Goal: Information Seeking & Learning: Learn about a topic

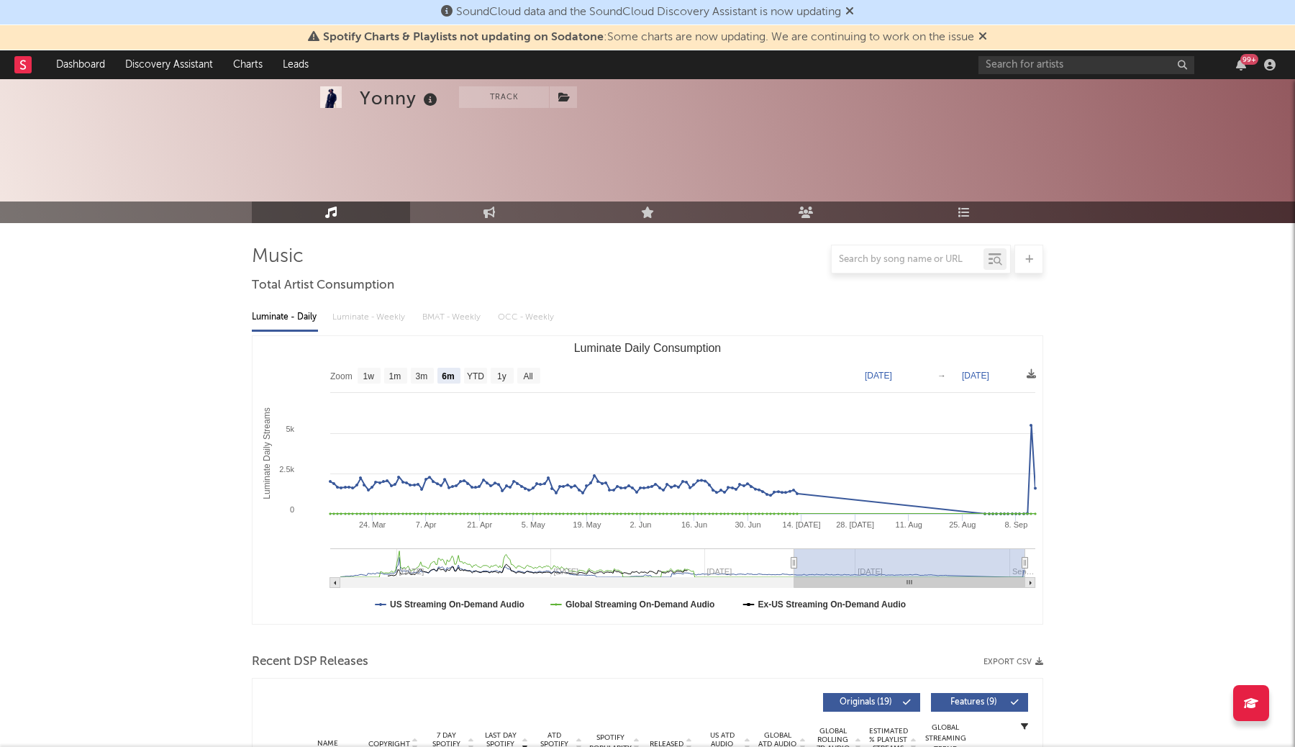
select select "6m"
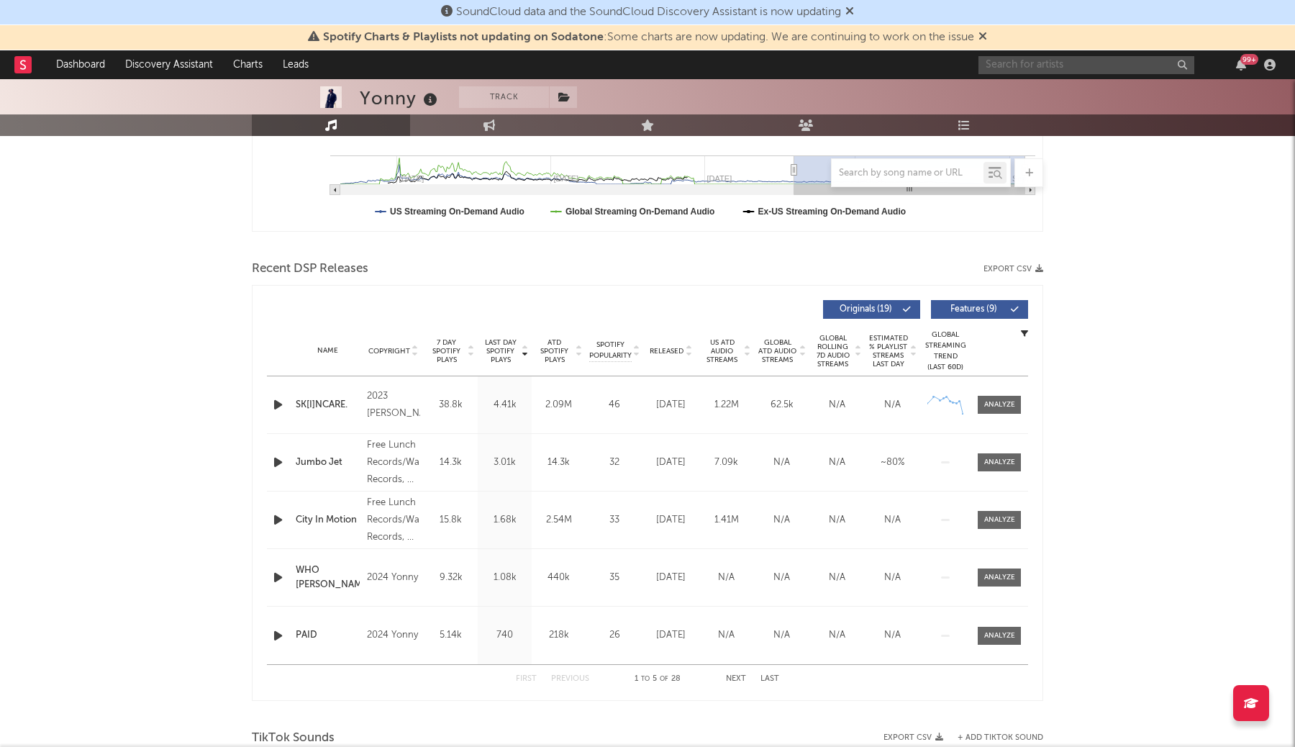
click at [1090, 66] on input "text" at bounding box center [1086, 65] width 216 height 18
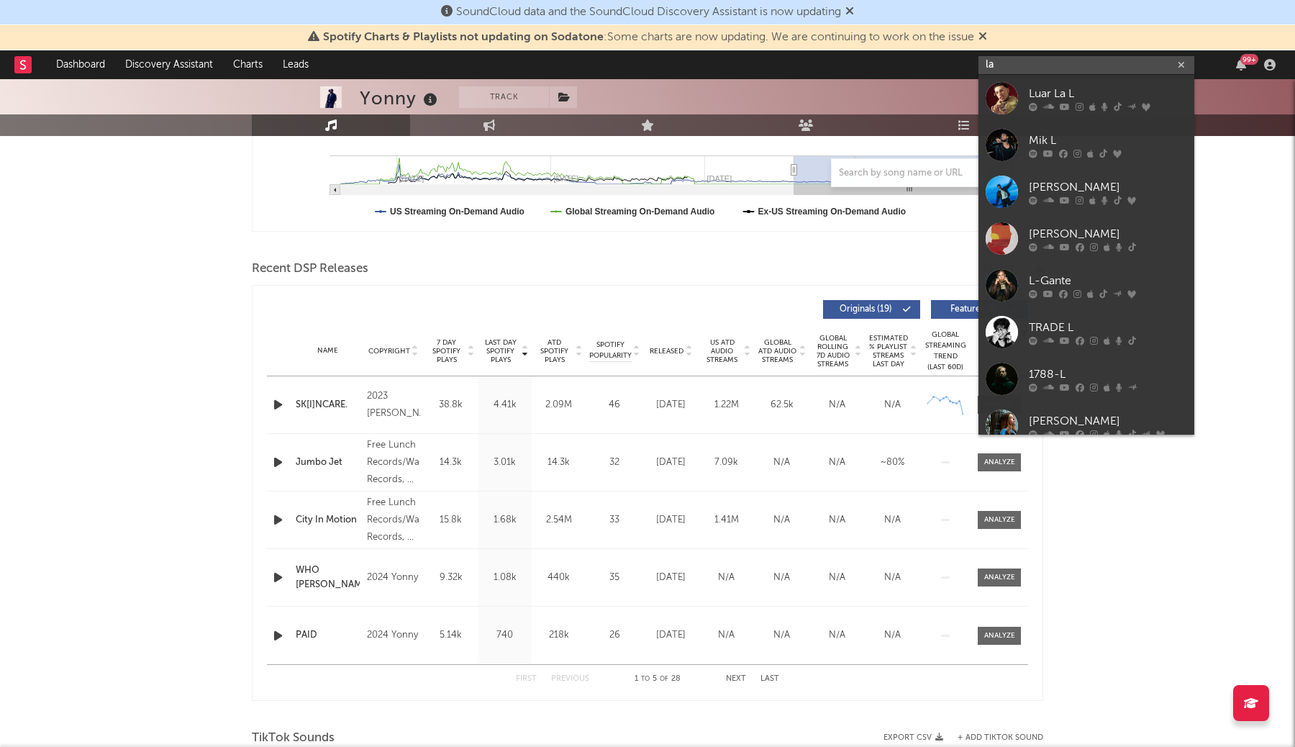
type input "l"
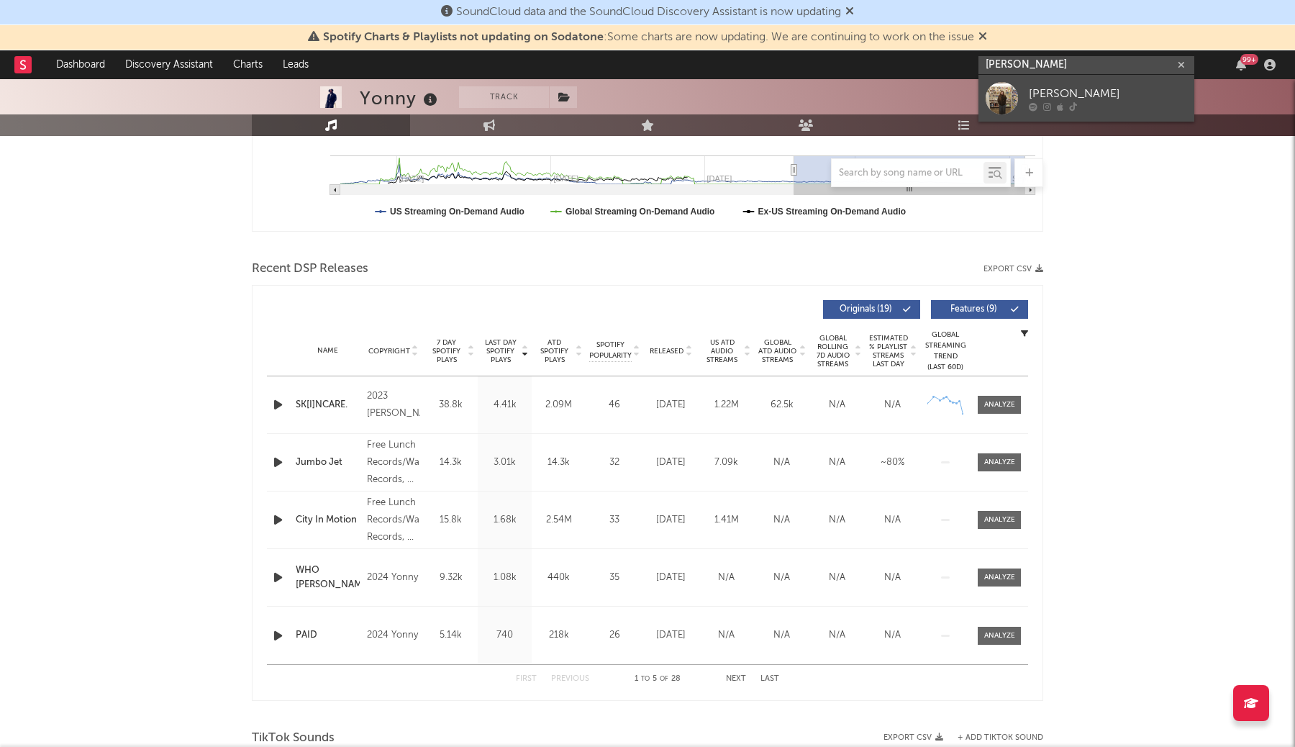
type input "[PERSON_NAME]"
click at [1114, 105] on div at bounding box center [1108, 106] width 158 height 9
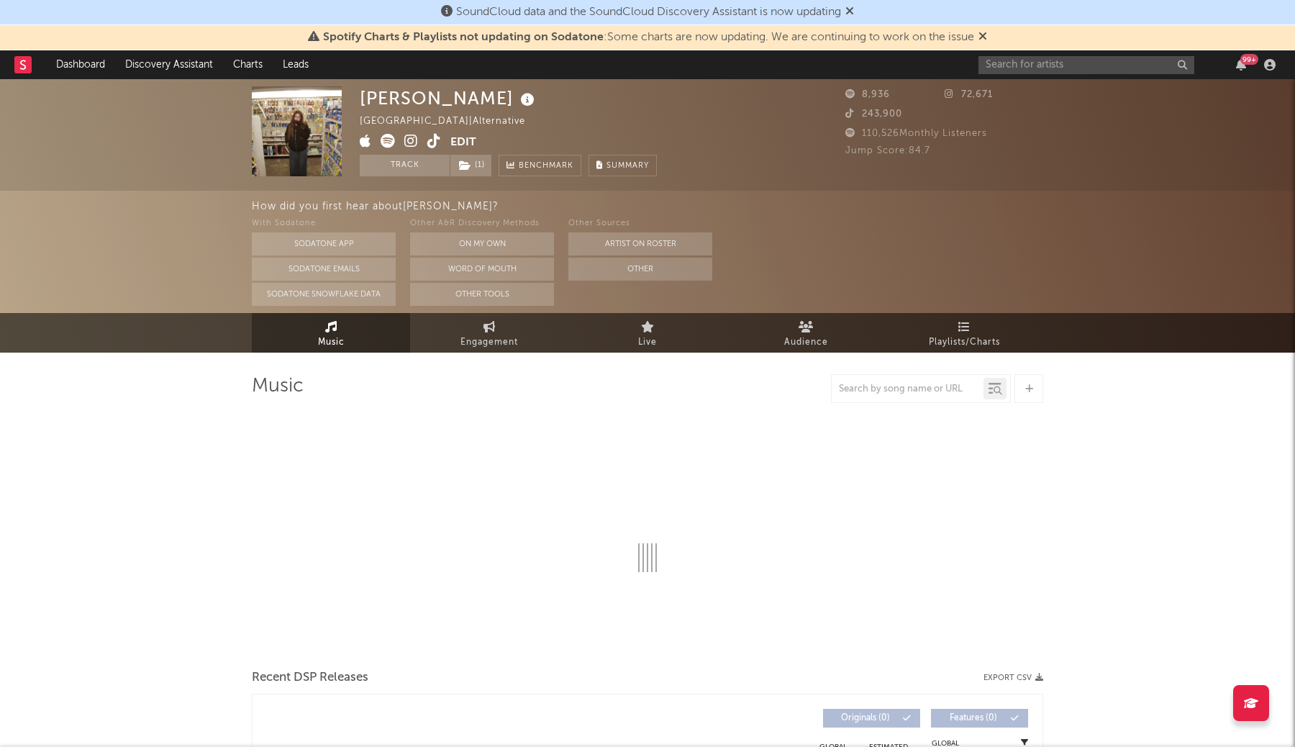
select select "1w"
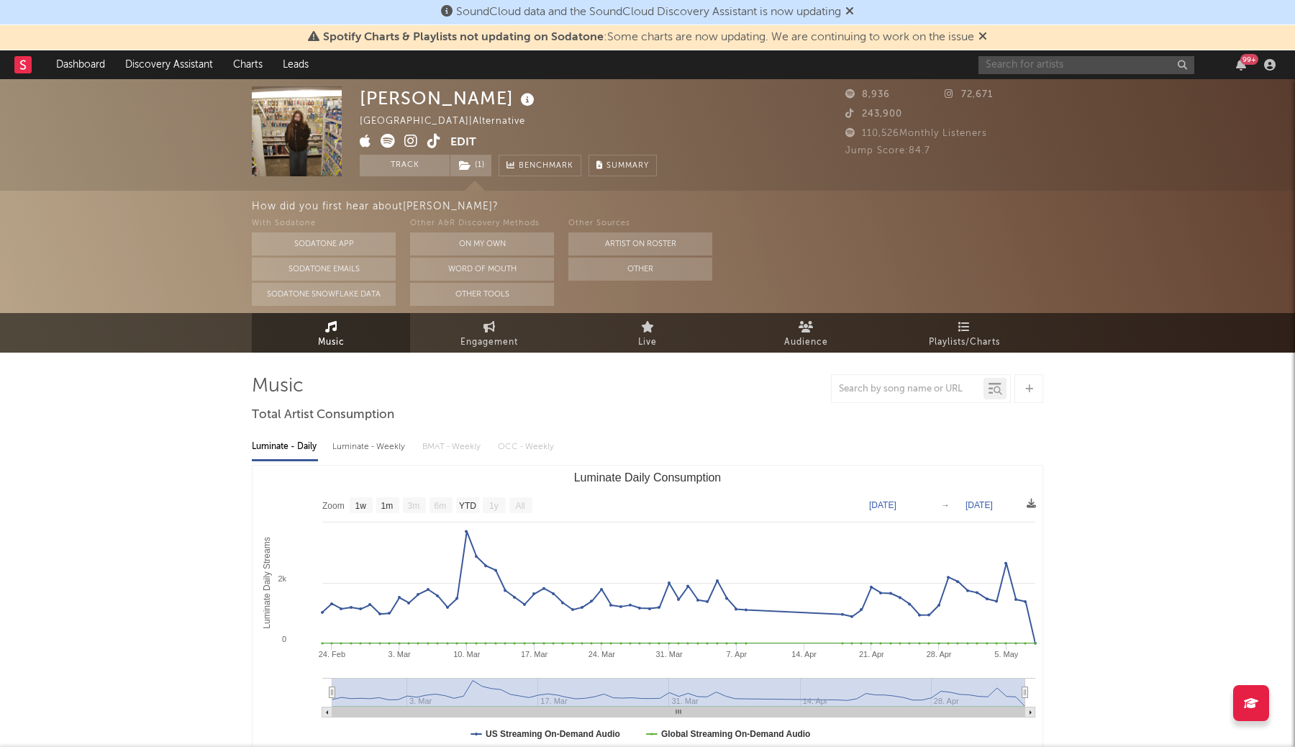
click at [1135, 65] on input "text" at bounding box center [1086, 65] width 216 height 18
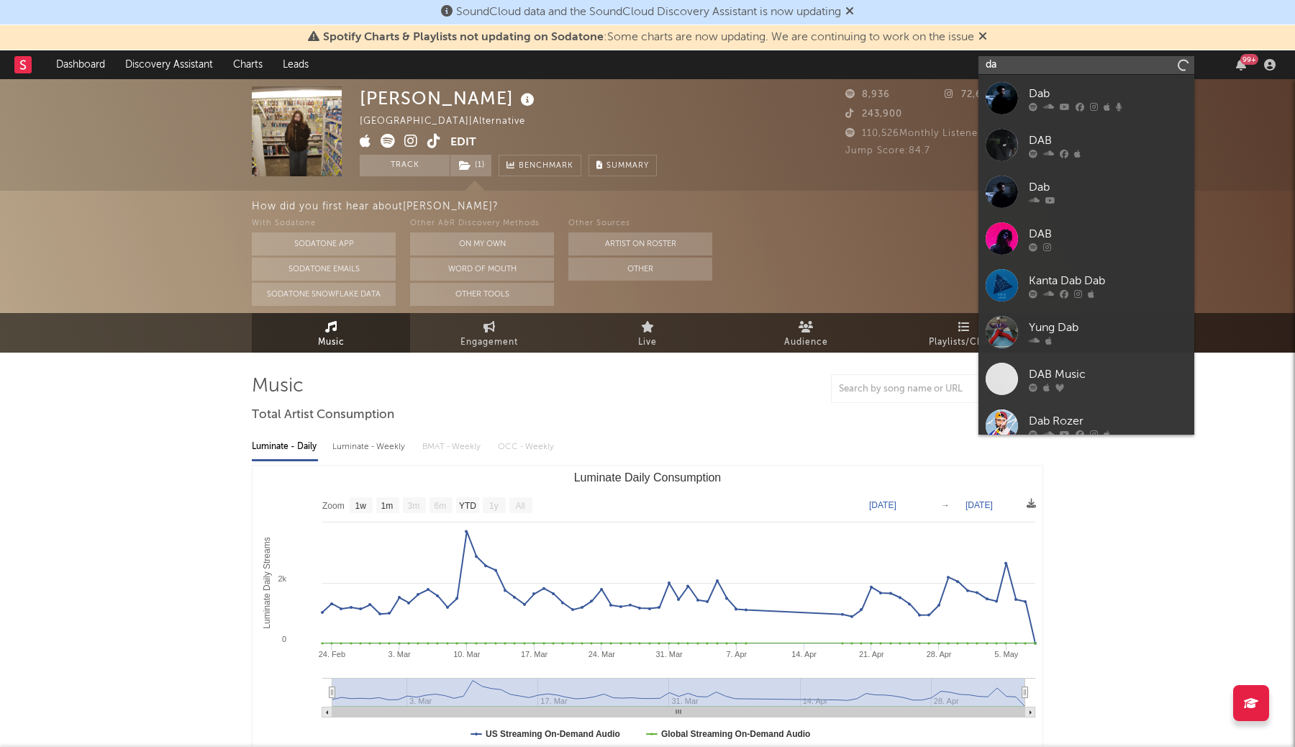
type input "d"
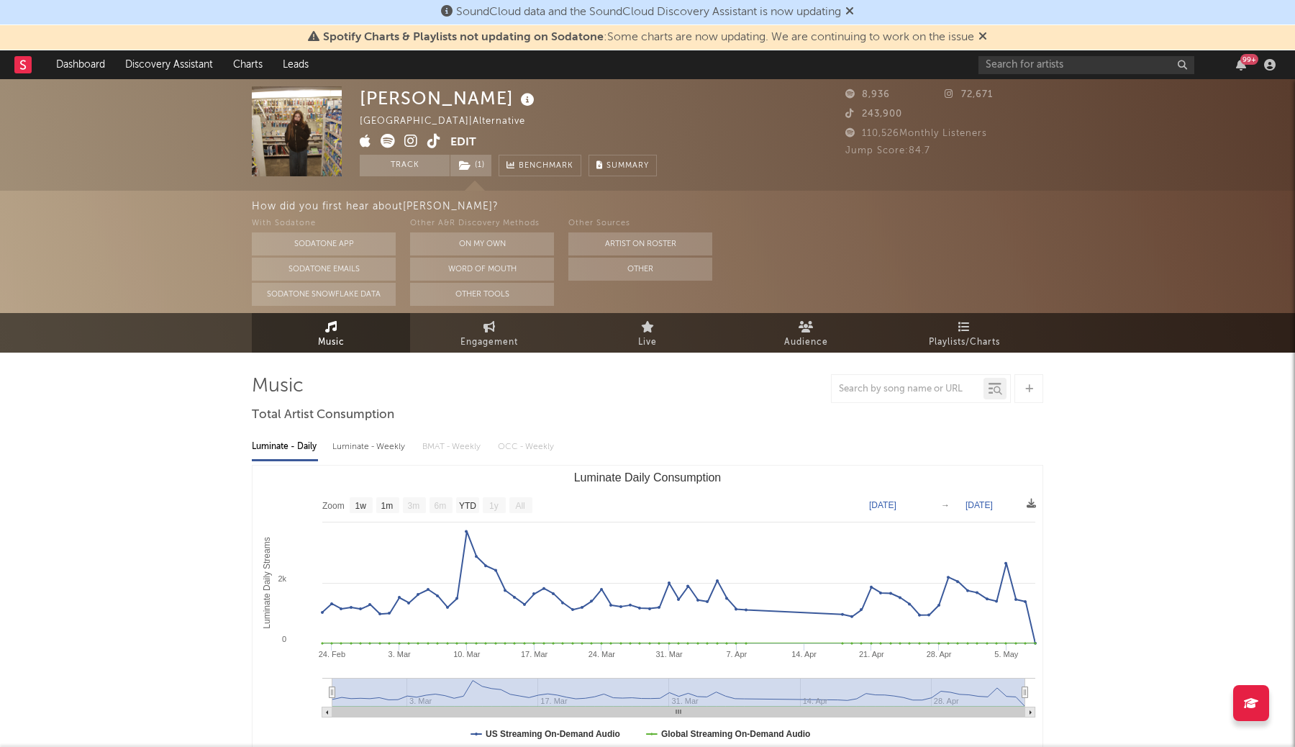
click at [987, 35] on icon at bounding box center [982, 36] width 9 height 12
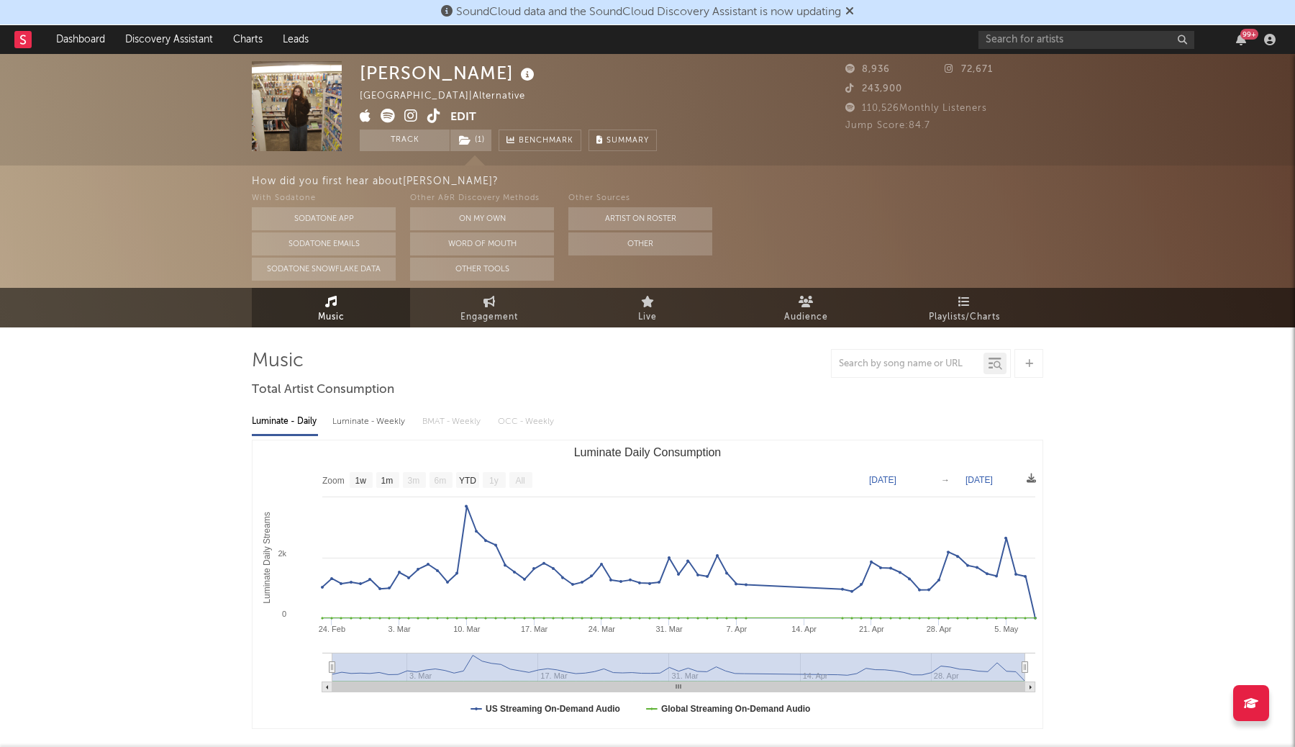
click at [854, 18] on span "SoundCloud data and the SoundCloud Discovery Assistant is now updating" at bounding box center [647, 12] width 413 height 17
click at [854, 6] on icon at bounding box center [849, 11] width 9 height 12
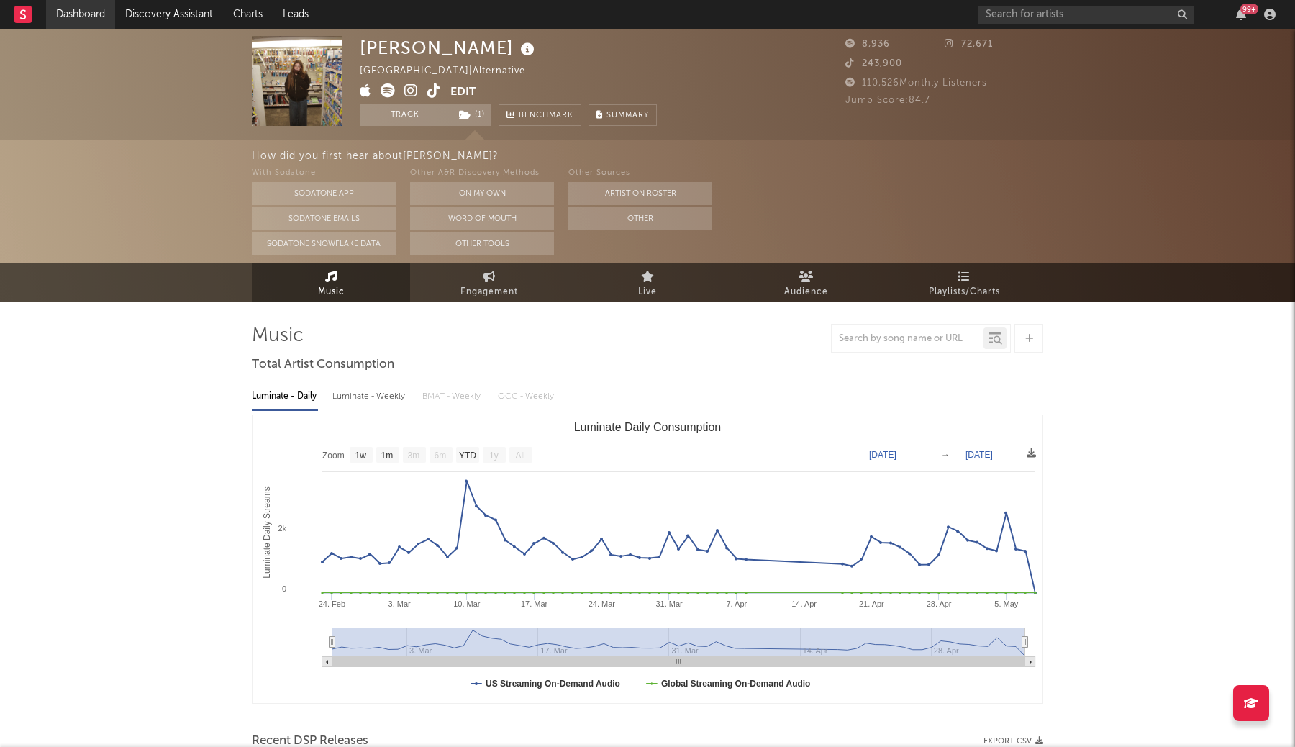
click at [91, 10] on link "Dashboard" at bounding box center [80, 14] width 69 height 29
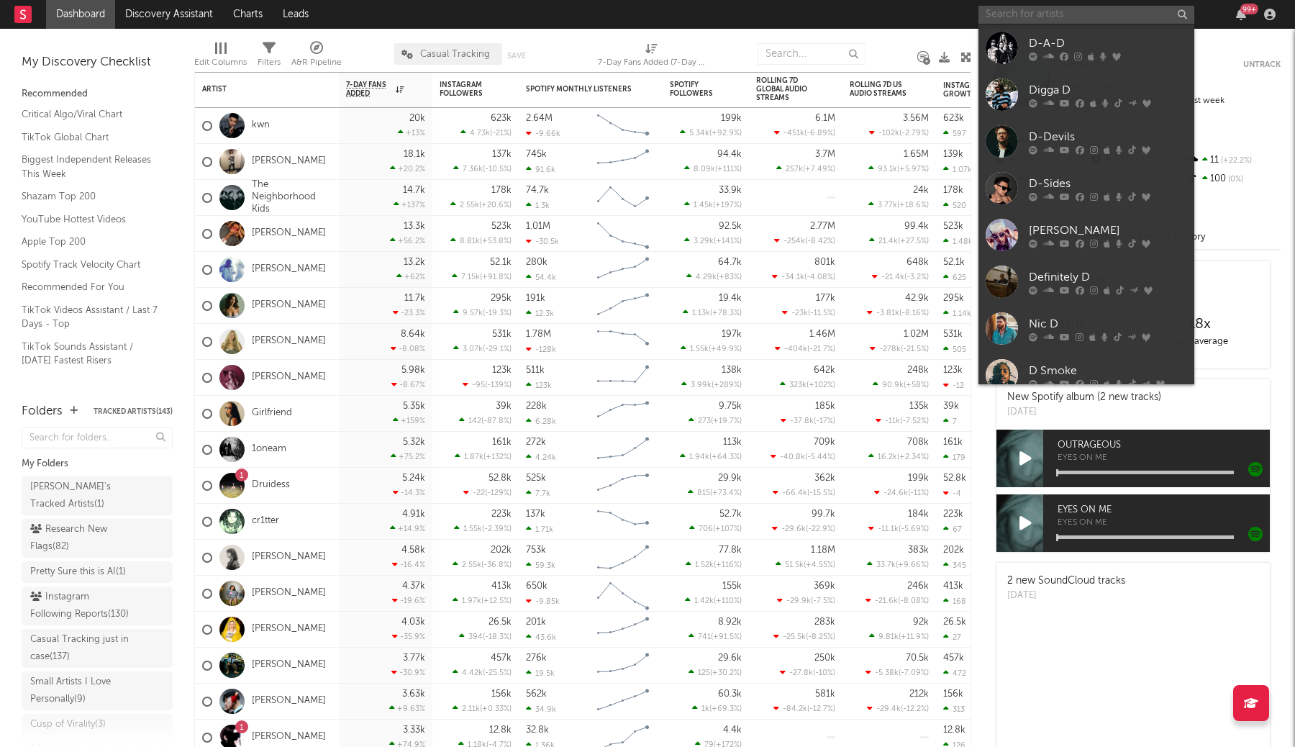
click at [1071, 9] on input "text" at bounding box center [1086, 15] width 216 height 18
click at [1062, 12] on input "text" at bounding box center [1086, 15] width 216 height 18
click at [729, 27] on nav "Dashboard Discovery Assistant Charts Leads 99 +" at bounding box center [647, 14] width 1295 height 29
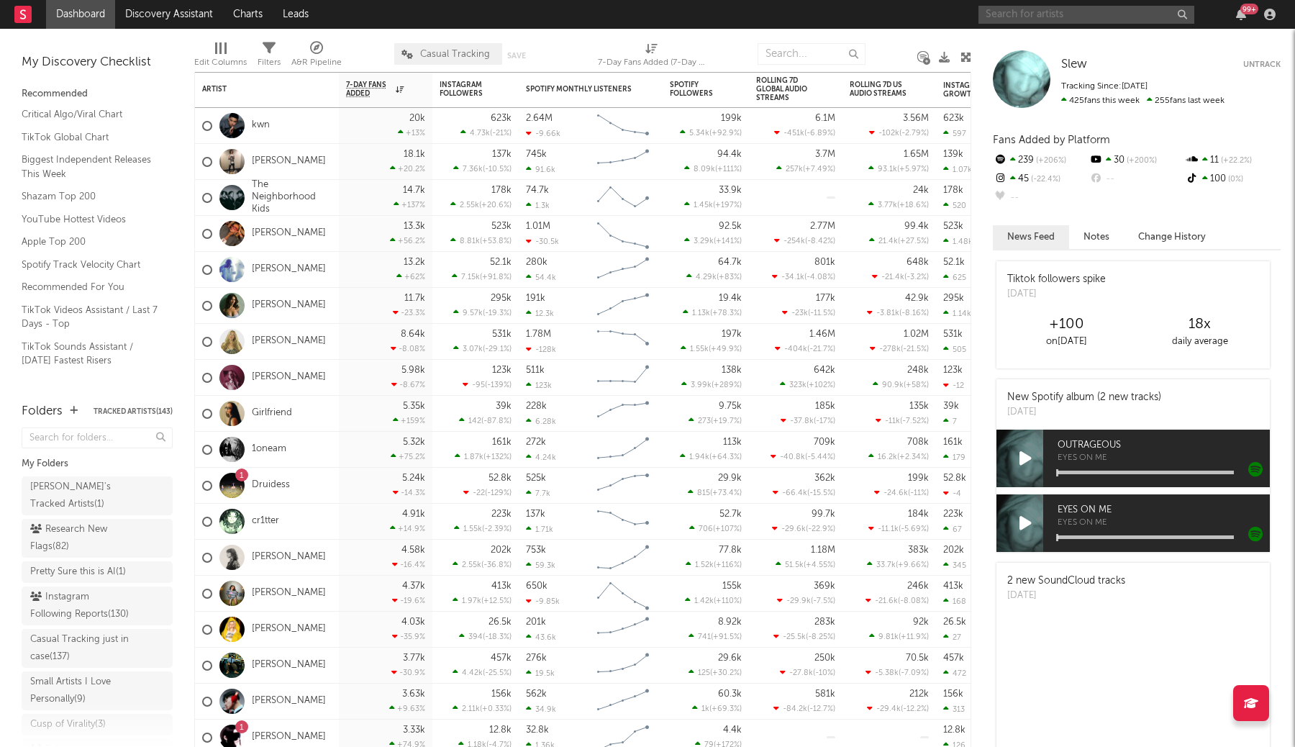
click at [1045, 13] on input "text" at bounding box center [1086, 15] width 216 height 18
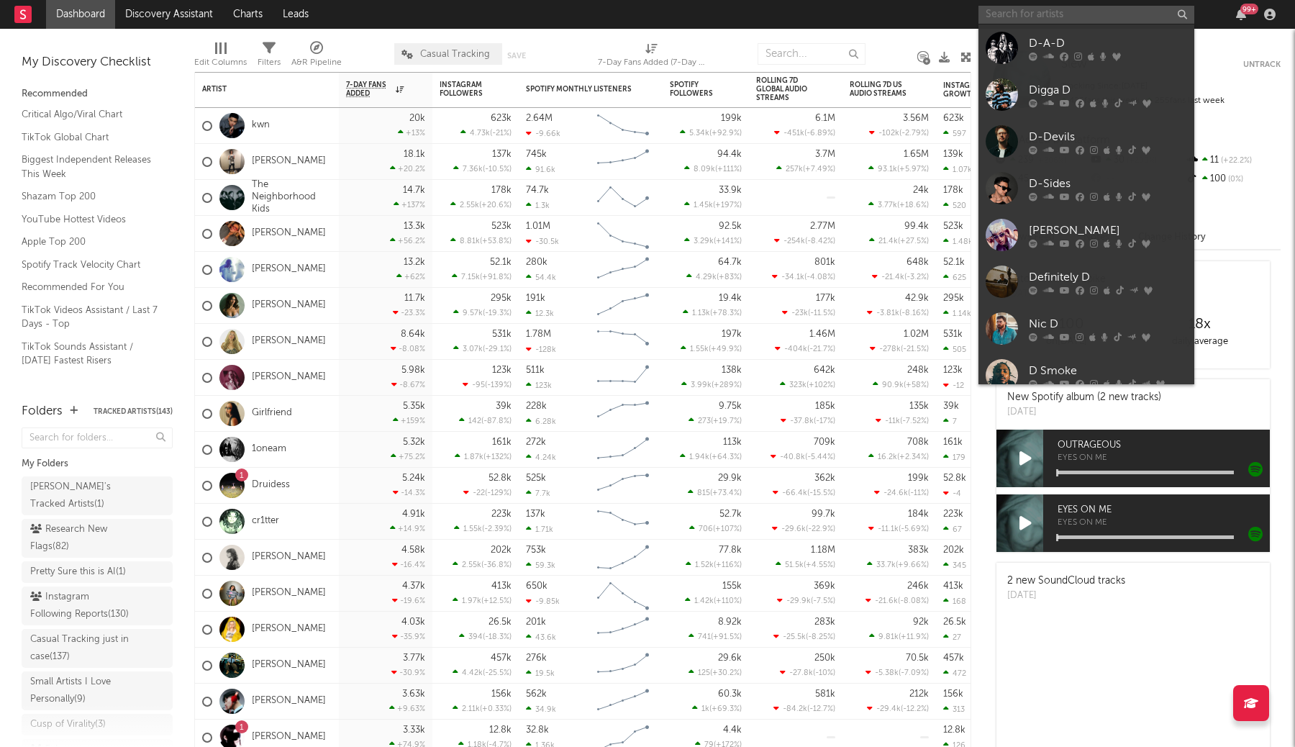
type input "d"
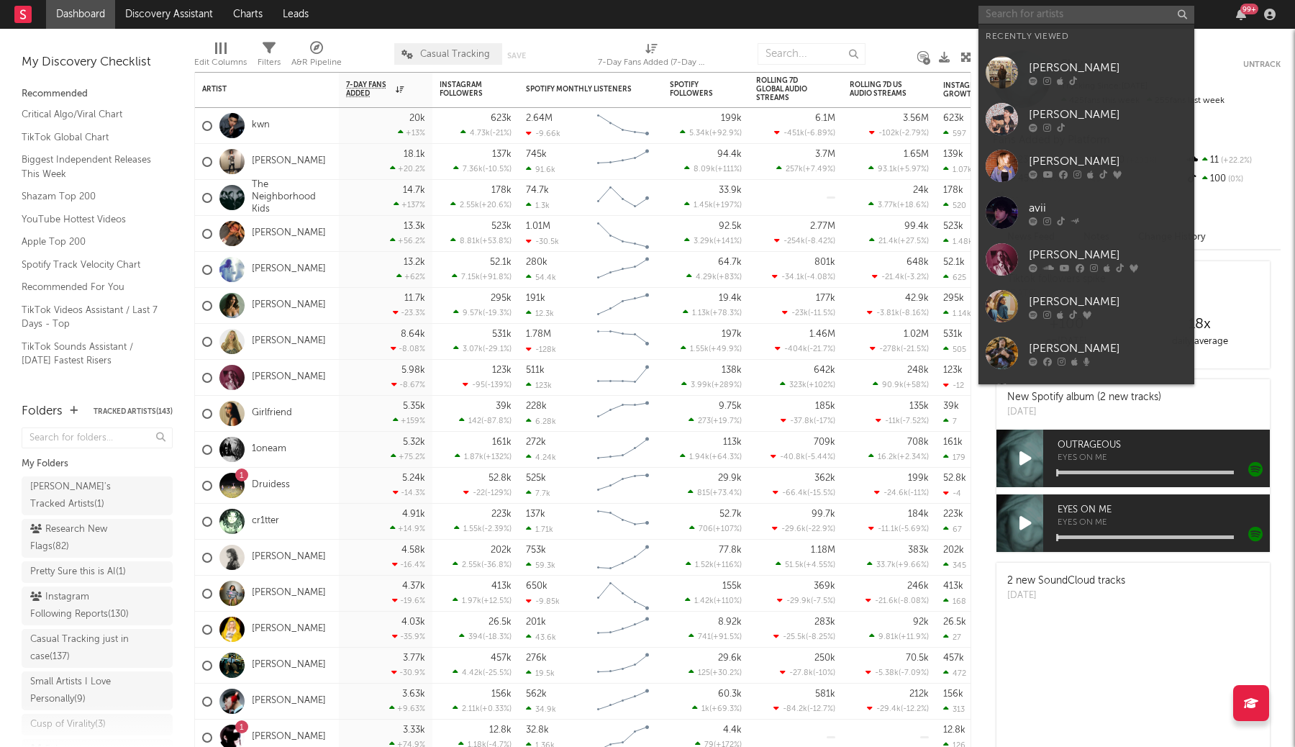
type input "s"
type input "a"
type input "s"
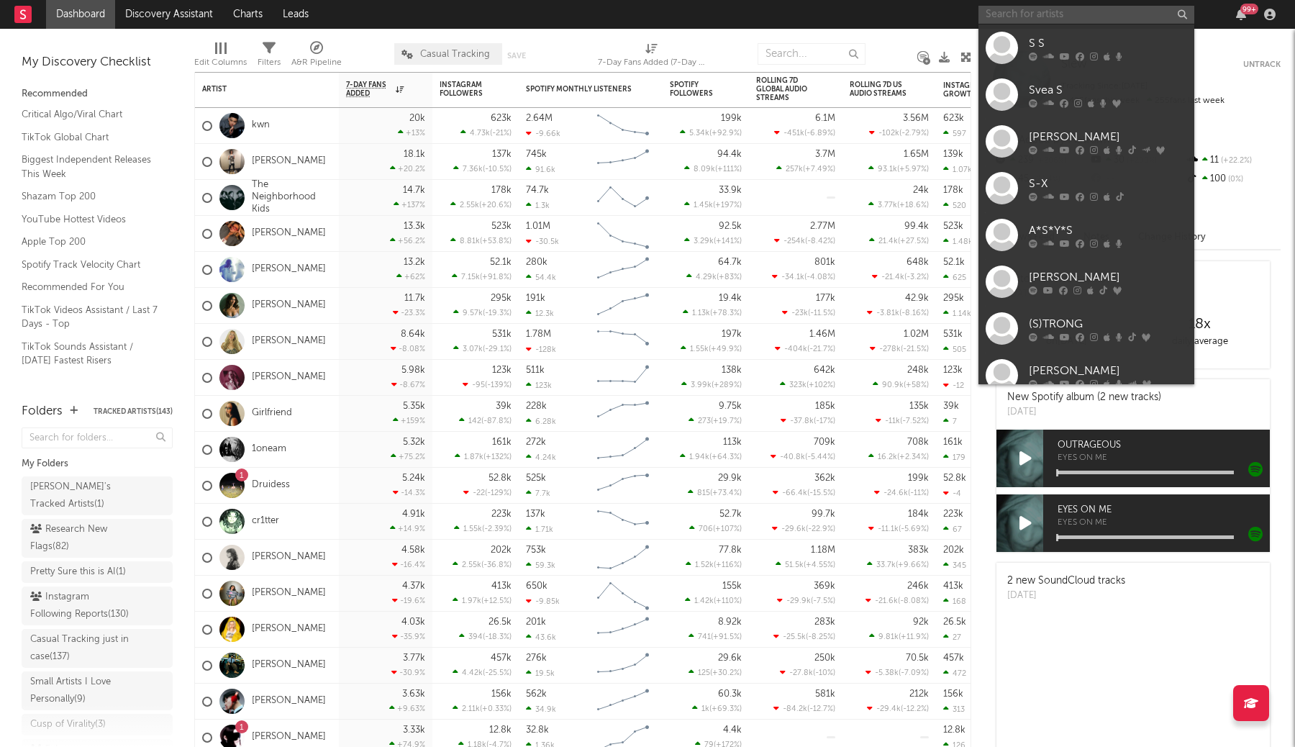
type input "a"
type input "s"
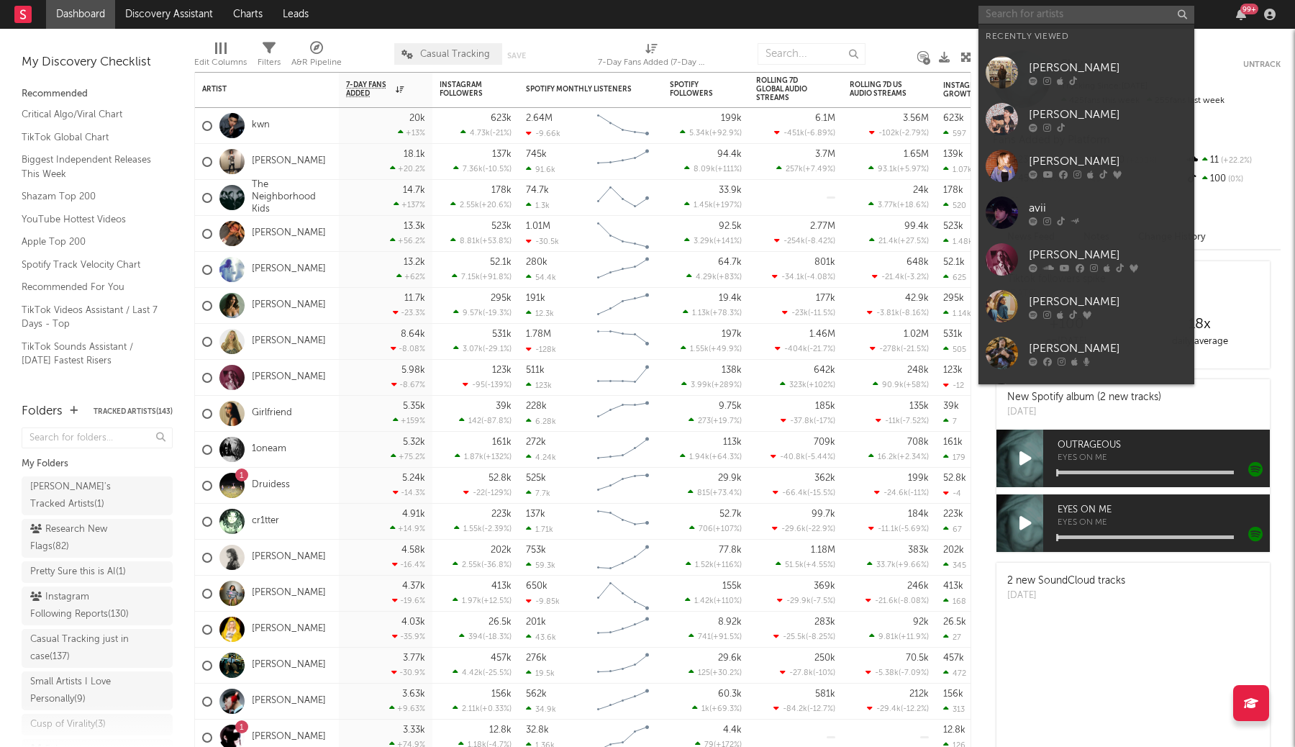
type input "d"
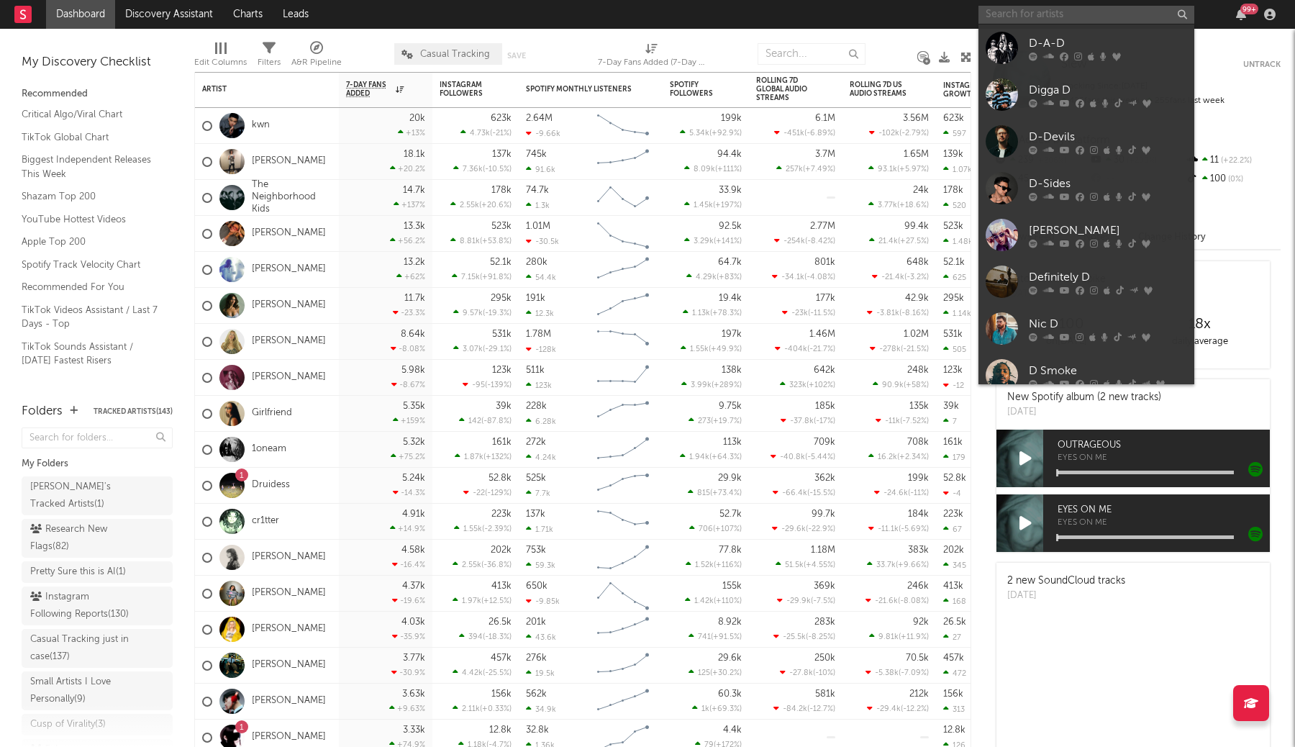
type input "s"
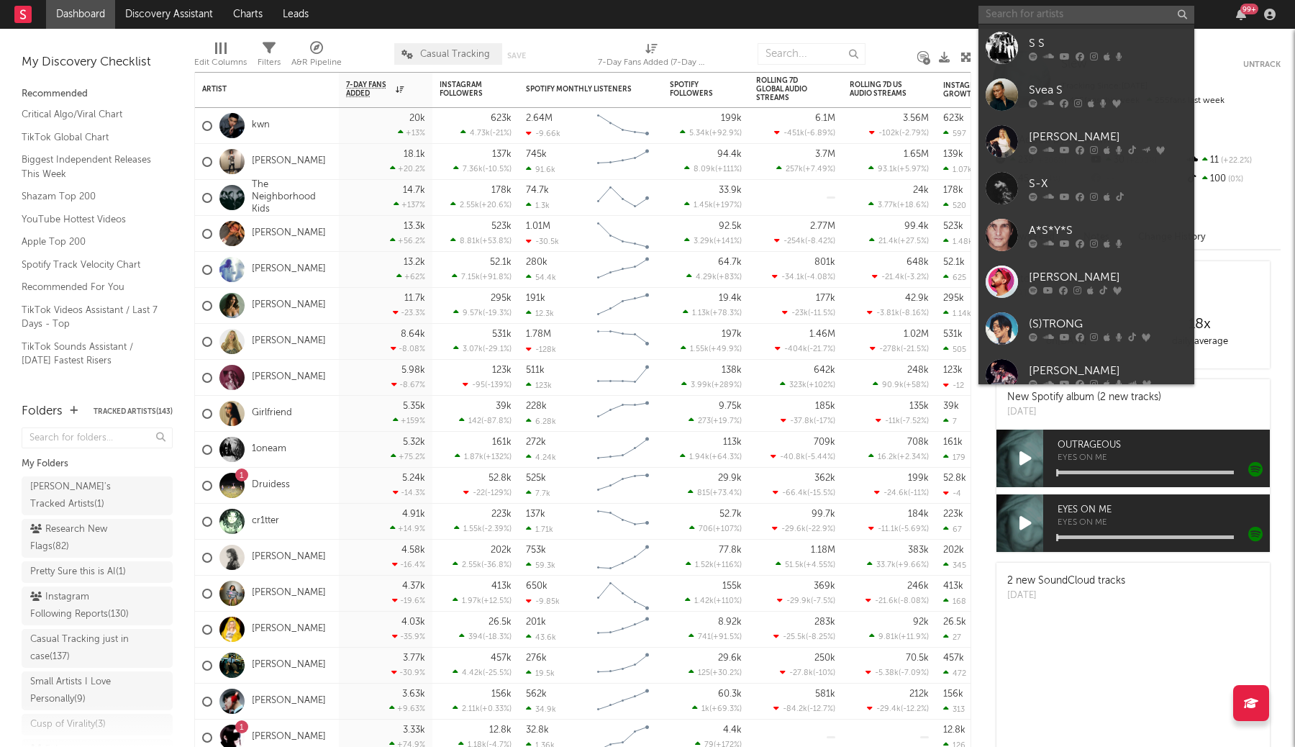
type input "a"
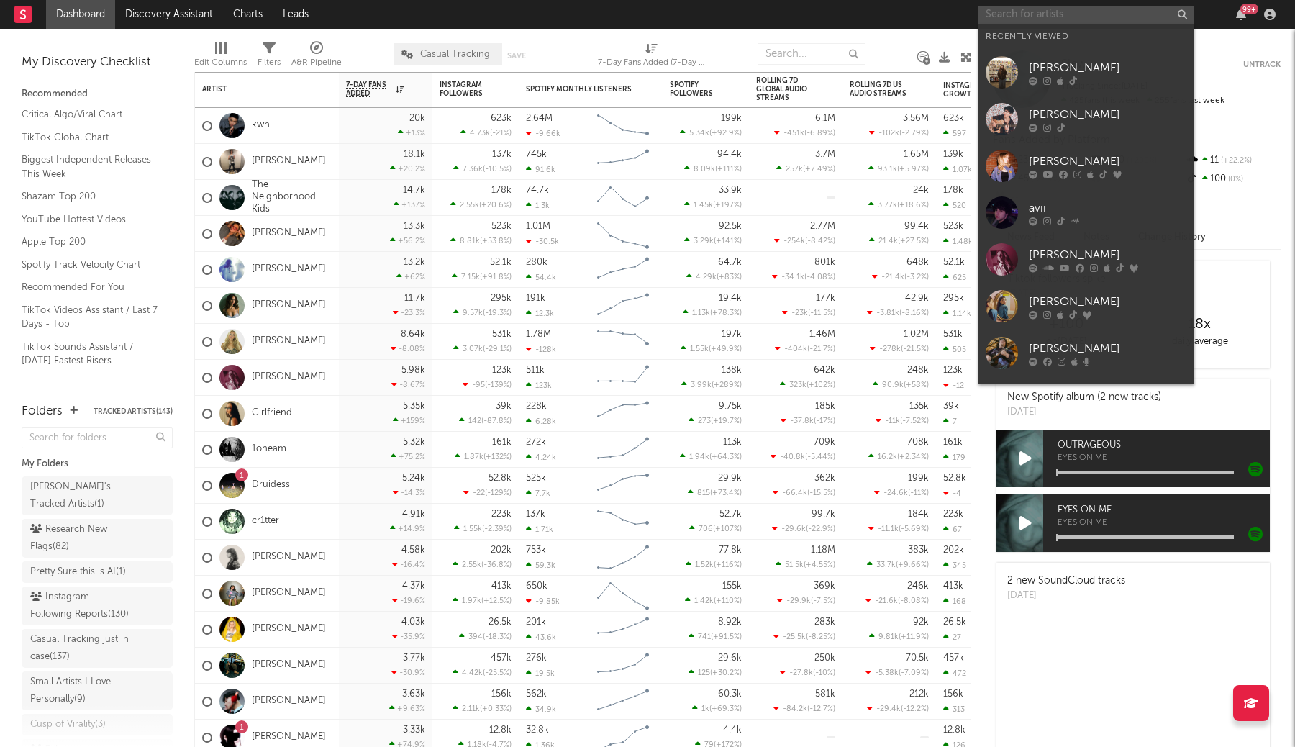
type input "A"
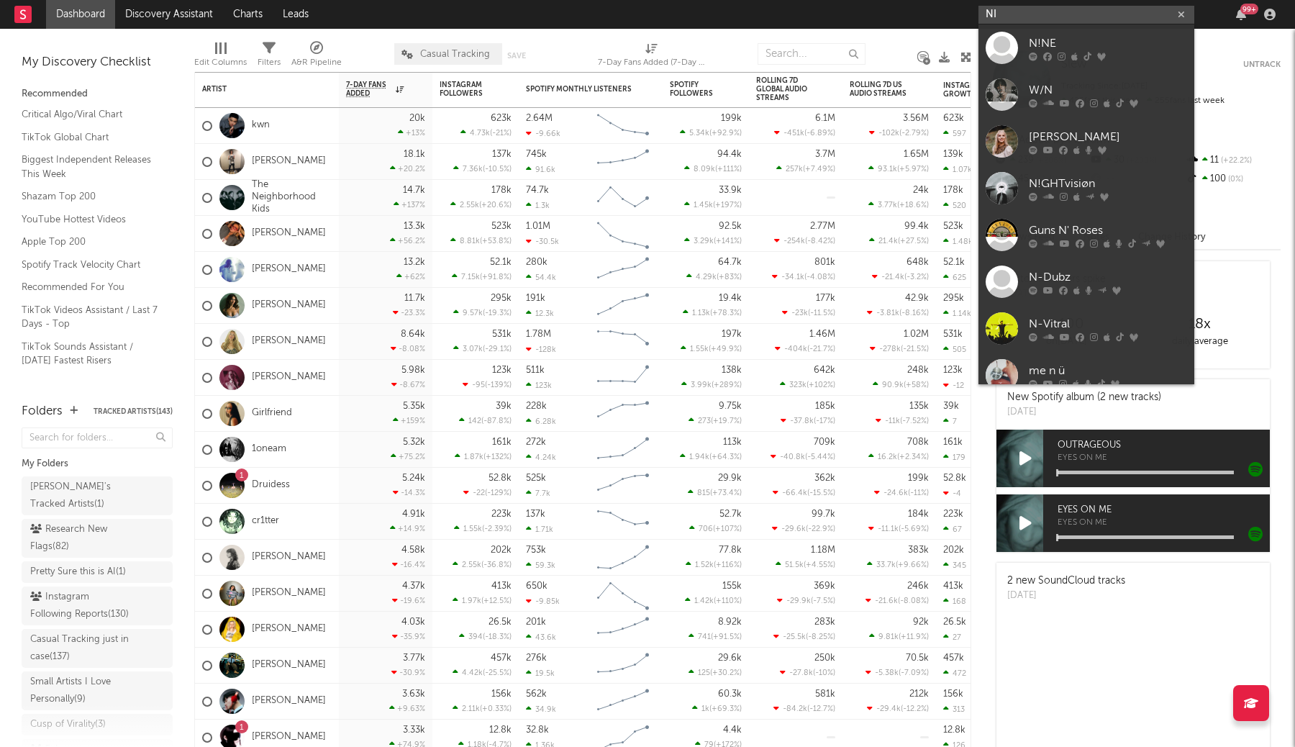
type input "N"
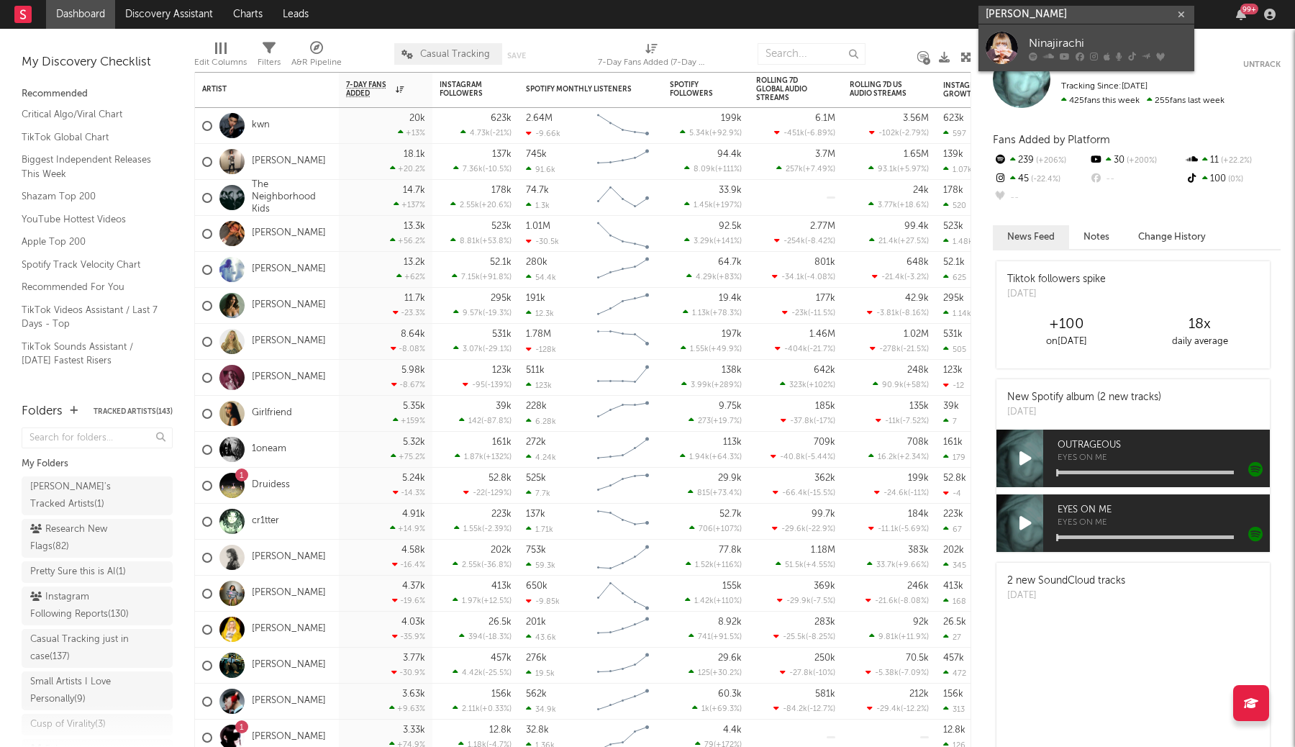
type input "[PERSON_NAME]"
click at [1046, 37] on div "Ninajirachi" at bounding box center [1108, 43] width 158 height 17
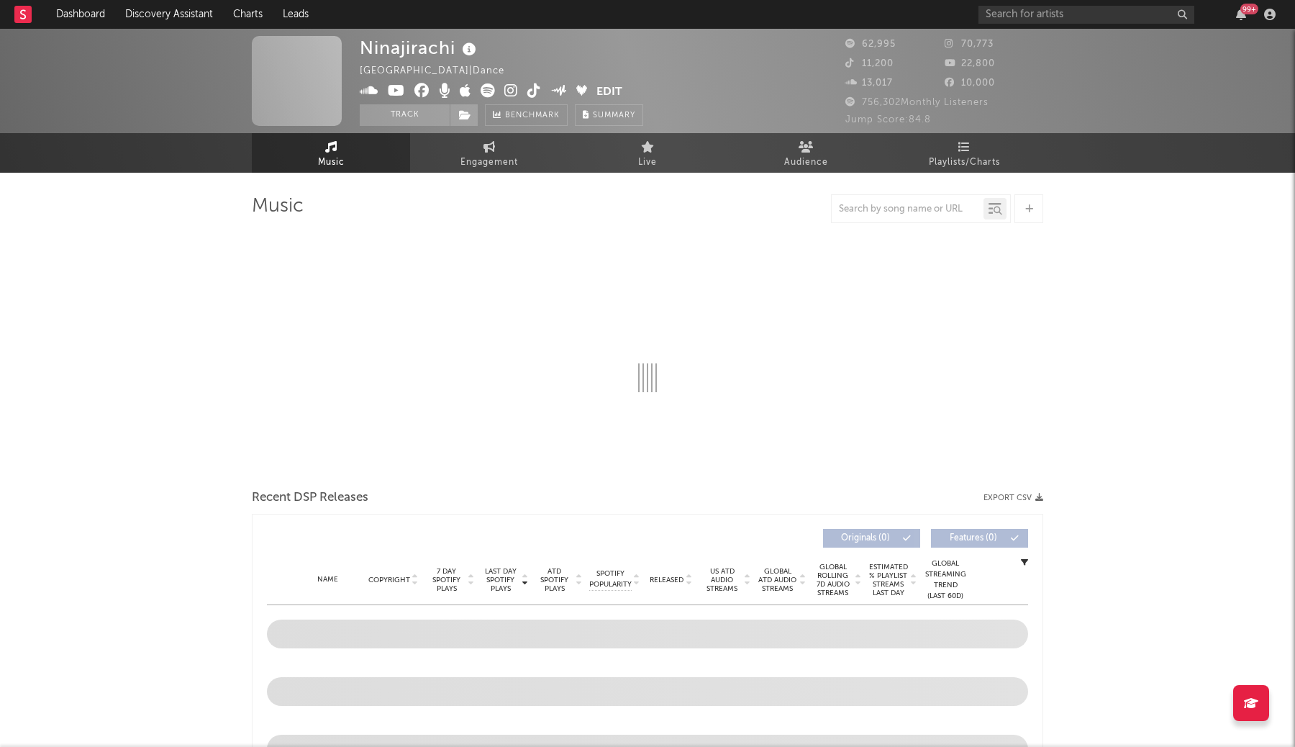
select select "6m"
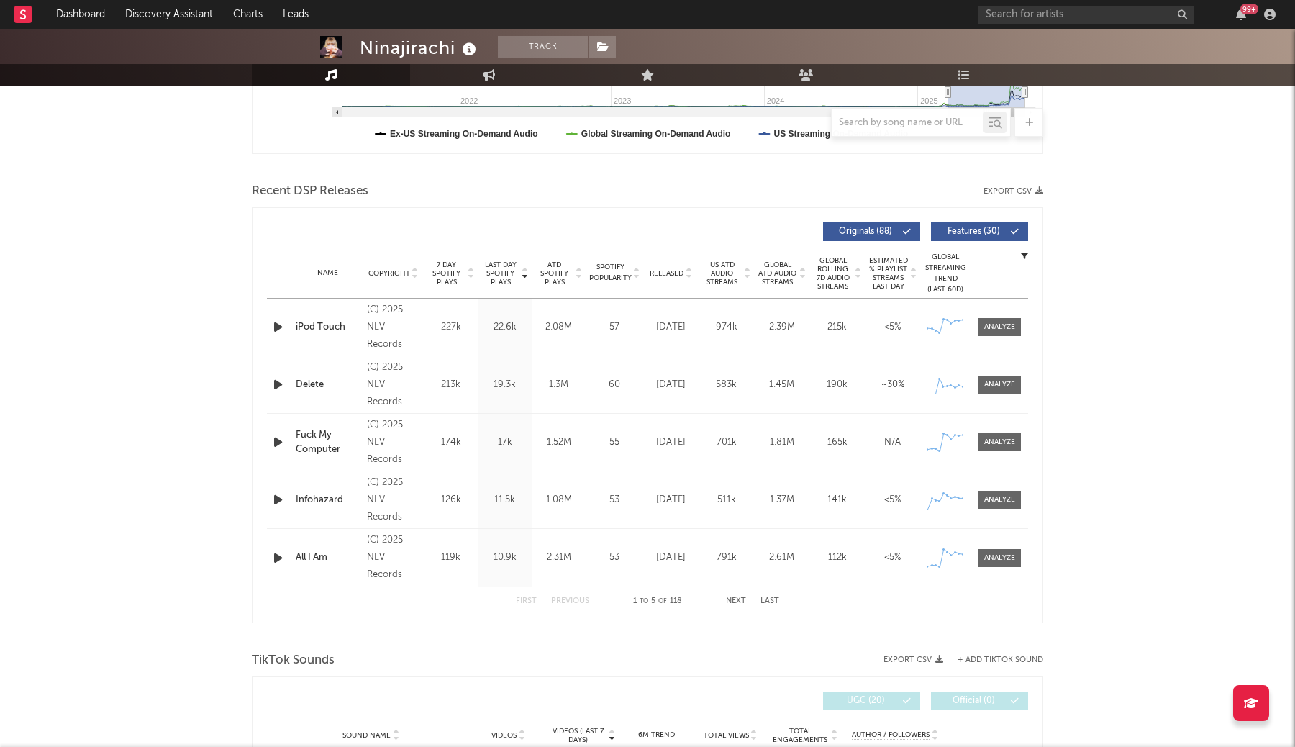
scroll to position [455, 0]
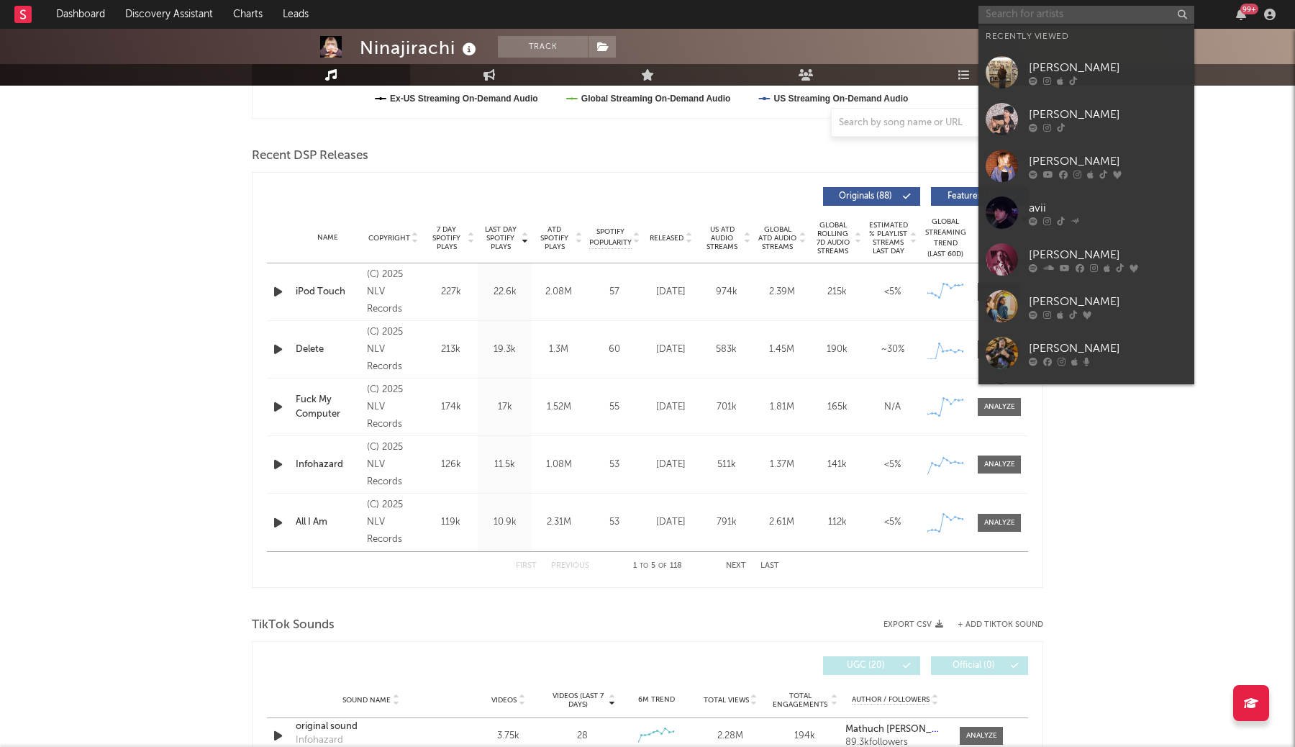
click at [1047, 17] on input "text" at bounding box center [1086, 15] width 216 height 18
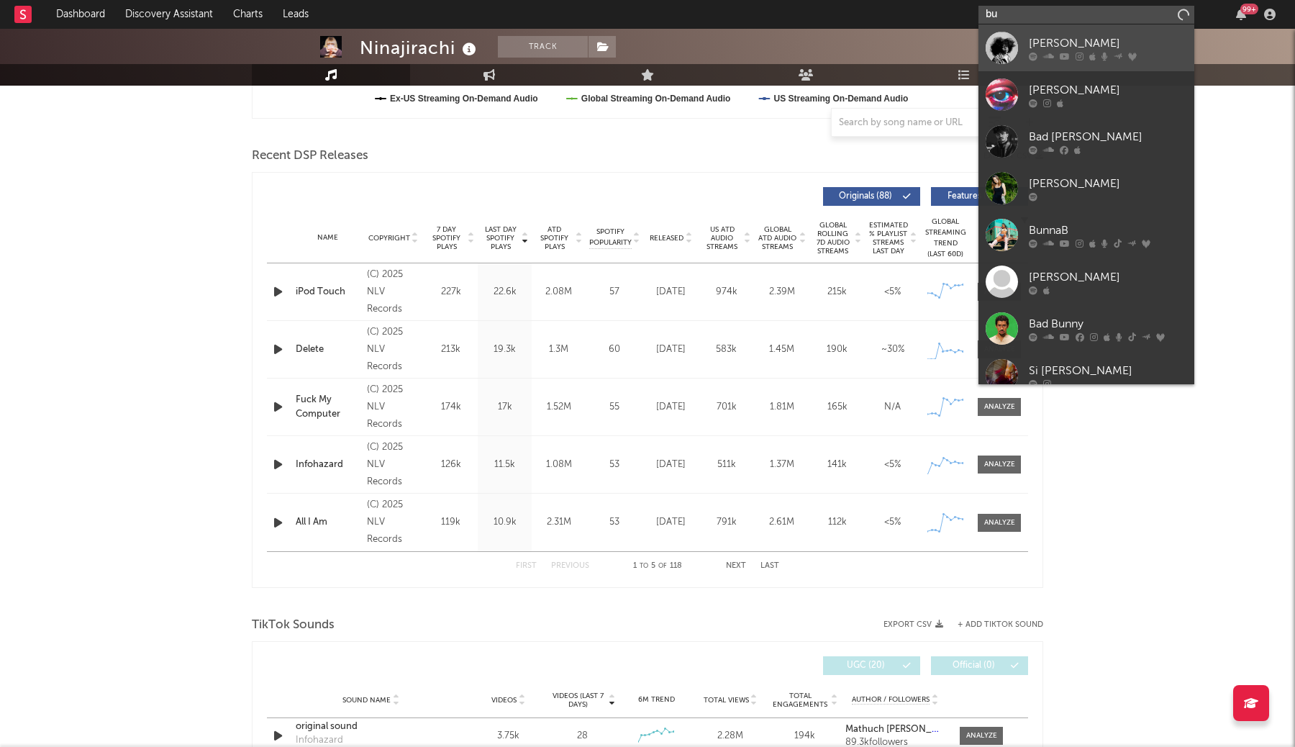
type input "b"
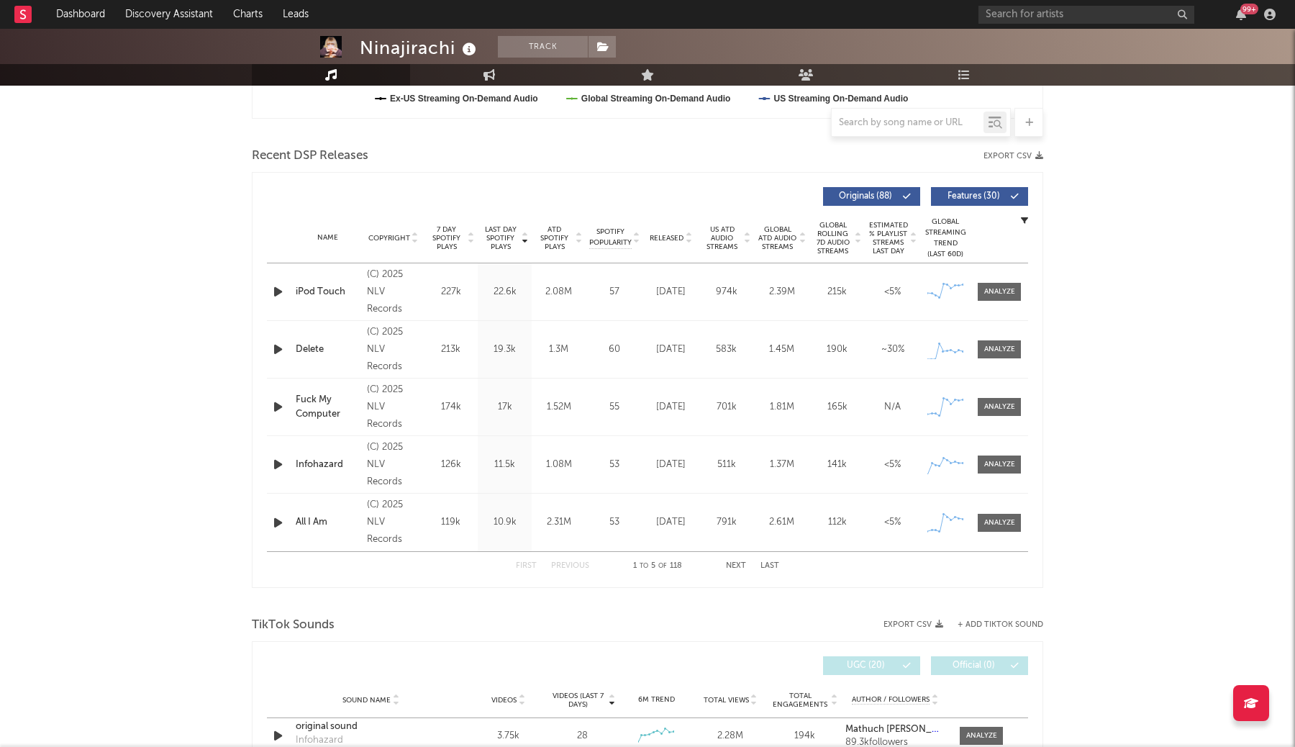
click at [885, 9] on nav "Dashboard Discovery Assistant Charts Leads 99 +" at bounding box center [647, 14] width 1295 height 29
click at [1176, 166] on div "Ninajirachi Track [GEOGRAPHIC_DATA] | Dance Edit Track Benchmark Summary 62,995…" at bounding box center [647, 659] width 1295 height 2173
click at [1129, 14] on input "text" at bounding box center [1086, 15] width 216 height 18
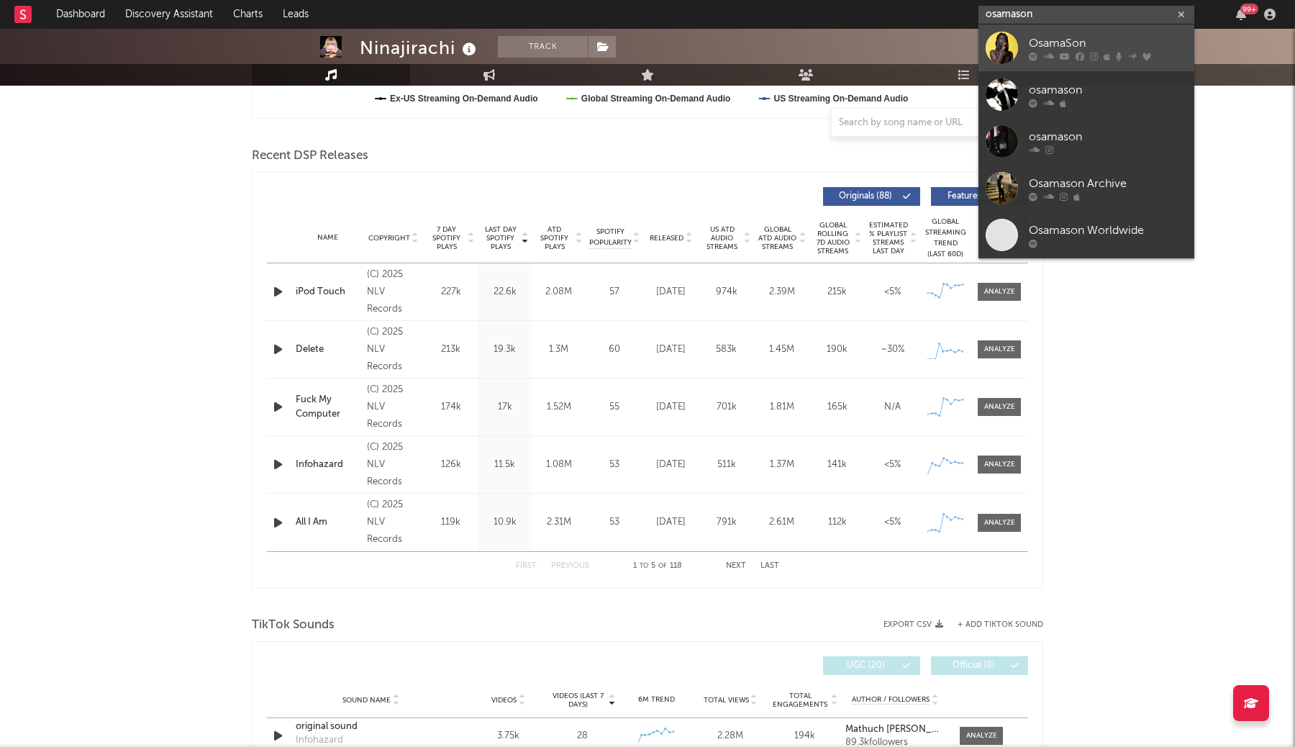
type input "osamason"
click at [1115, 38] on div "OsamaSon" at bounding box center [1108, 43] width 158 height 17
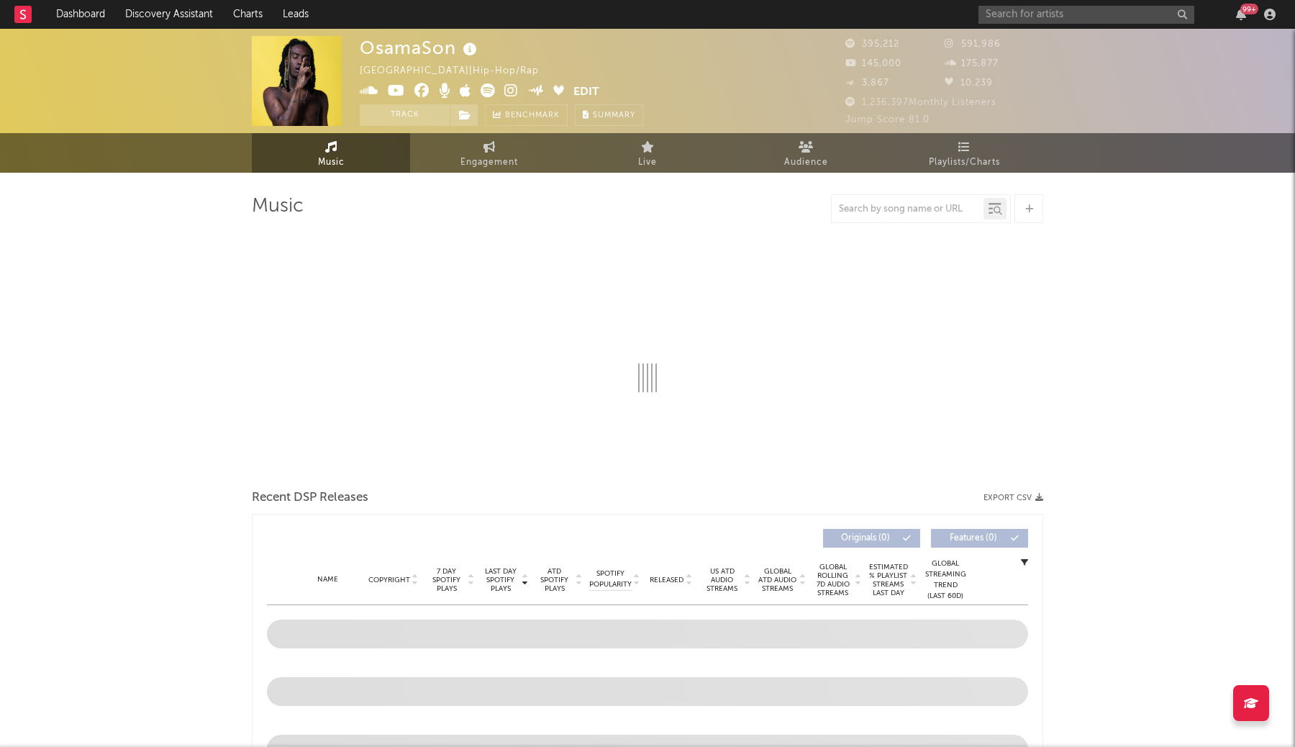
select select "6m"
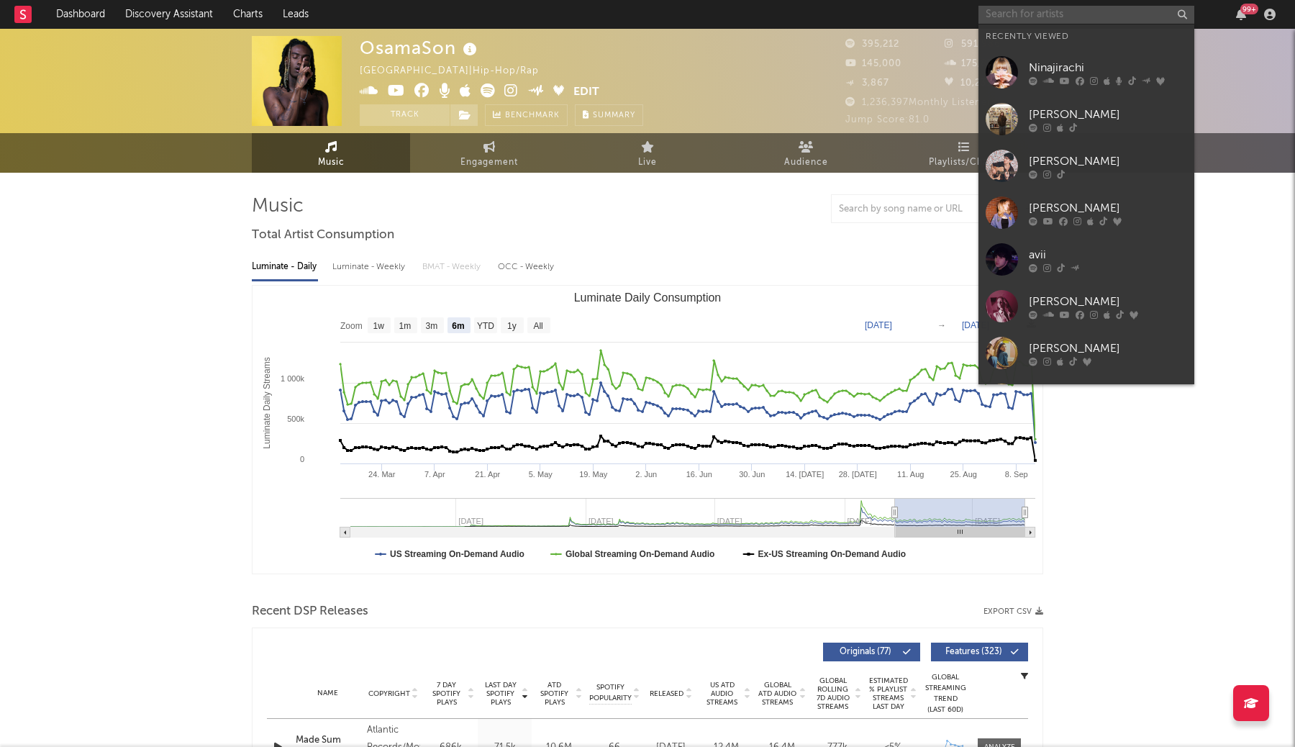
click at [1080, 12] on input "text" at bounding box center [1086, 15] width 216 height 18
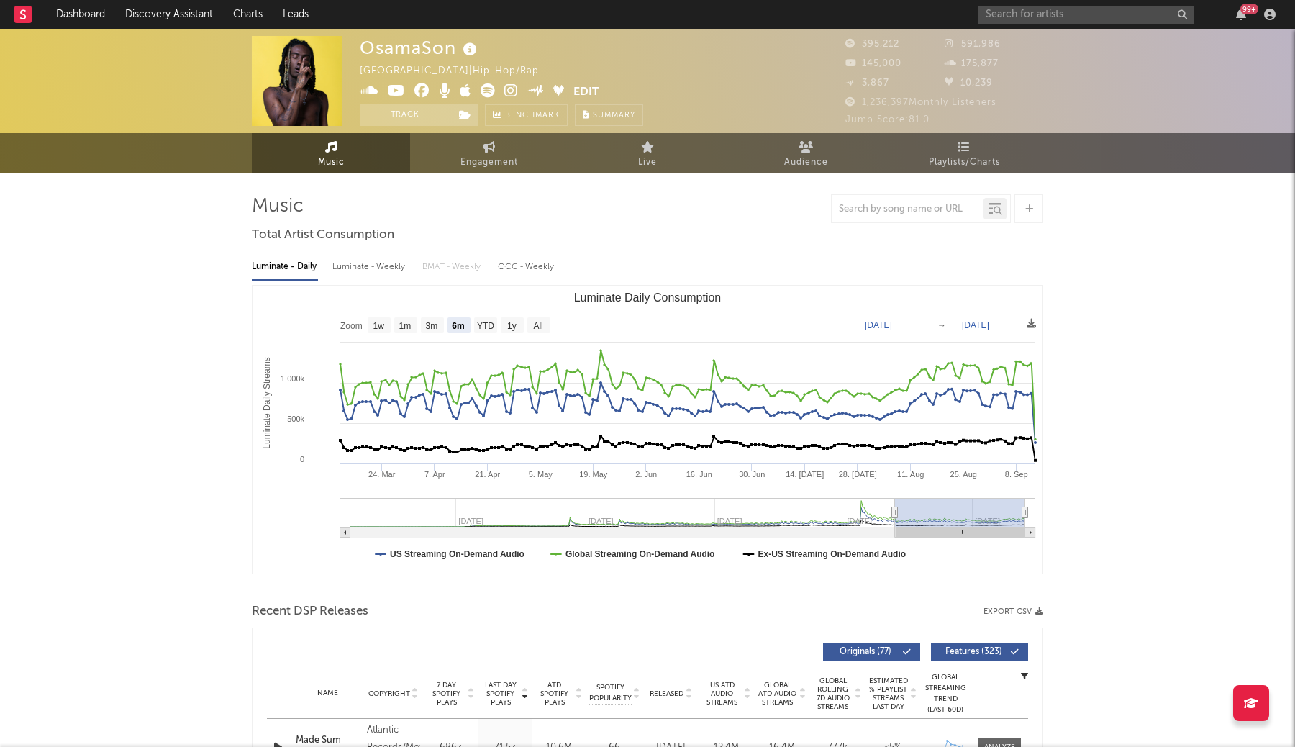
click at [908, 12] on nav "Dashboard Discovery Assistant Charts Leads 99 +" at bounding box center [647, 14] width 1295 height 29
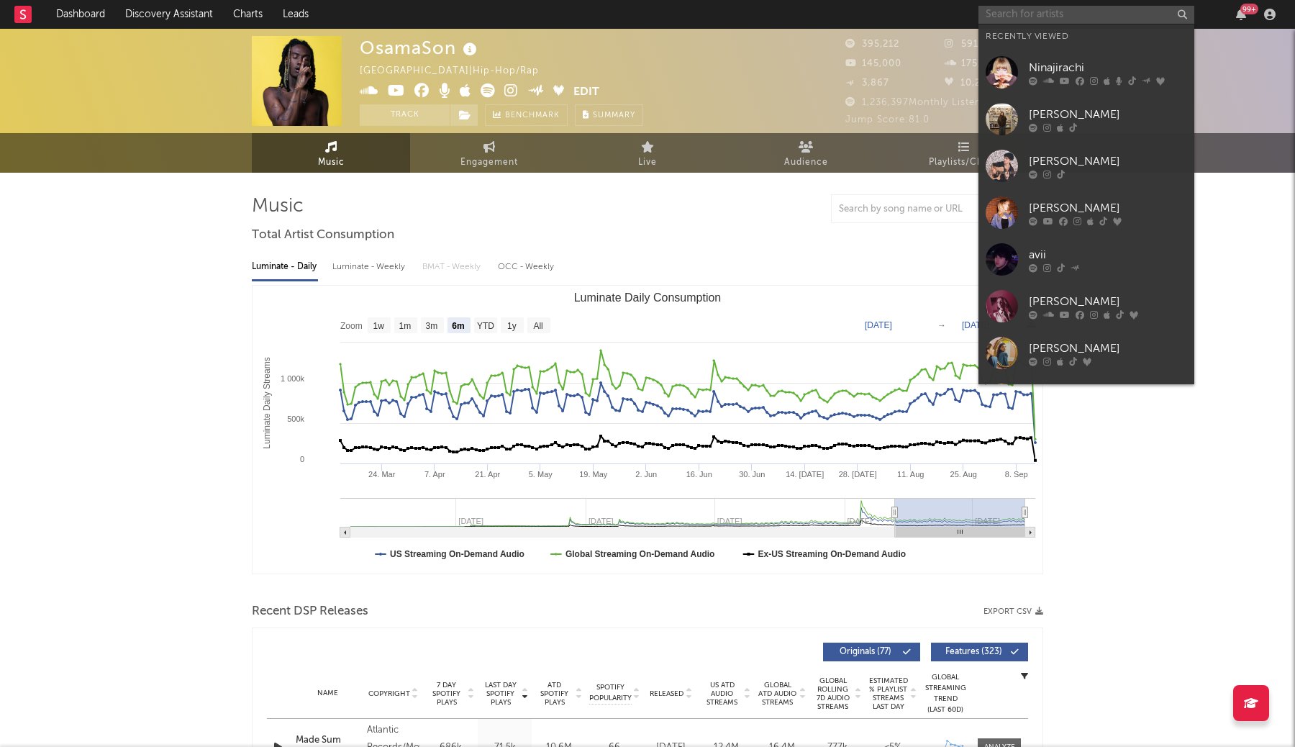
click at [1106, 6] on input "text" at bounding box center [1086, 15] width 216 height 18
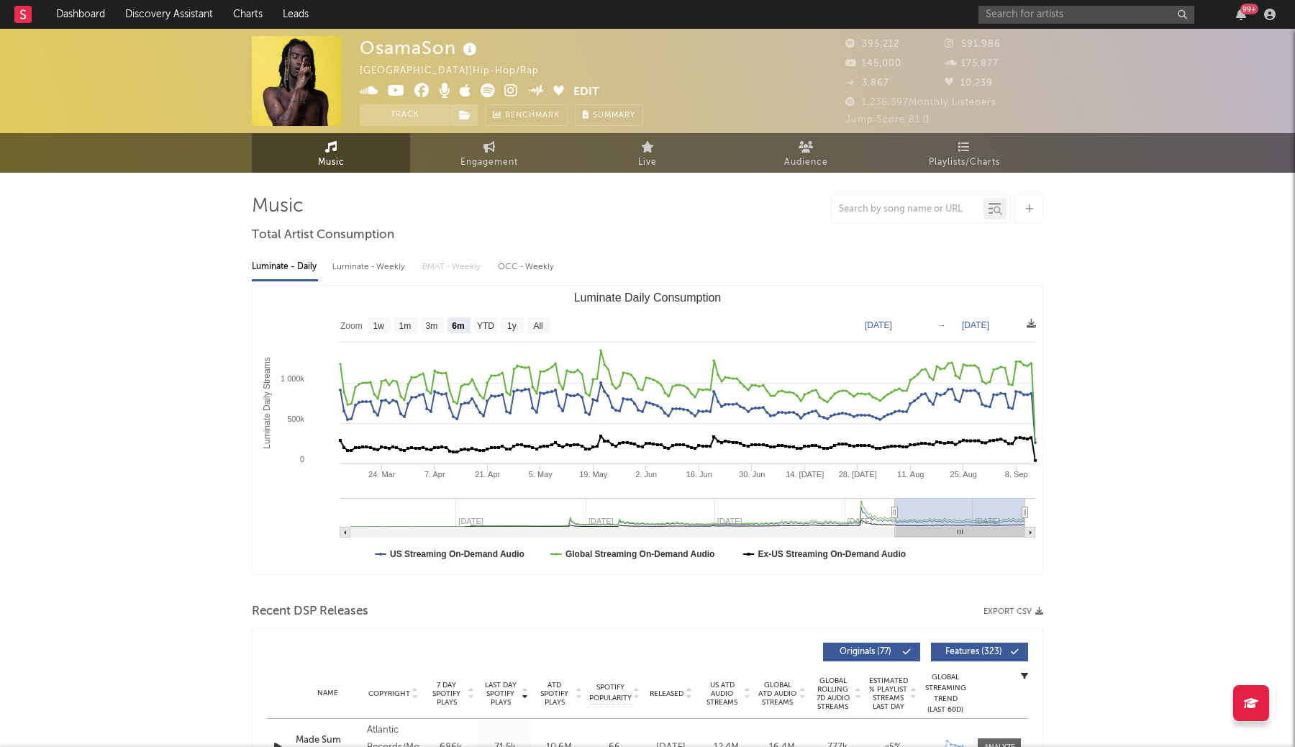
click at [956, 9] on nav "Dashboard Discovery Assistant Charts Leads 99 +" at bounding box center [647, 14] width 1295 height 29
click at [1043, 3] on div "99 +" at bounding box center [1129, 14] width 302 height 29
click at [1038, 9] on input "text" at bounding box center [1086, 15] width 216 height 18
click at [960, 15] on nav "Dashboard Discovery Assistant Charts Leads 99 +" at bounding box center [647, 14] width 1295 height 29
click at [939, 19] on nav "Dashboard Discovery Assistant Charts Leads 99 +" at bounding box center [647, 14] width 1295 height 29
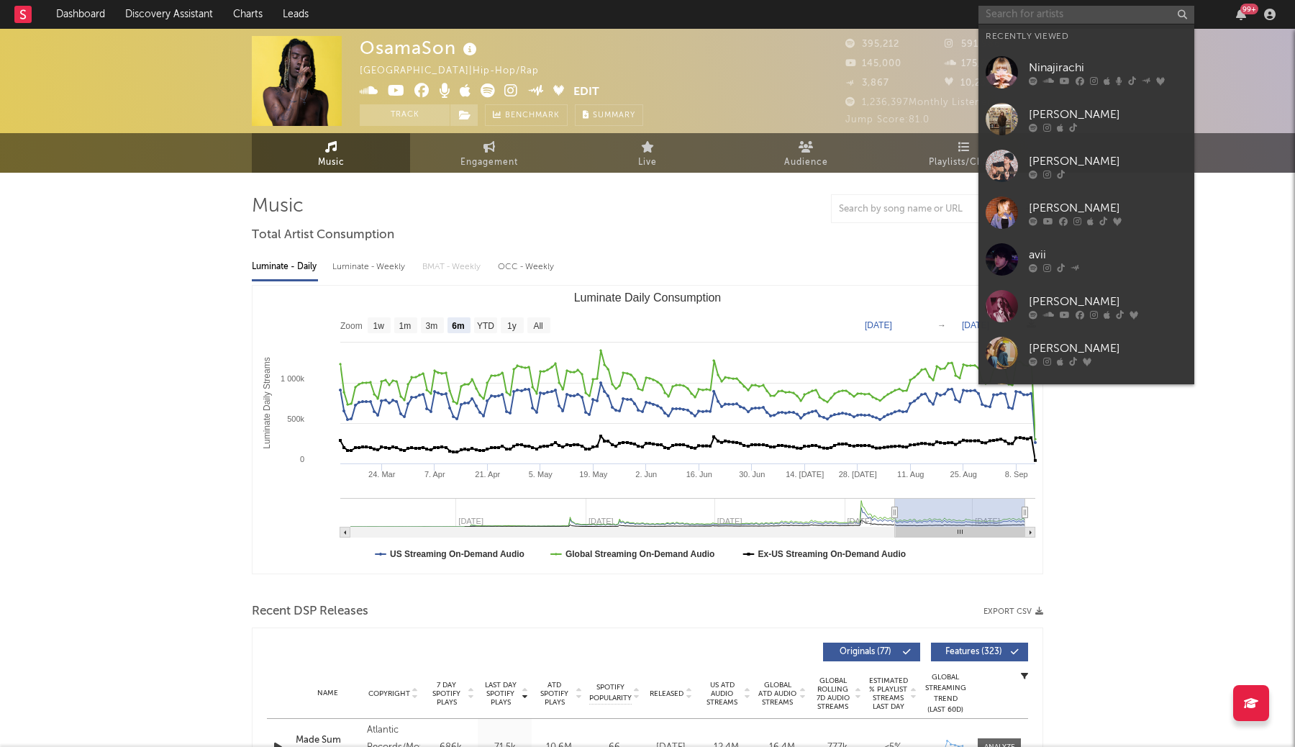
click at [1094, 16] on input "text" at bounding box center [1086, 15] width 216 height 18
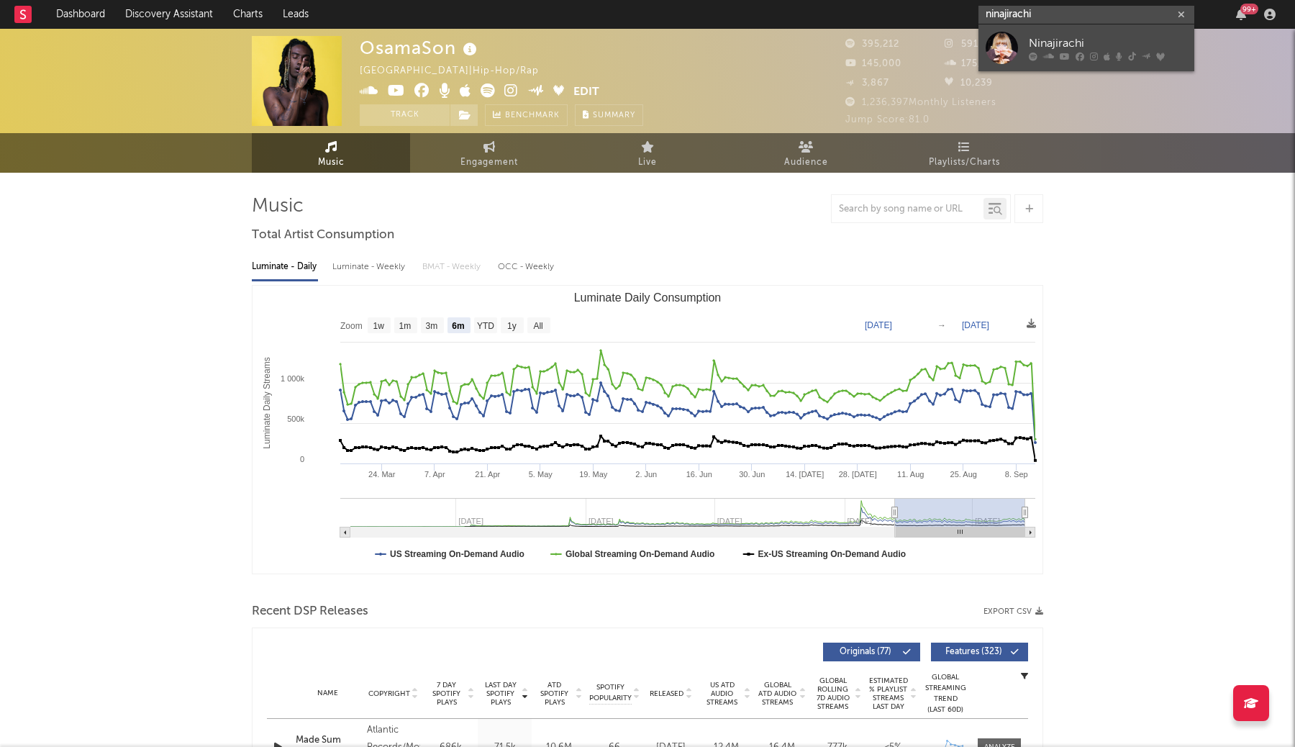
type input "ninajirachi"
click at [1087, 42] on div "Ninajirachi" at bounding box center [1108, 43] width 158 height 17
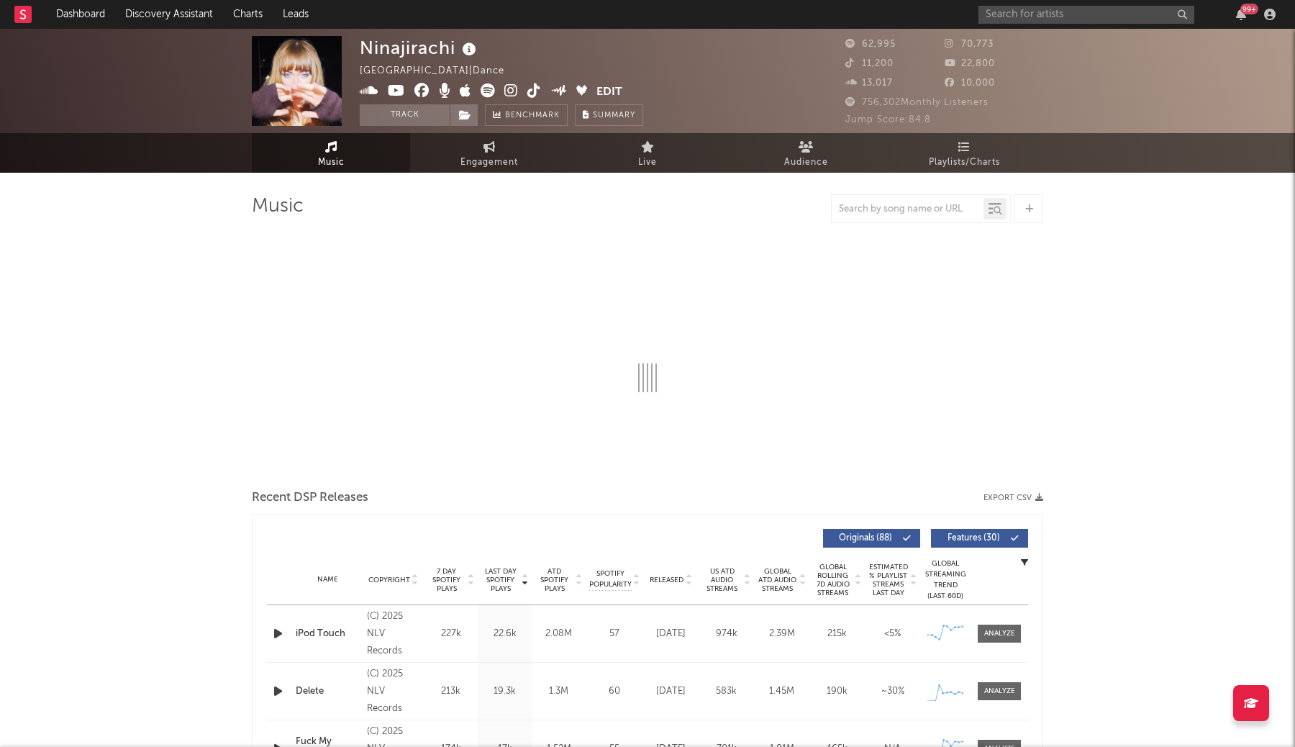
select select "6m"
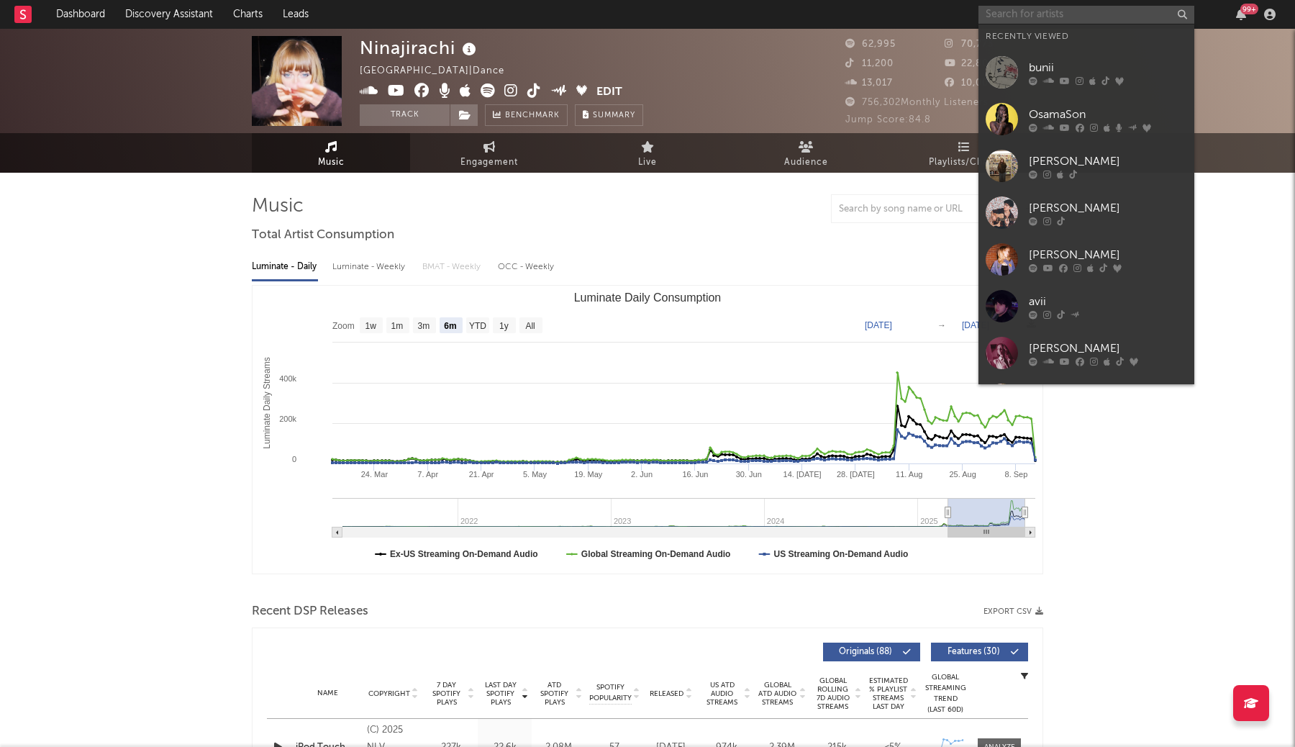
click at [1100, 17] on input "text" at bounding box center [1086, 15] width 216 height 18
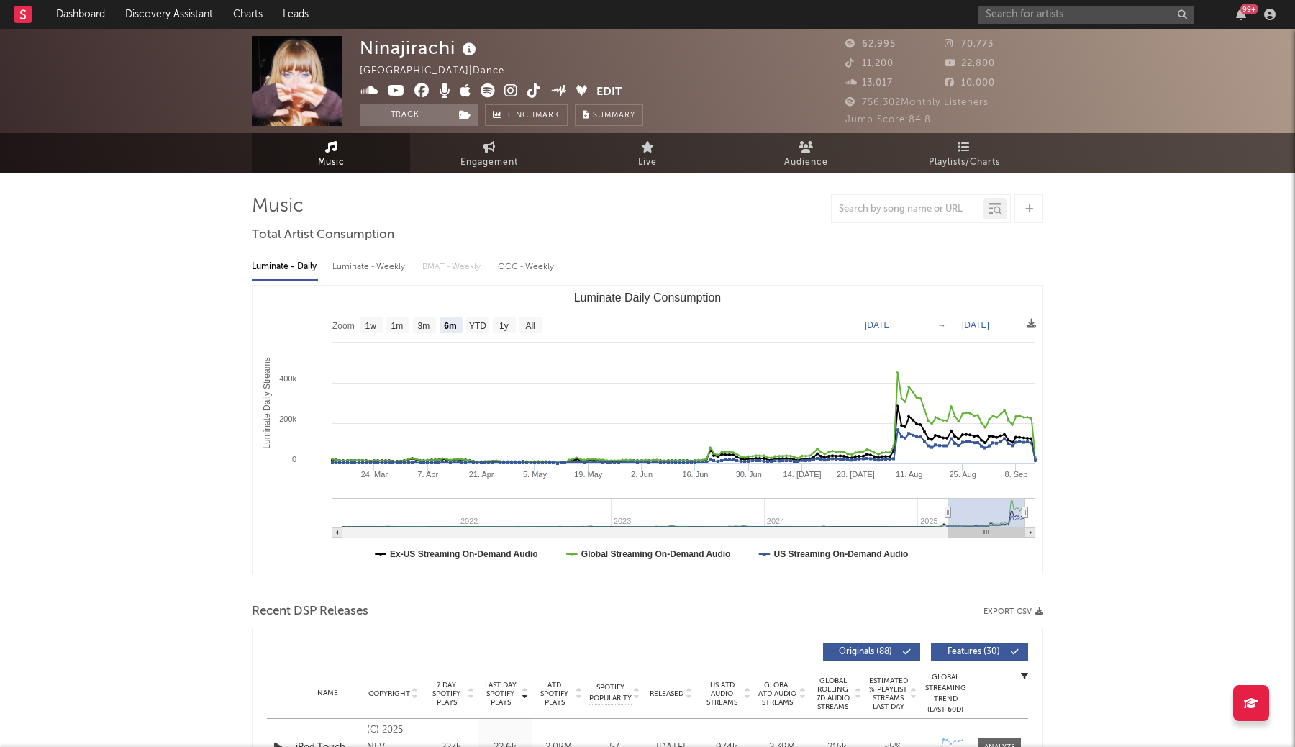
click at [922, 17] on nav "Dashboard Discovery Assistant Charts Leads 99 +" at bounding box center [647, 14] width 1295 height 29
click at [1076, 7] on input "text" at bounding box center [1086, 15] width 216 height 18
click at [1097, 76] on div "Ninajirachi Australia | Dance Edit Track Benchmark Summary 62,995 70,773 11,200…" at bounding box center [647, 81] width 1295 height 104
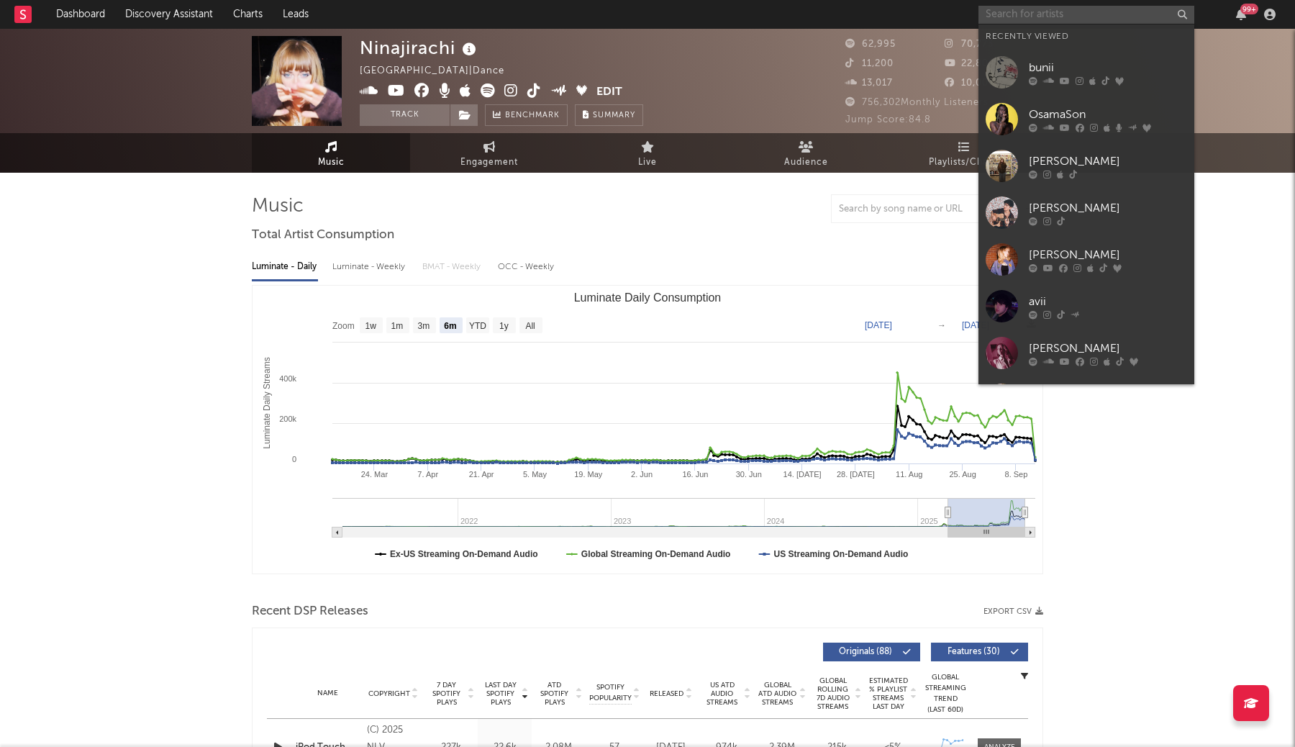
click at [1084, 17] on input "text" at bounding box center [1086, 15] width 216 height 18
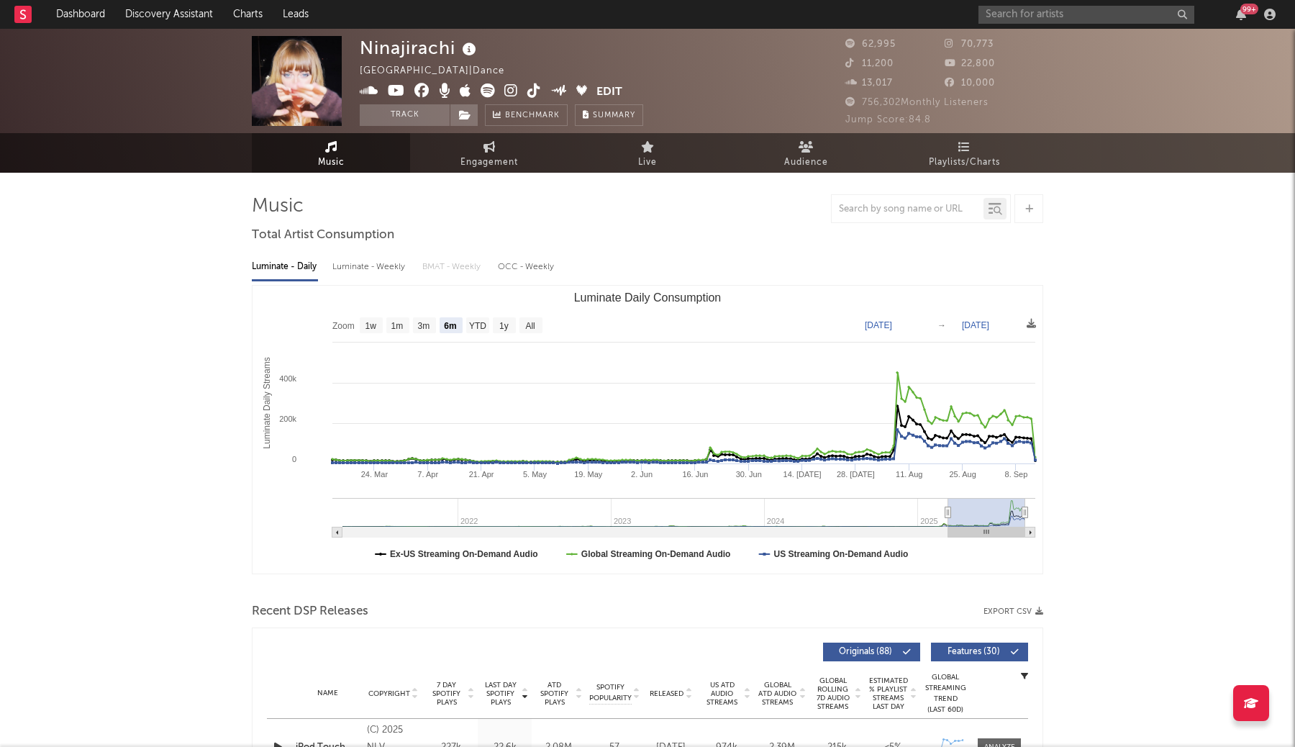
click at [953, 16] on nav "Dashboard Discovery Assistant Charts Leads 99 +" at bounding box center [647, 14] width 1295 height 29
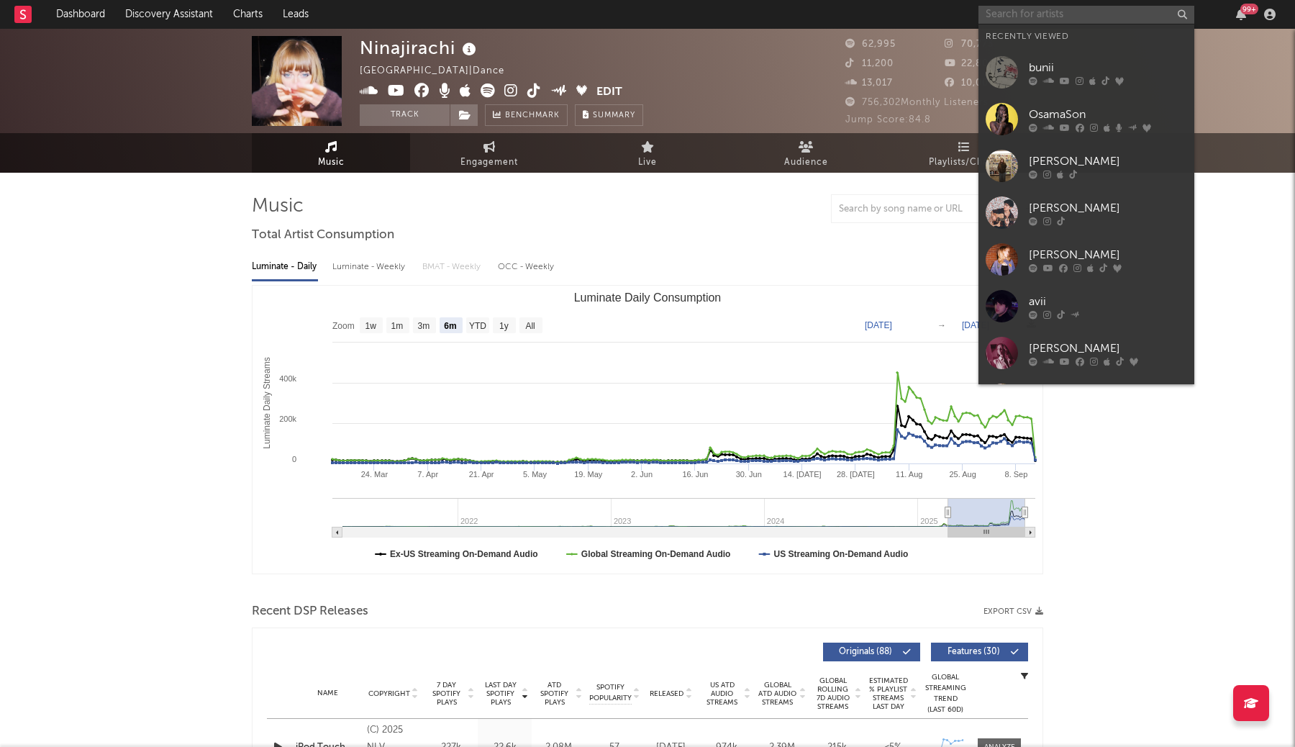
click at [1053, 21] on input "text" at bounding box center [1086, 15] width 216 height 18
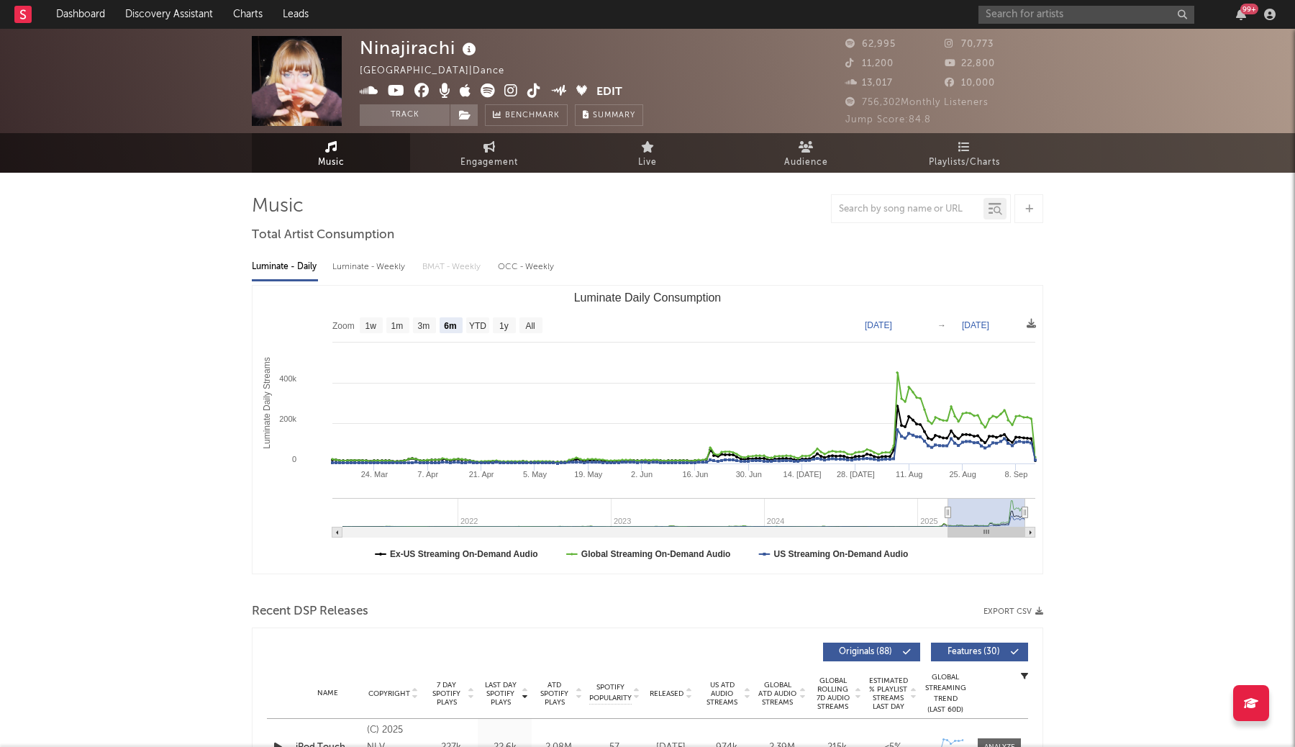
click at [931, 15] on nav "Dashboard Discovery Assistant Charts Leads 99 +" at bounding box center [647, 14] width 1295 height 29
click at [1024, 17] on input "text" at bounding box center [1086, 15] width 216 height 18
click at [940, 17] on nav "Dashboard Discovery Assistant Charts Leads 99 +" at bounding box center [647, 14] width 1295 height 29
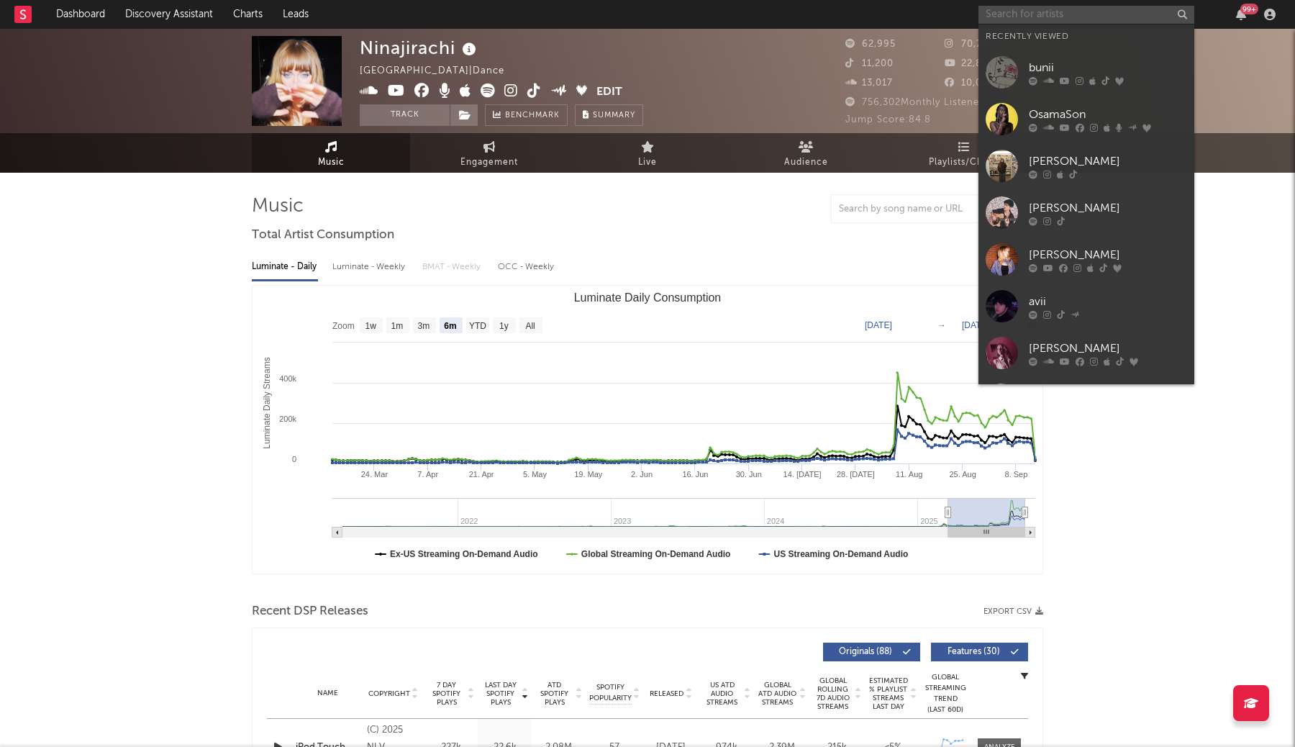
click at [1013, 17] on input "text" at bounding box center [1086, 15] width 216 height 18
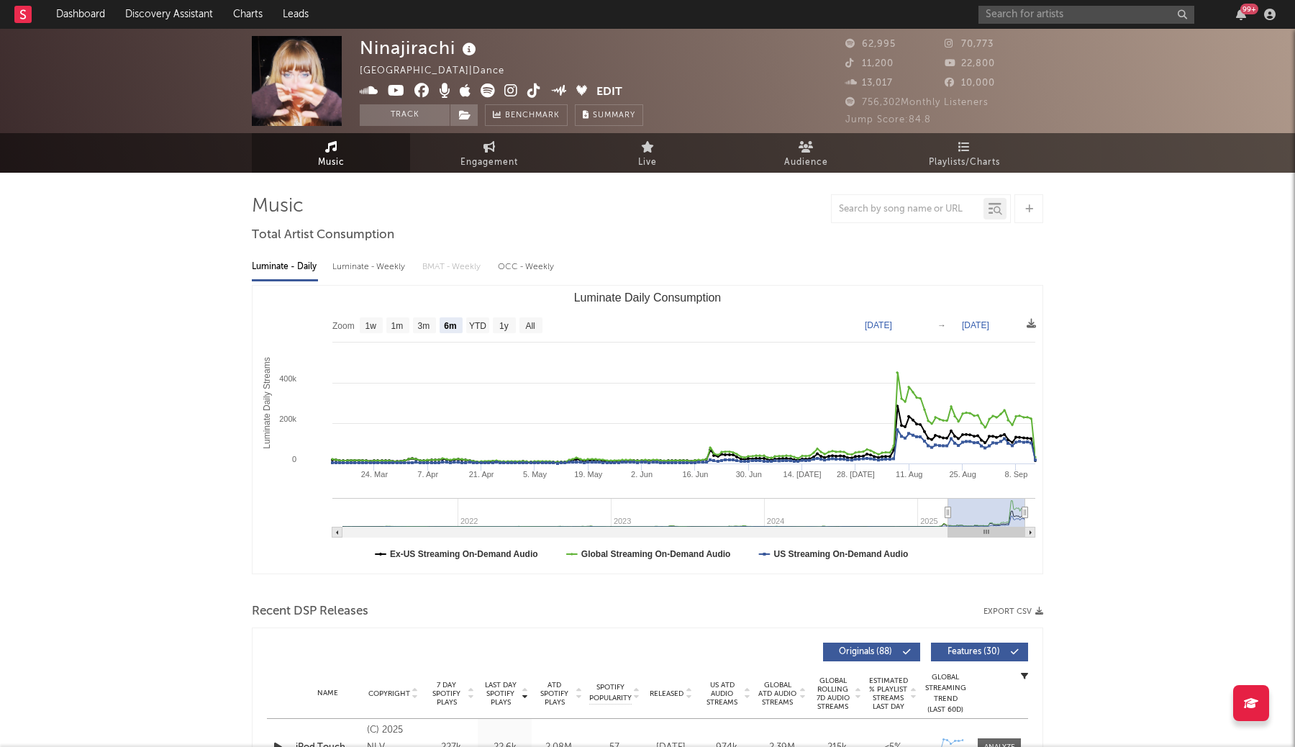
click at [959, 11] on nav "Dashboard Discovery Assistant Charts Leads 99 +" at bounding box center [647, 14] width 1295 height 29
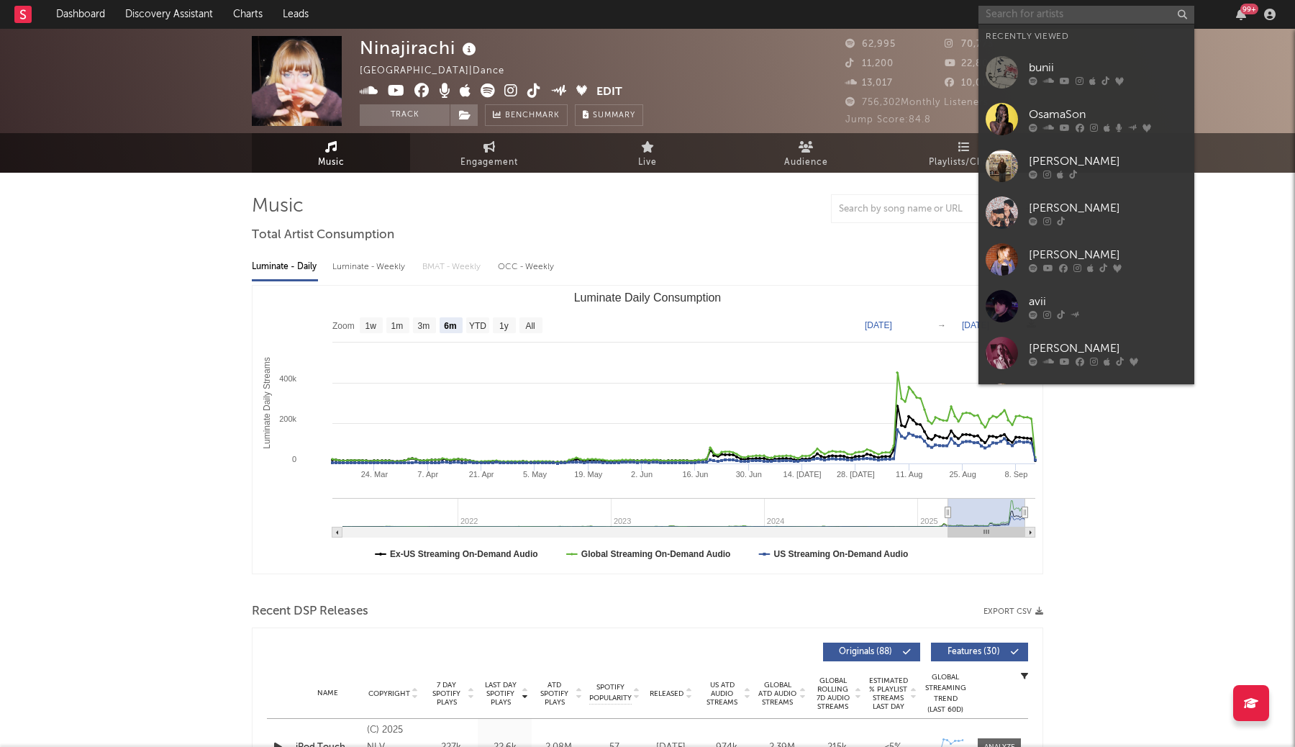
click at [1092, 10] on input "text" at bounding box center [1086, 15] width 216 height 18
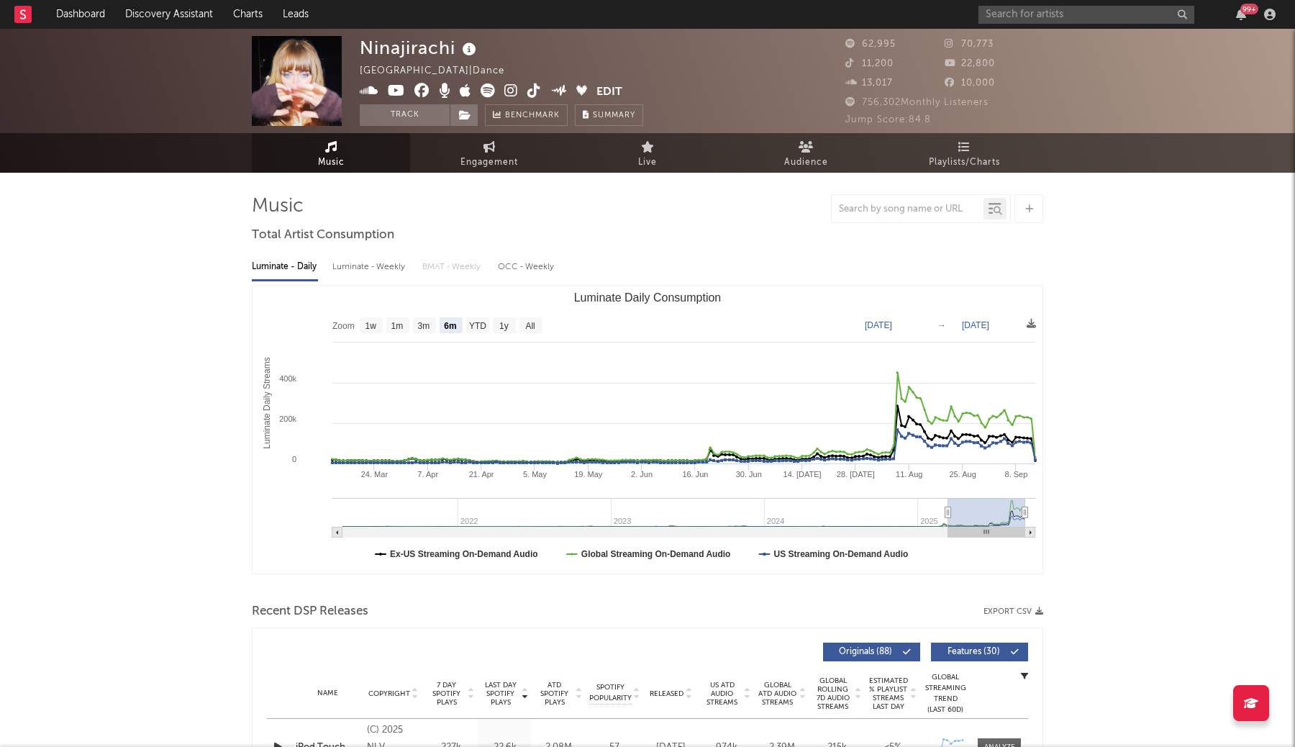
click at [955, 12] on nav "Dashboard Discovery Assistant Charts Leads 99 +" at bounding box center [647, 14] width 1295 height 29
click at [1029, 14] on input "text" at bounding box center [1086, 15] width 216 height 18
click at [1027, 17] on input "text" at bounding box center [1086, 15] width 216 height 18
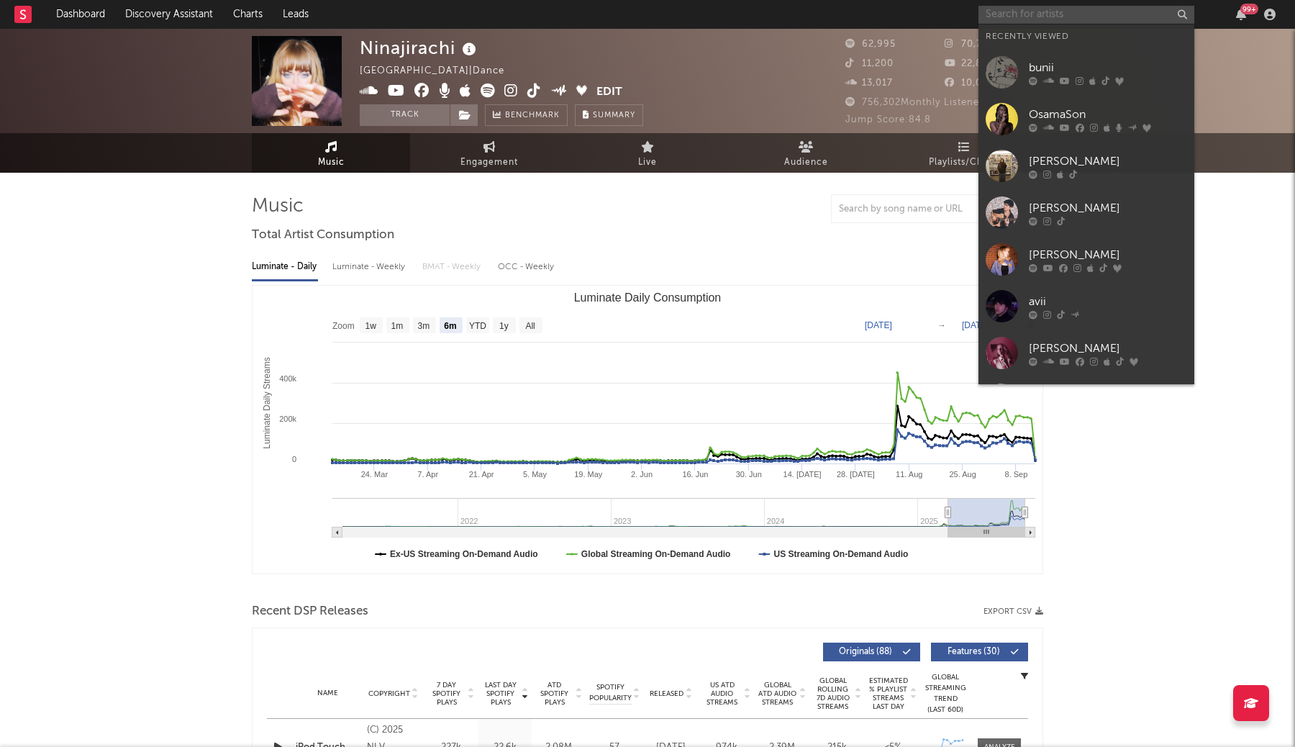
click at [1027, 17] on input "text" at bounding box center [1086, 15] width 216 height 18
click at [1073, 66] on div "bunii" at bounding box center [1108, 67] width 158 height 17
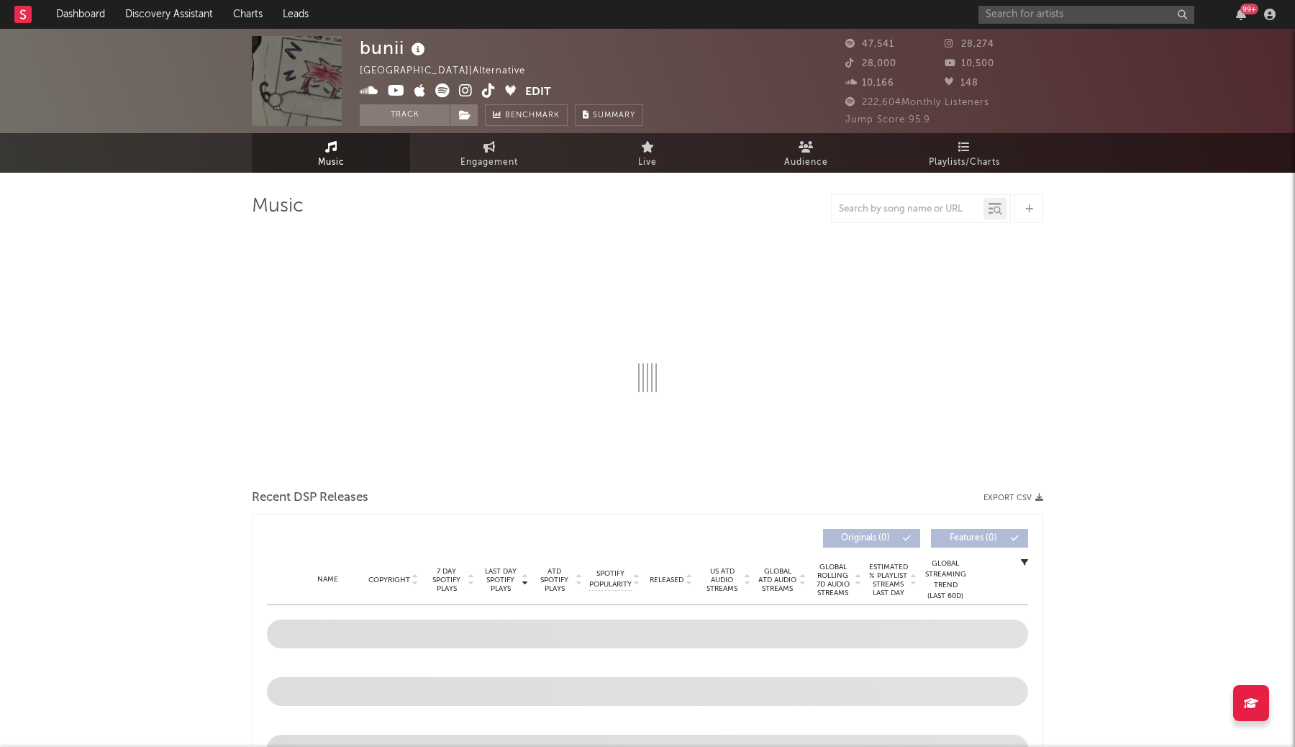
select select "6m"
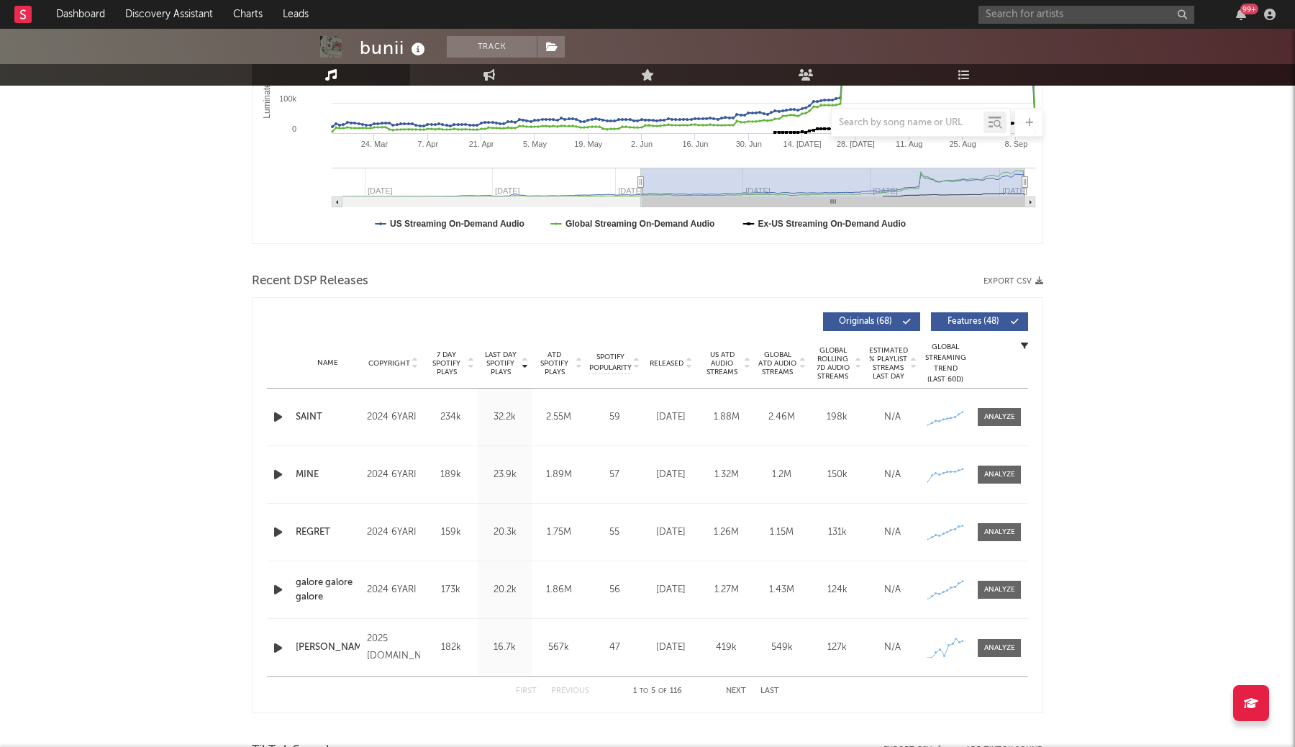
scroll to position [413, 0]
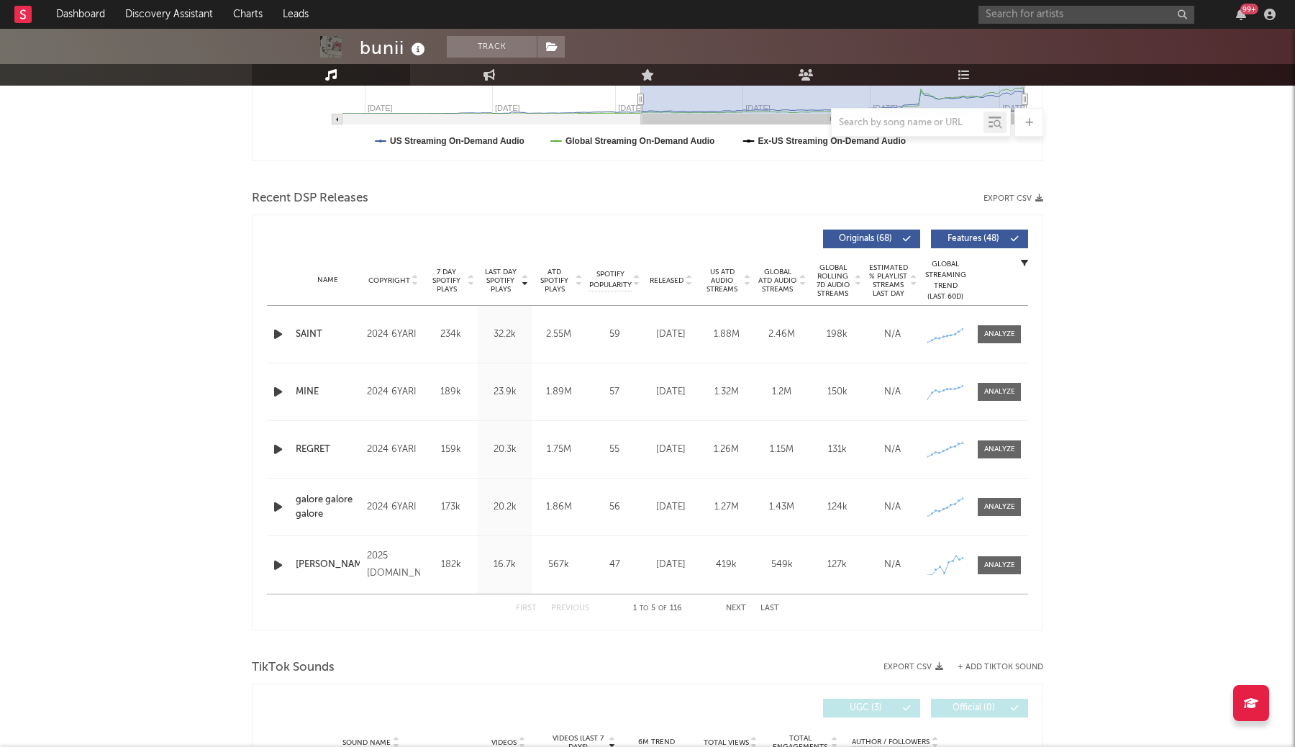
click at [273, 337] on icon "button" at bounding box center [278, 334] width 15 height 18
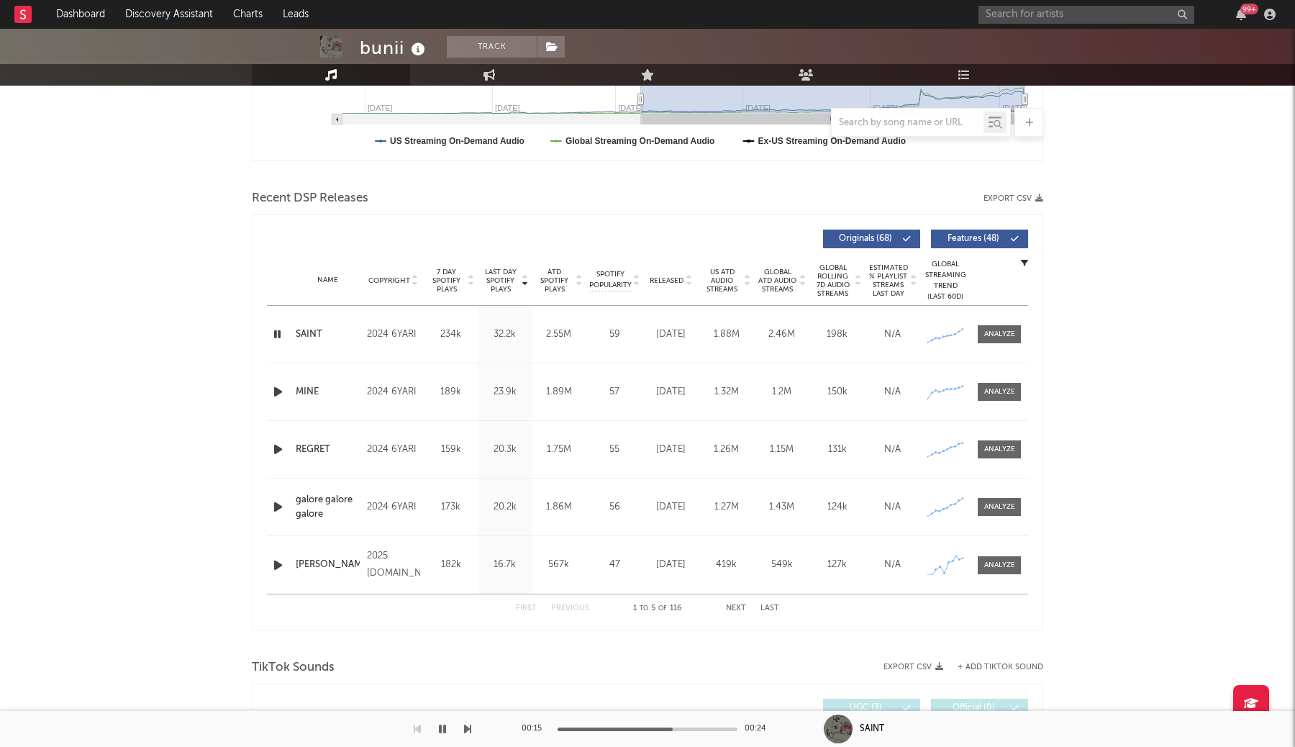
click at [277, 332] on icon "button" at bounding box center [278, 334] width 14 height 18
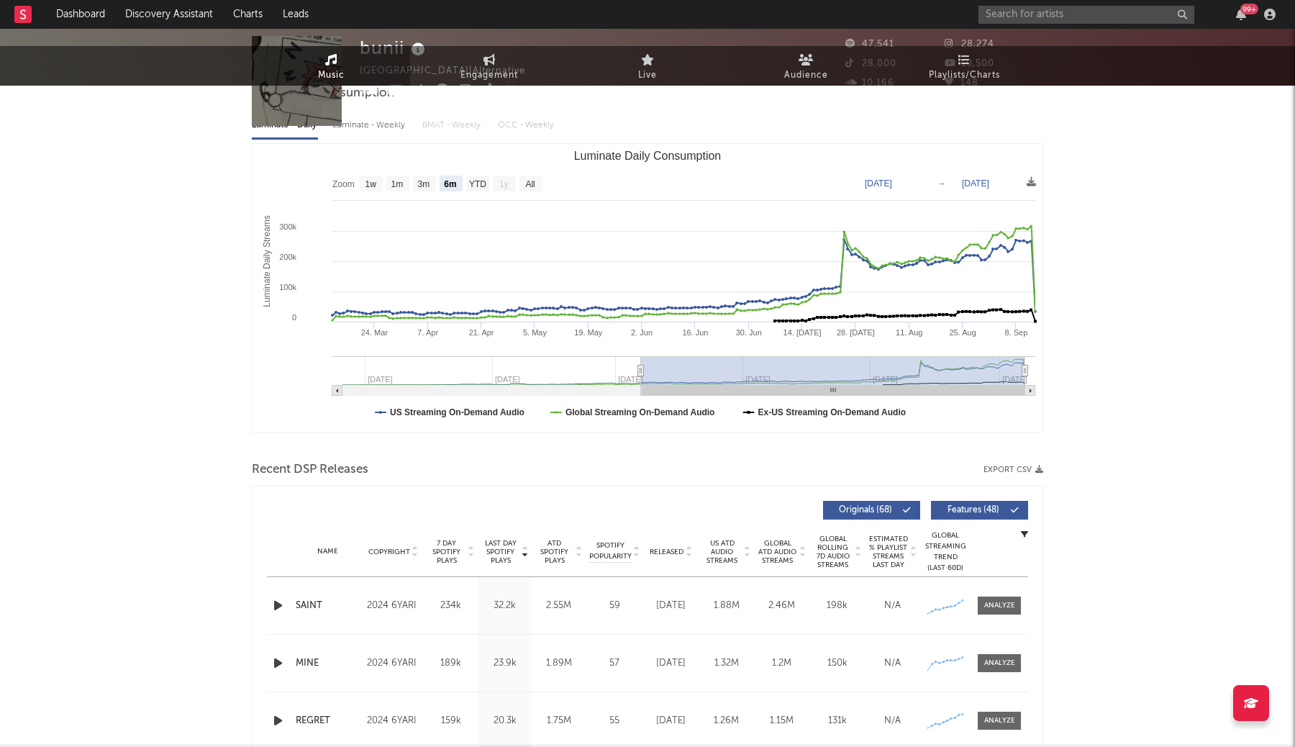
scroll to position [0, 0]
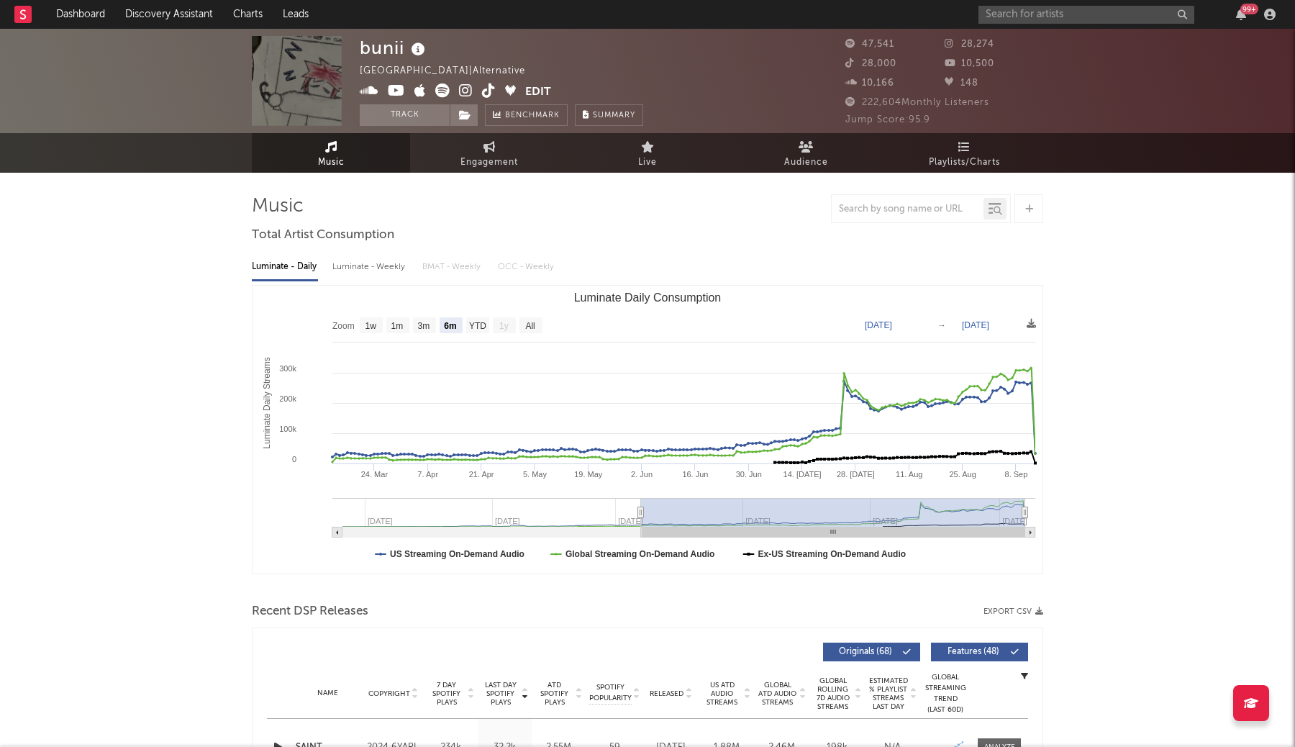
click at [497, 155] on span "Engagement" at bounding box center [489, 162] width 58 height 17
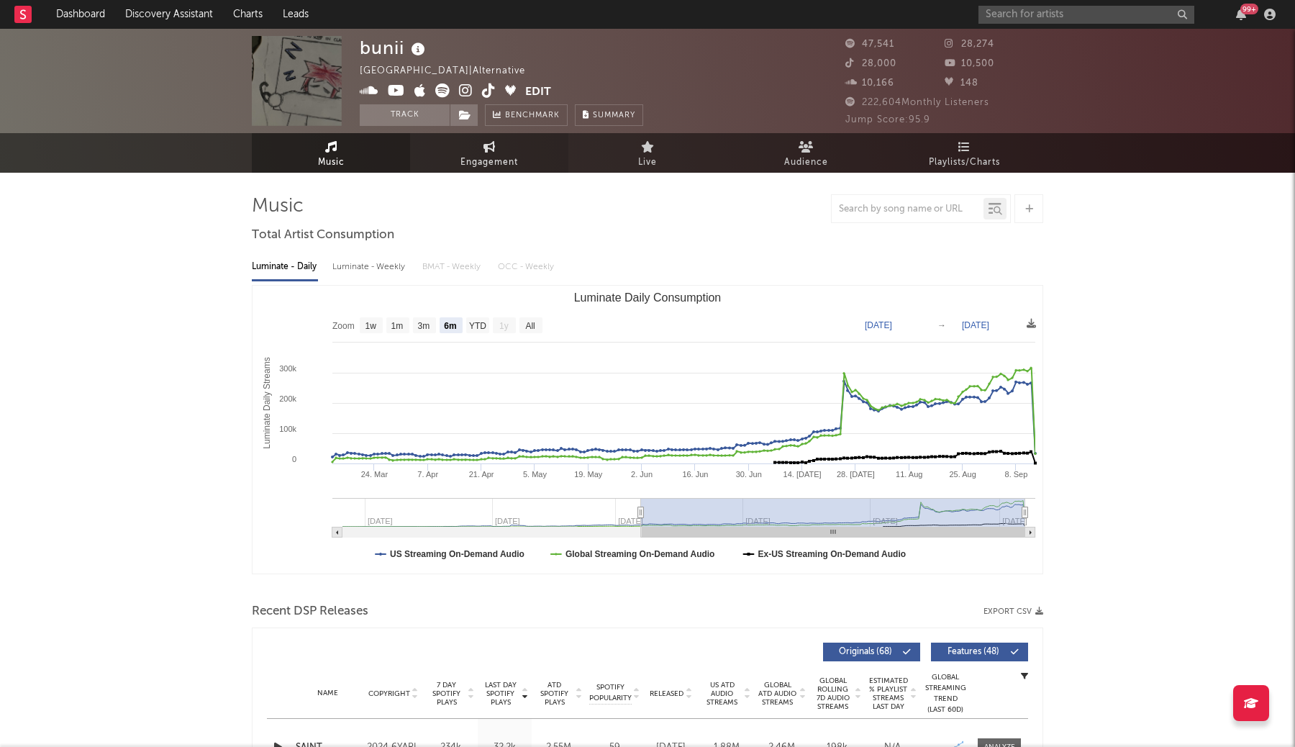
select select "1w"
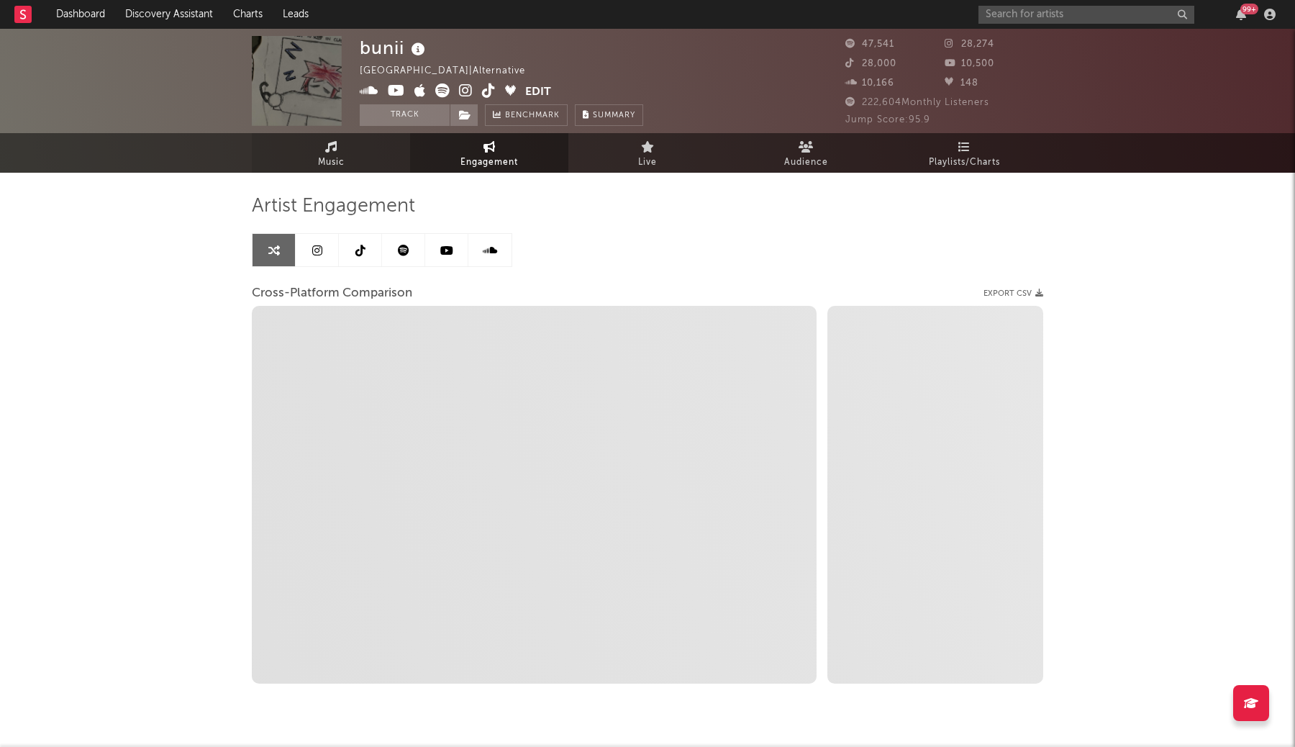
select select "1m"
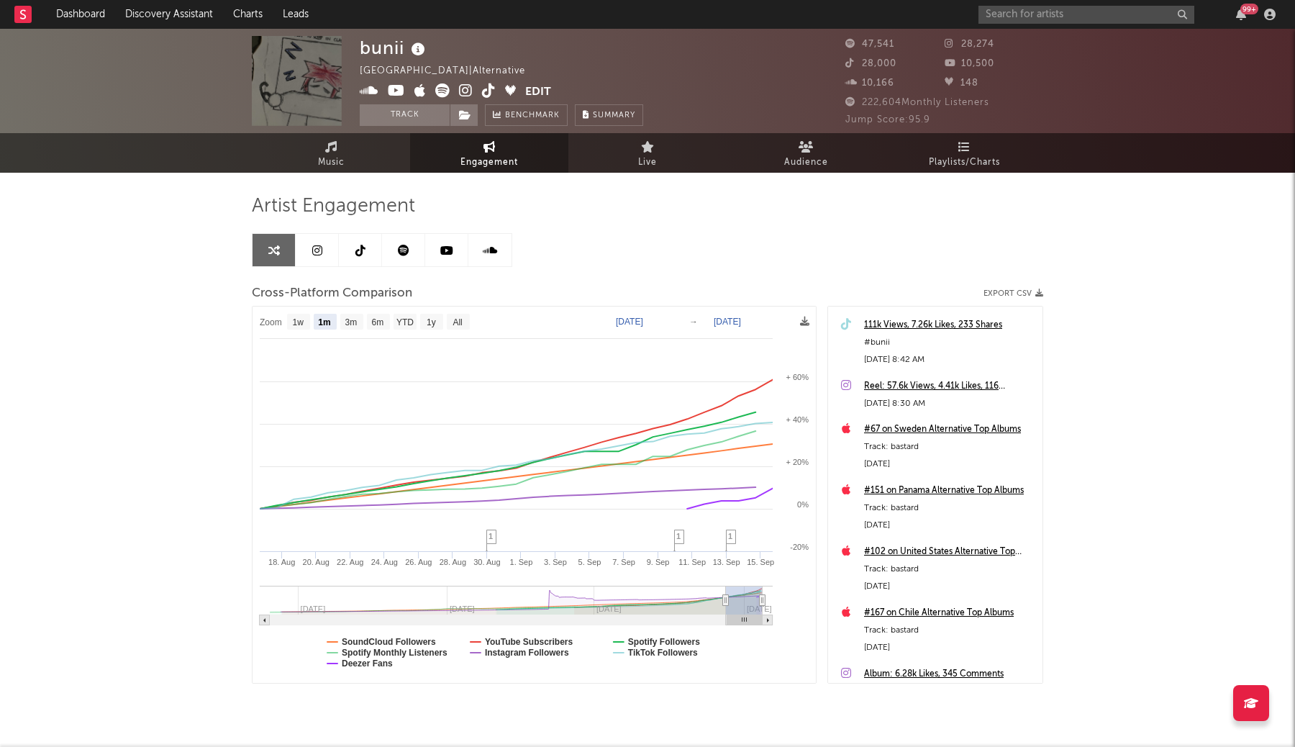
scroll to position [167, 0]
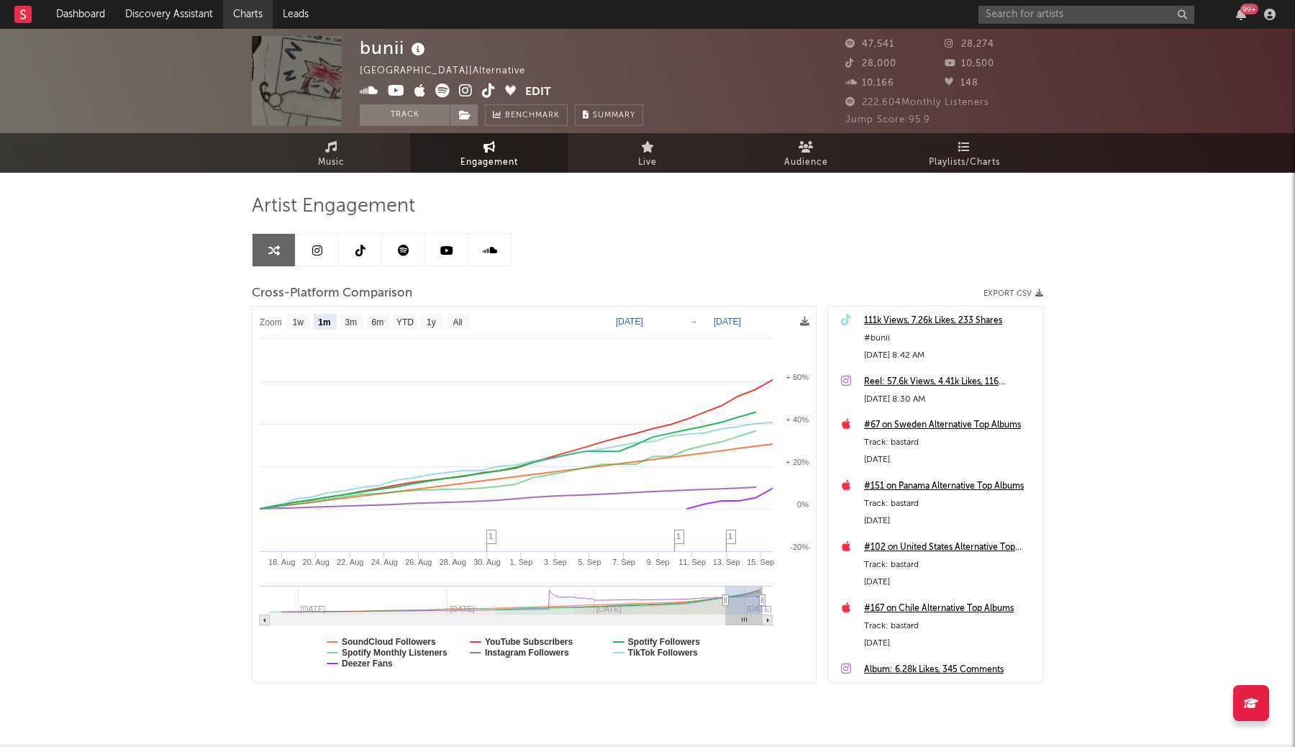
click at [236, 14] on link "Charts" at bounding box center [248, 14] width 50 height 29
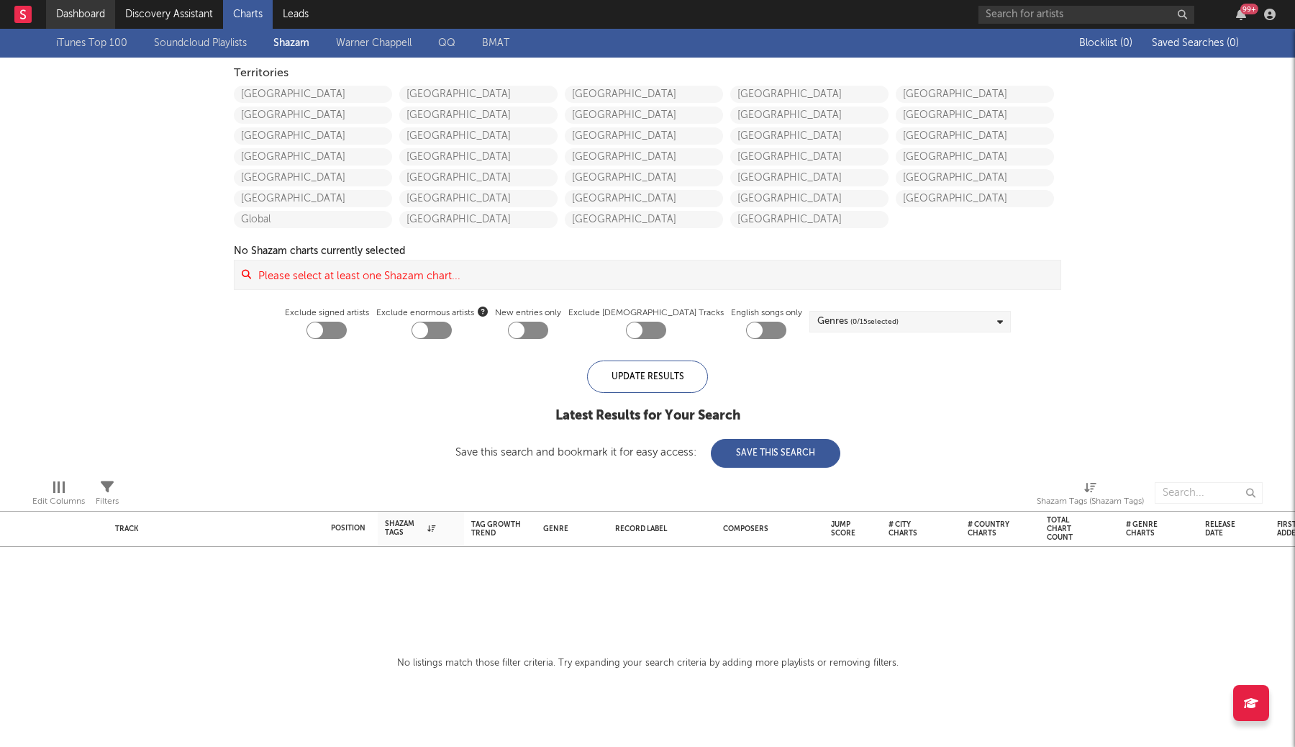
click at [86, 19] on link "Dashboard" at bounding box center [80, 14] width 69 height 29
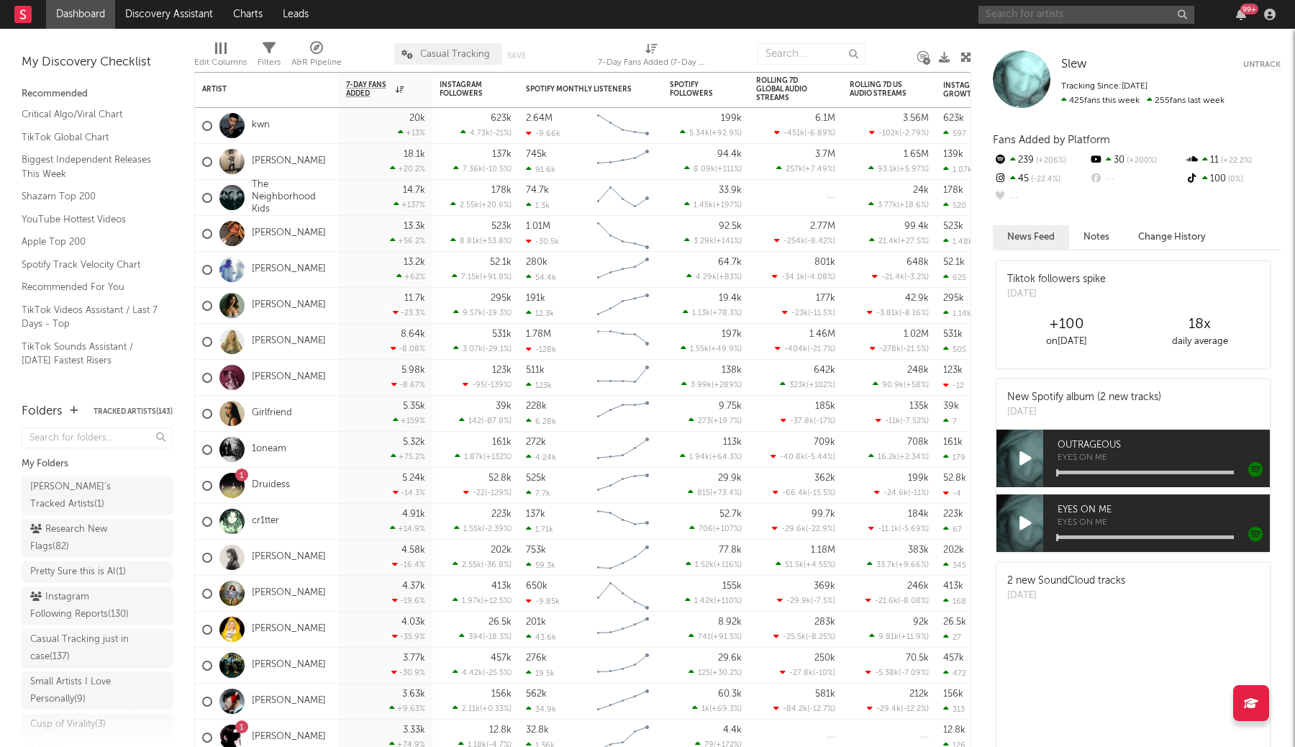
click at [1009, 19] on input "text" at bounding box center [1086, 15] width 216 height 18
click at [932, 31] on div "Edit Columns Filters A&R Pipeline Casual Tracking Save Save as 7-Day Fans Added…" at bounding box center [582, 50] width 777 height 43
click at [914, 17] on nav "Dashboard Discovery Assistant Charts Leads 99 +" at bounding box center [647, 14] width 1295 height 29
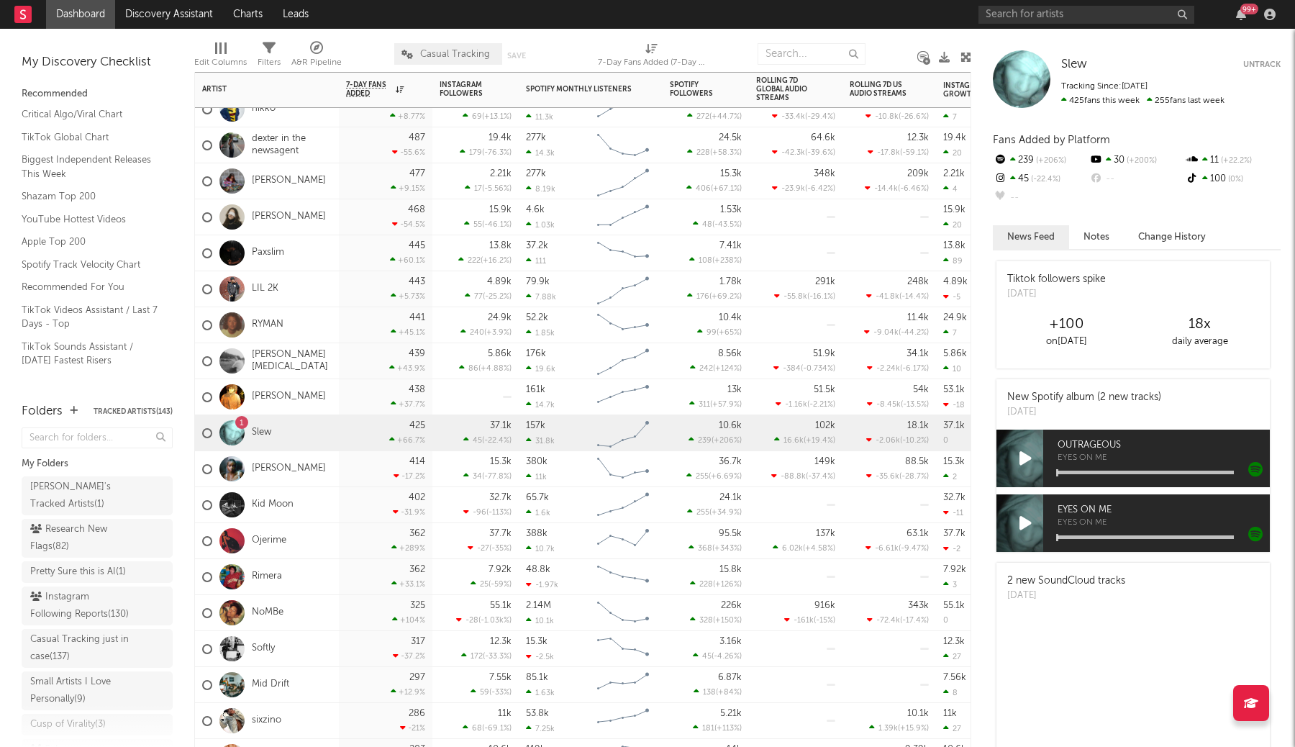
click at [353, 473] on div "414 -17.2 %" at bounding box center [385, 468] width 79 height 35
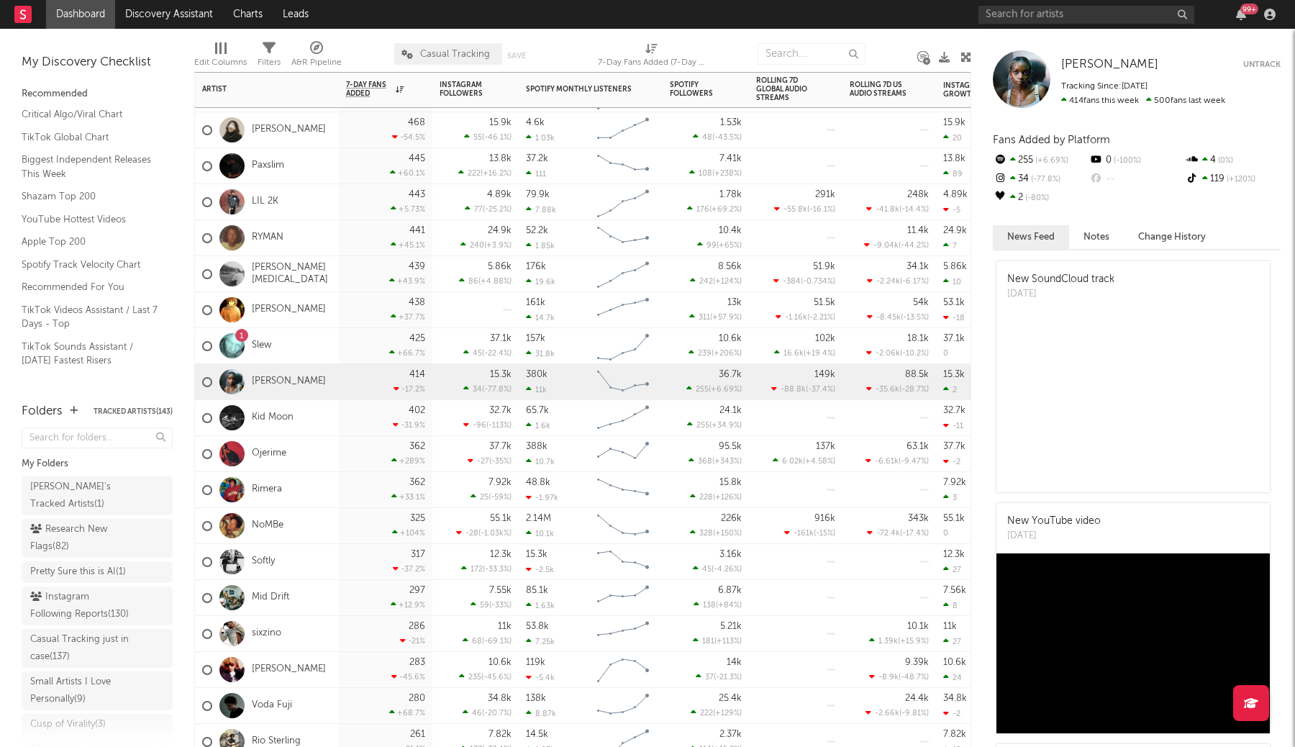
click at [335, 444] on div "Ojerime" at bounding box center [267, 454] width 144 height 36
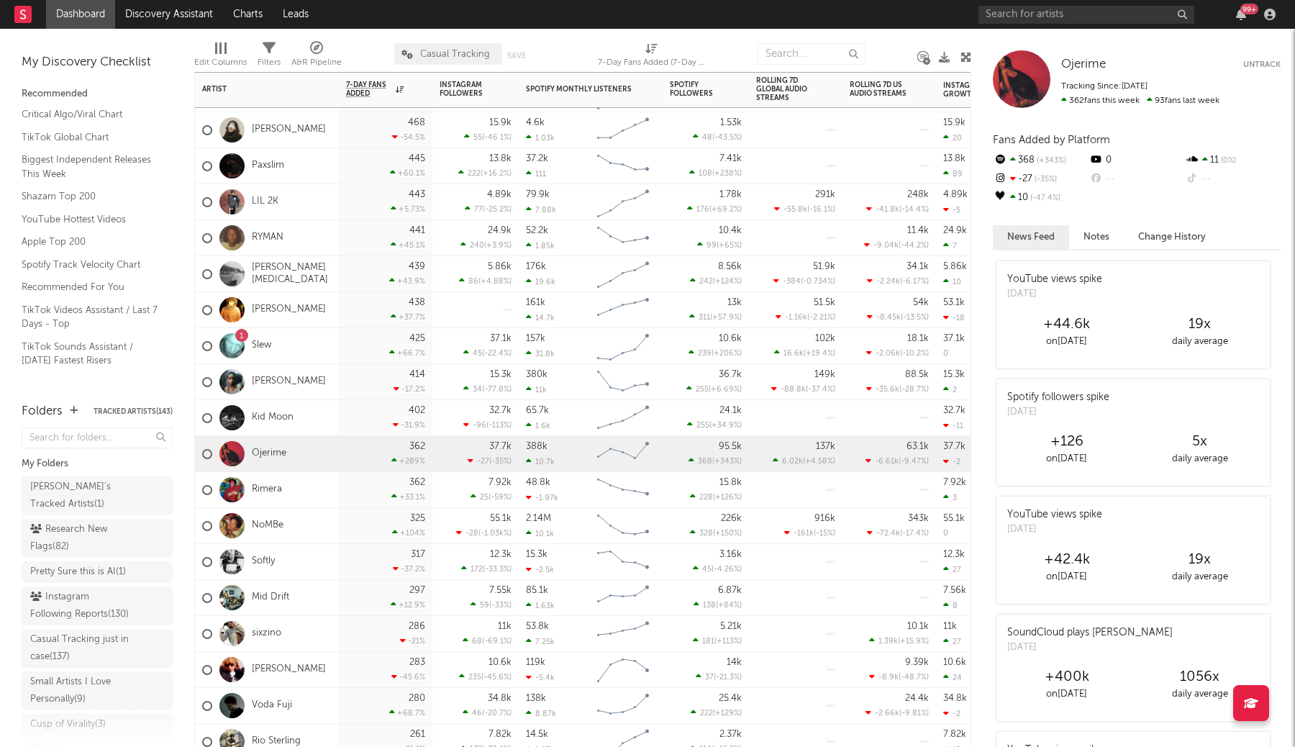
click at [332, 494] on div "Rimera" at bounding box center [267, 490] width 144 height 36
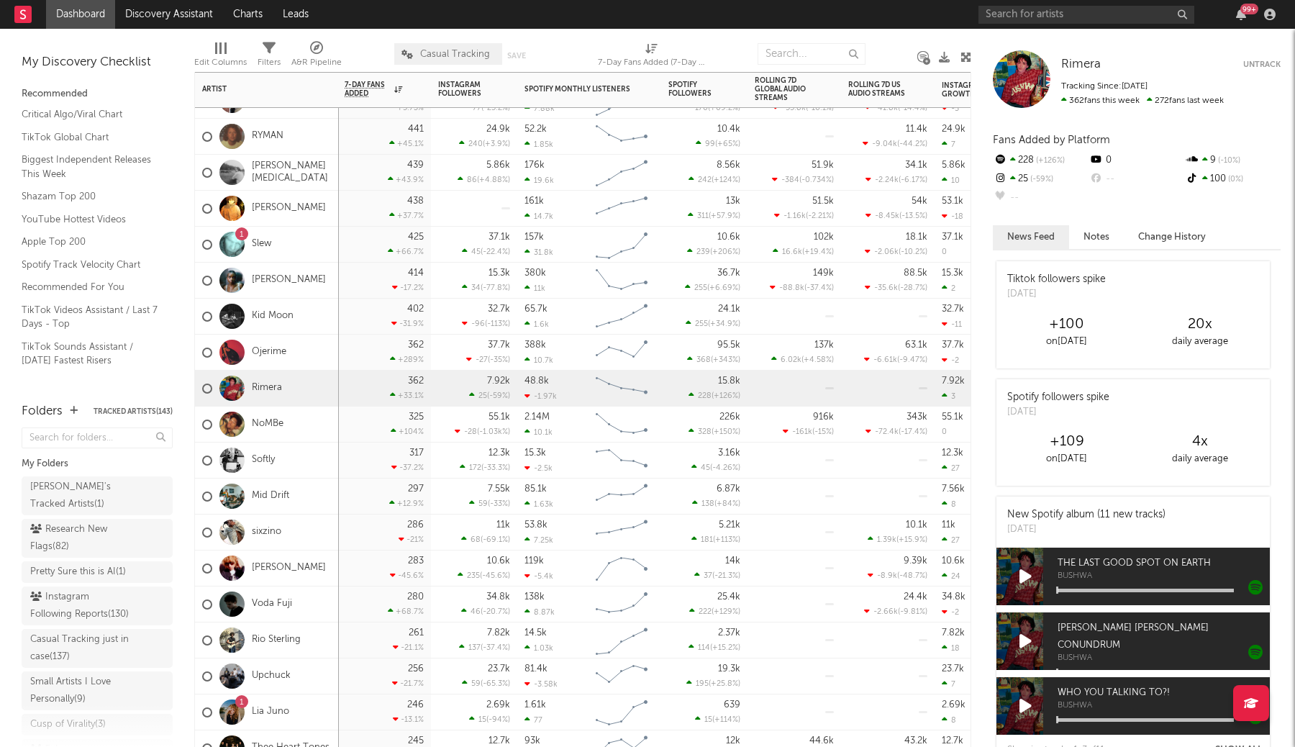
click at [337, 428] on div "NoMBe" at bounding box center [267, 424] width 144 height 36
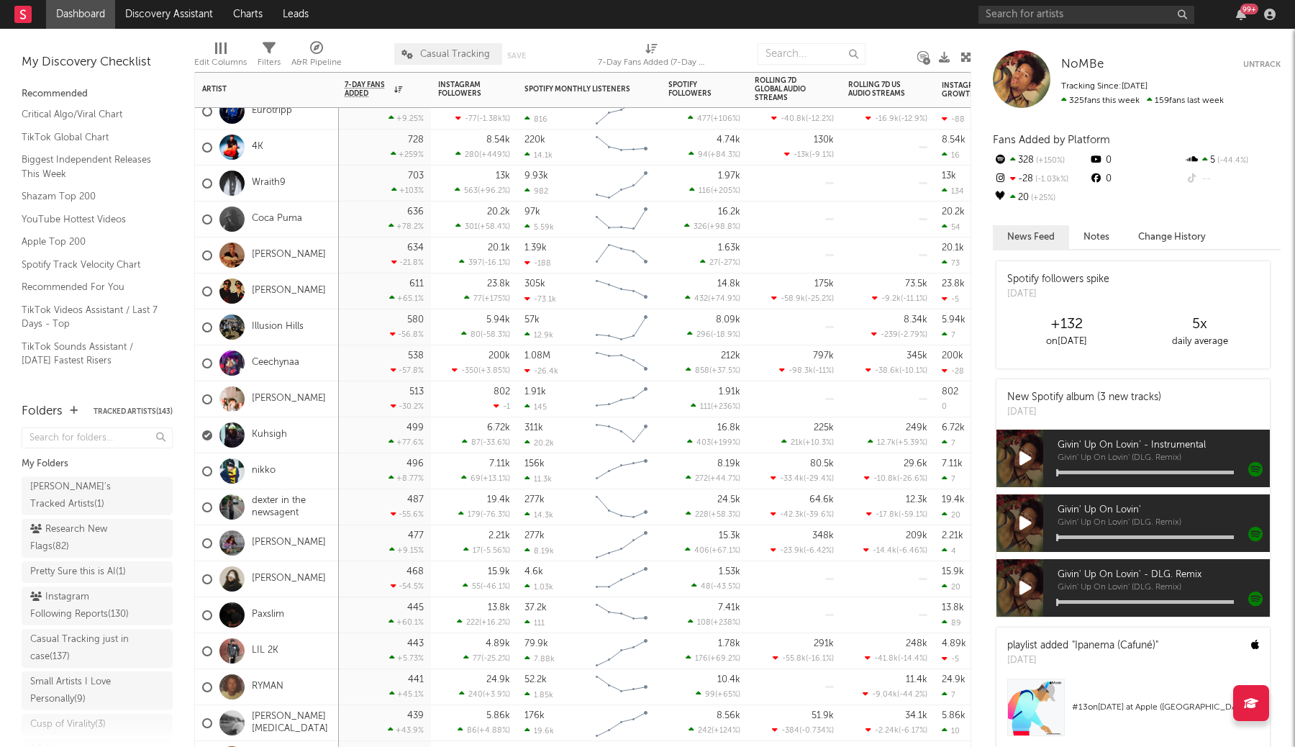
click at [356, 445] on div "499 +77.6 %" at bounding box center [384, 434] width 79 height 35
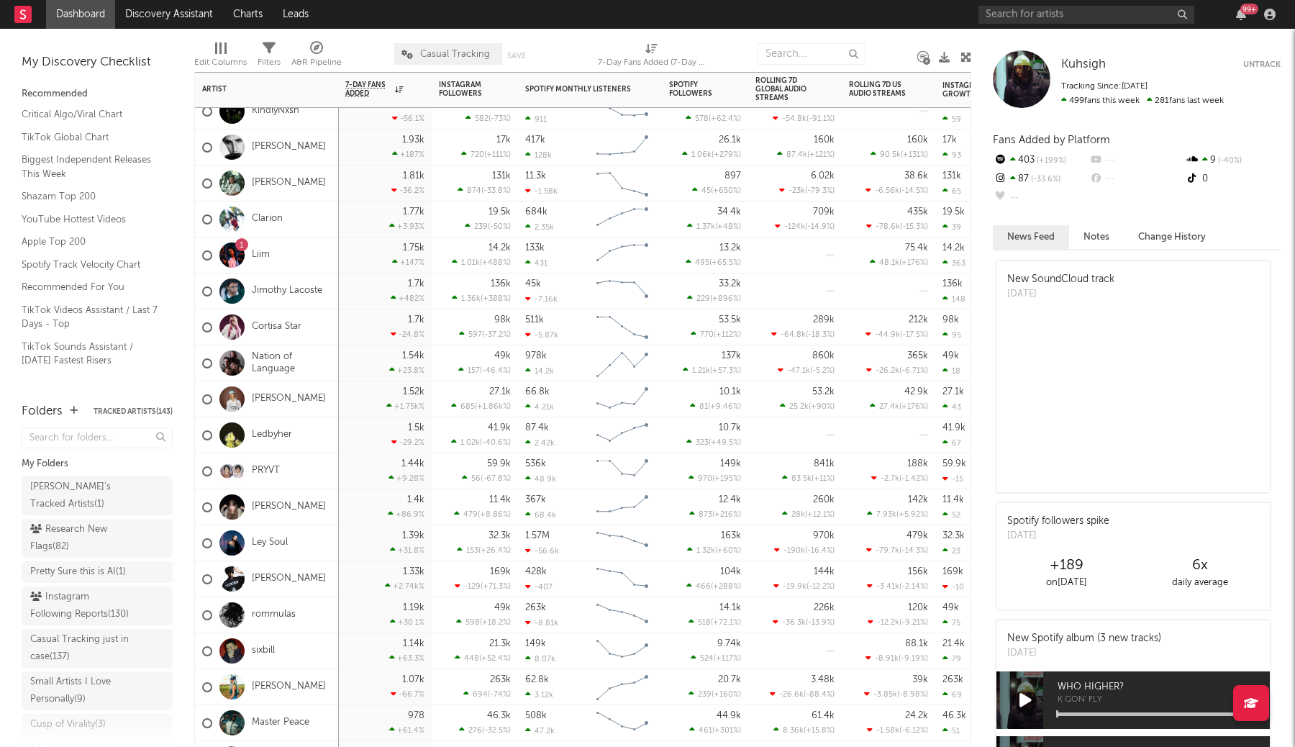
click at [355, 367] on div "1.54k +23.8 %" at bounding box center [384, 362] width 79 height 35
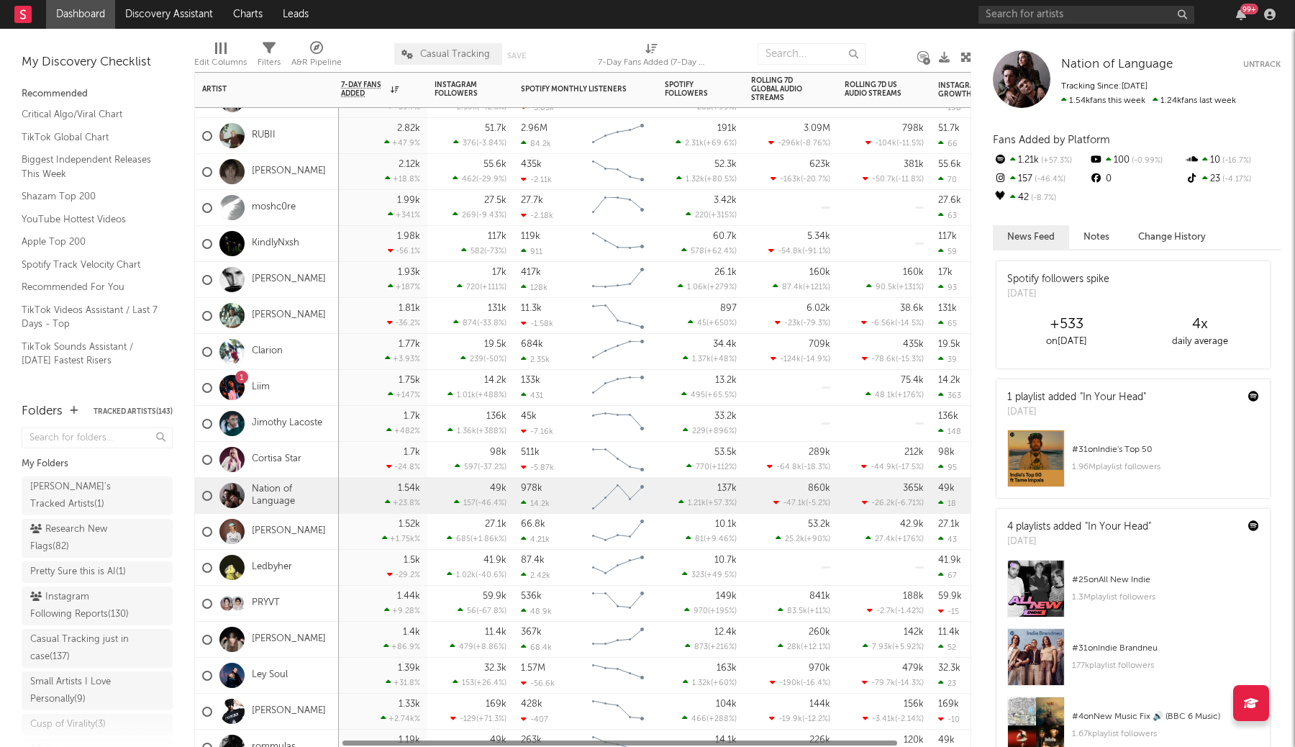
click at [372, 306] on div "1.81k -36.2 %" at bounding box center [380, 315] width 79 height 35
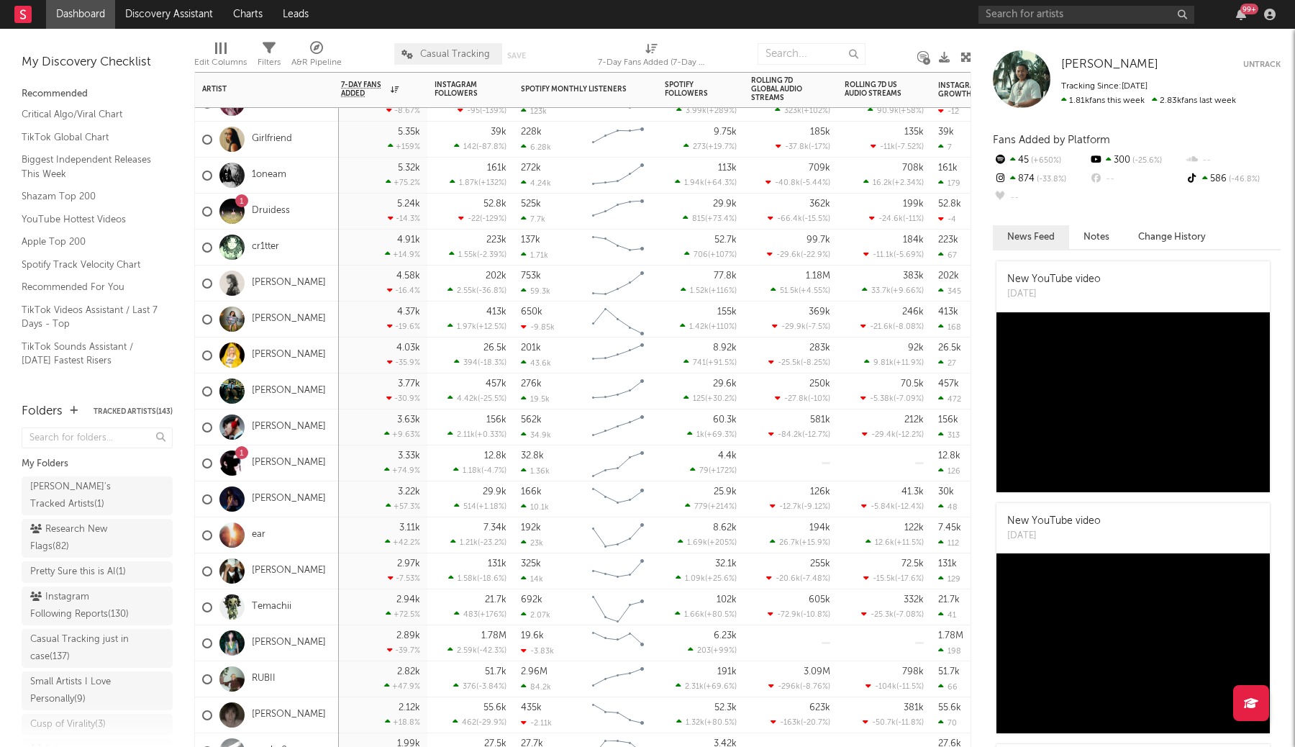
click at [371, 320] on div "4.37k -19.6 %" at bounding box center [380, 318] width 79 height 35
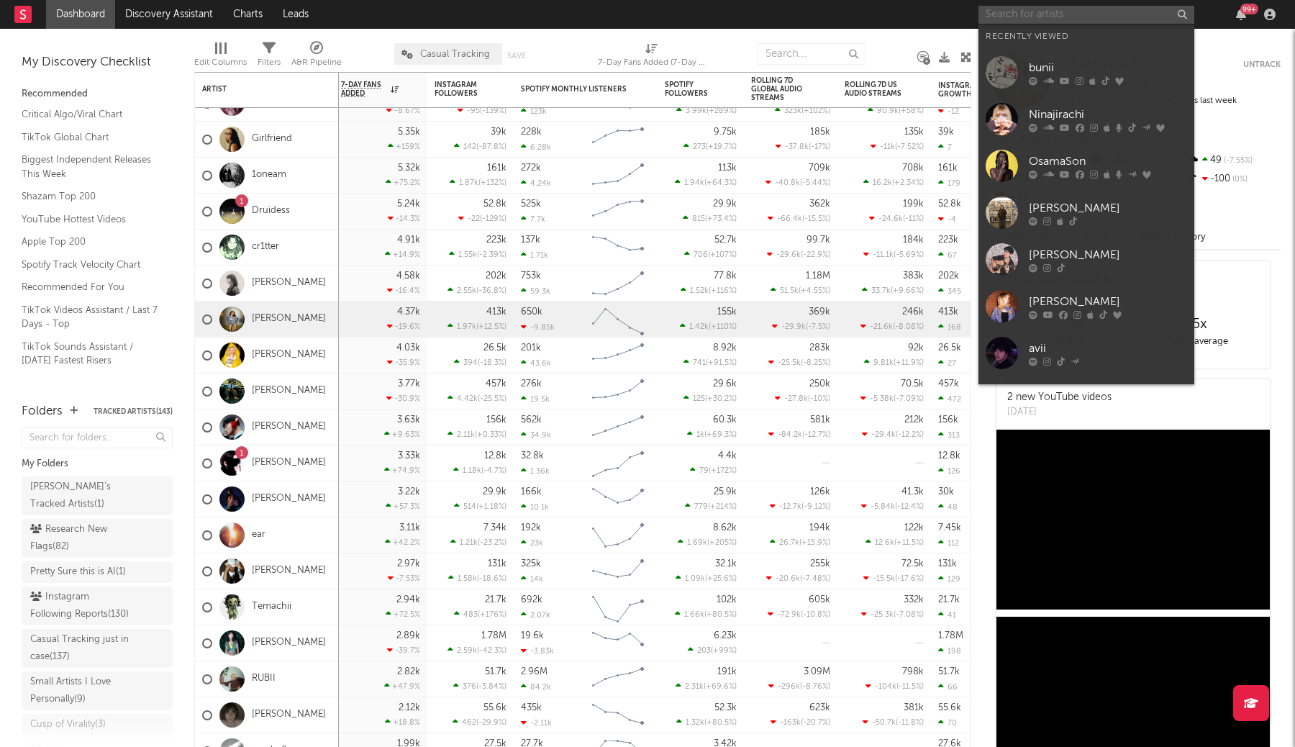
click at [1040, 11] on input "text" at bounding box center [1086, 15] width 216 height 18
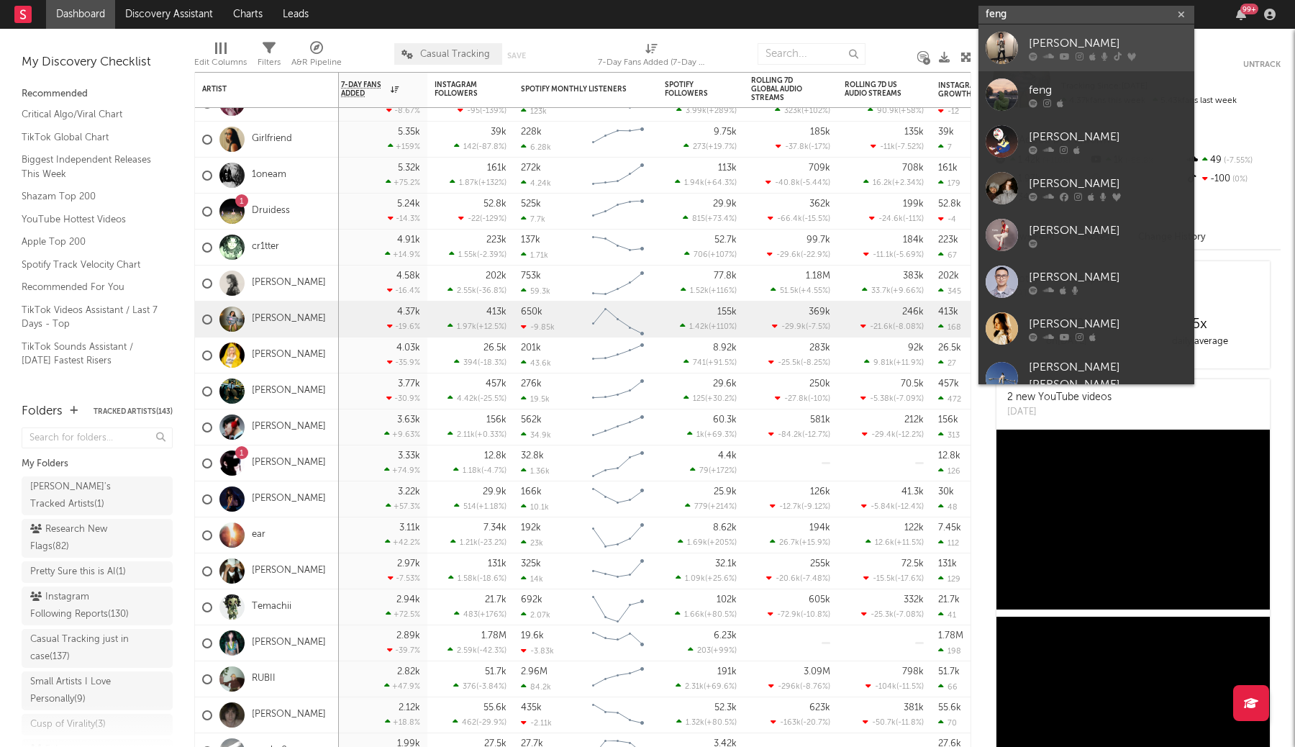
type input "feng"
click at [1086, 27] on link "[PERSON_NAME]" at bounding box center [1086, 47] width 216 height 47
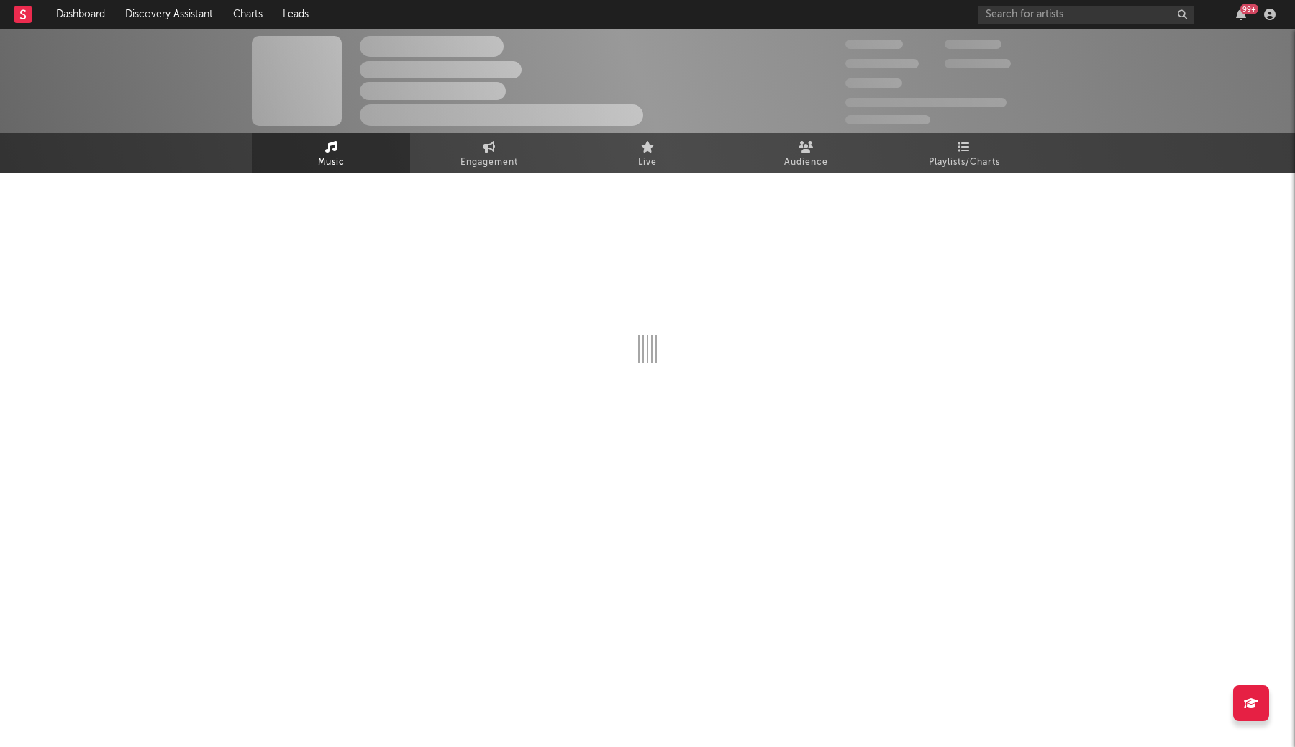
select select "6m"
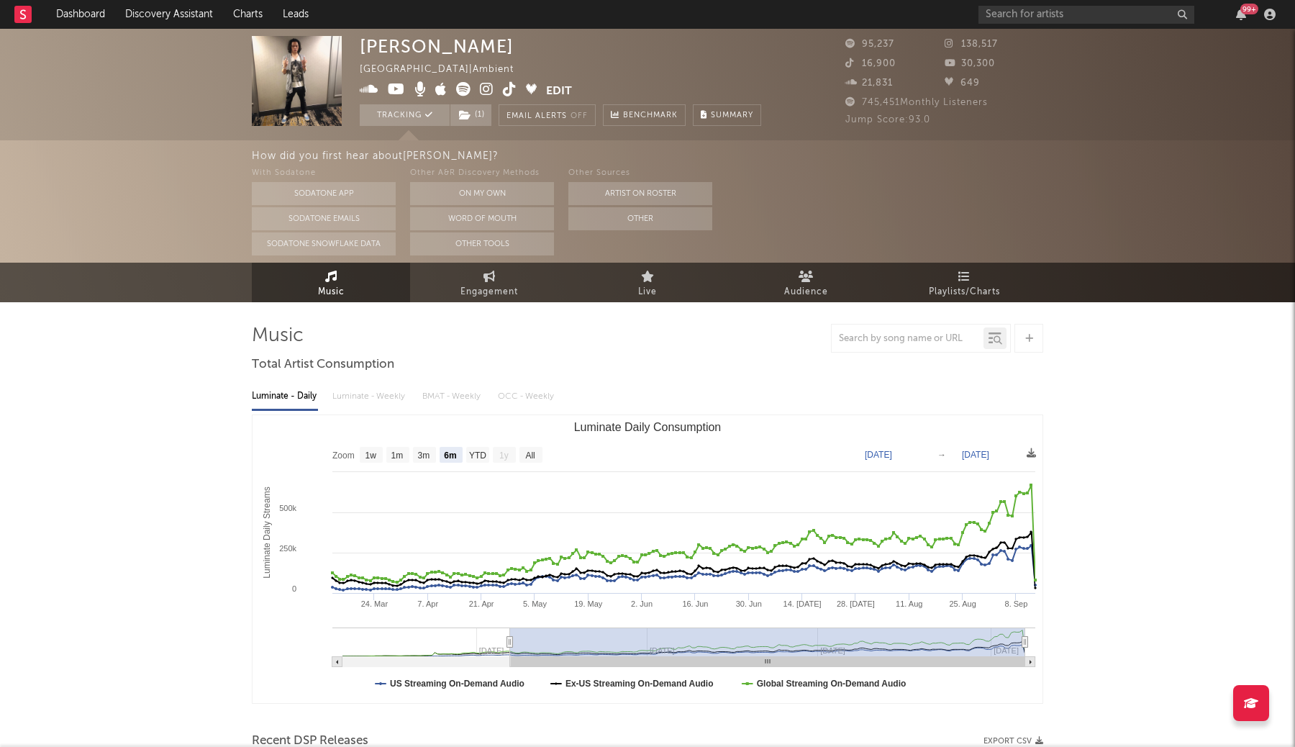
click at [299, 64] on img at bounding box center [297, 81] width 90 height 90
click at [296, 52] on img at bounding box center [297, 81] width 90 height 90
click at [298, 29] on div "Feng [GEOGRAPHIC_DATA] | Ambient Edit Tracking ( 1 ) Email Alerts Off Benchmark…" at bounding box center [647, 85] width 1295 height 112
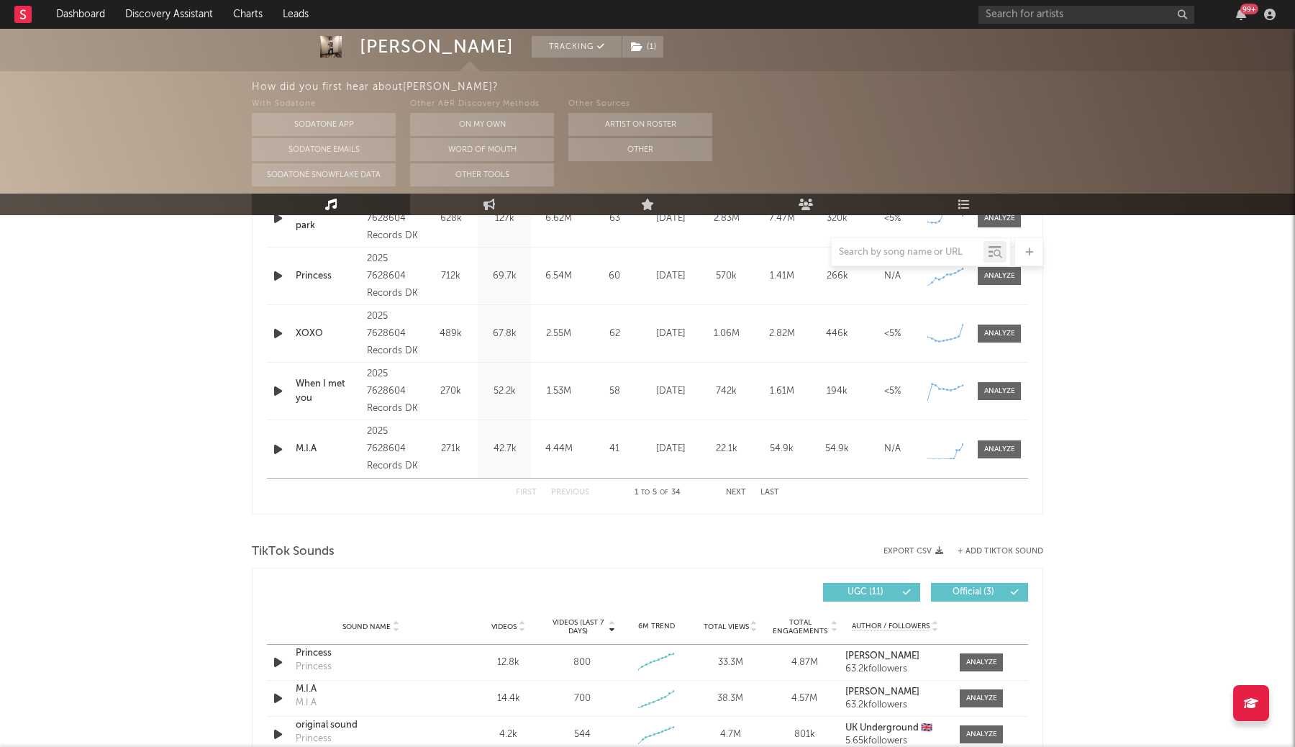
scroll to position [672, 0]
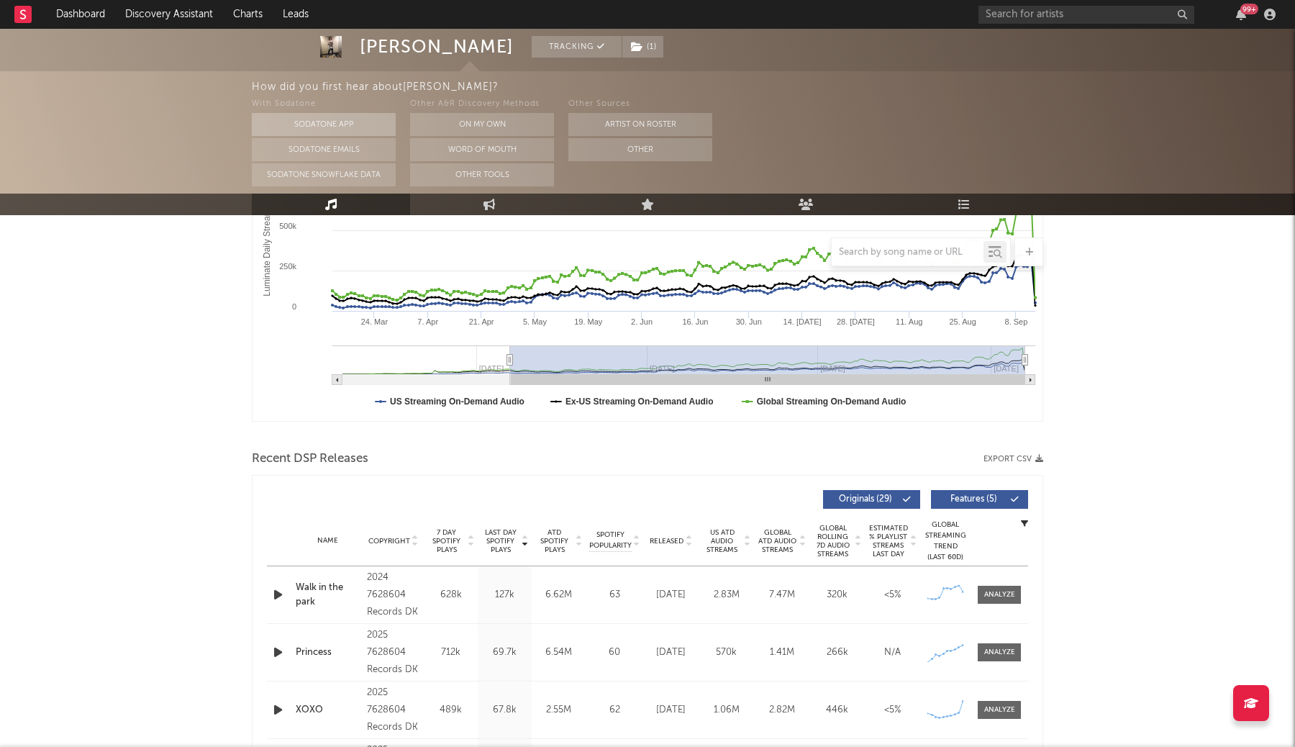
scroll to position [0, 0]
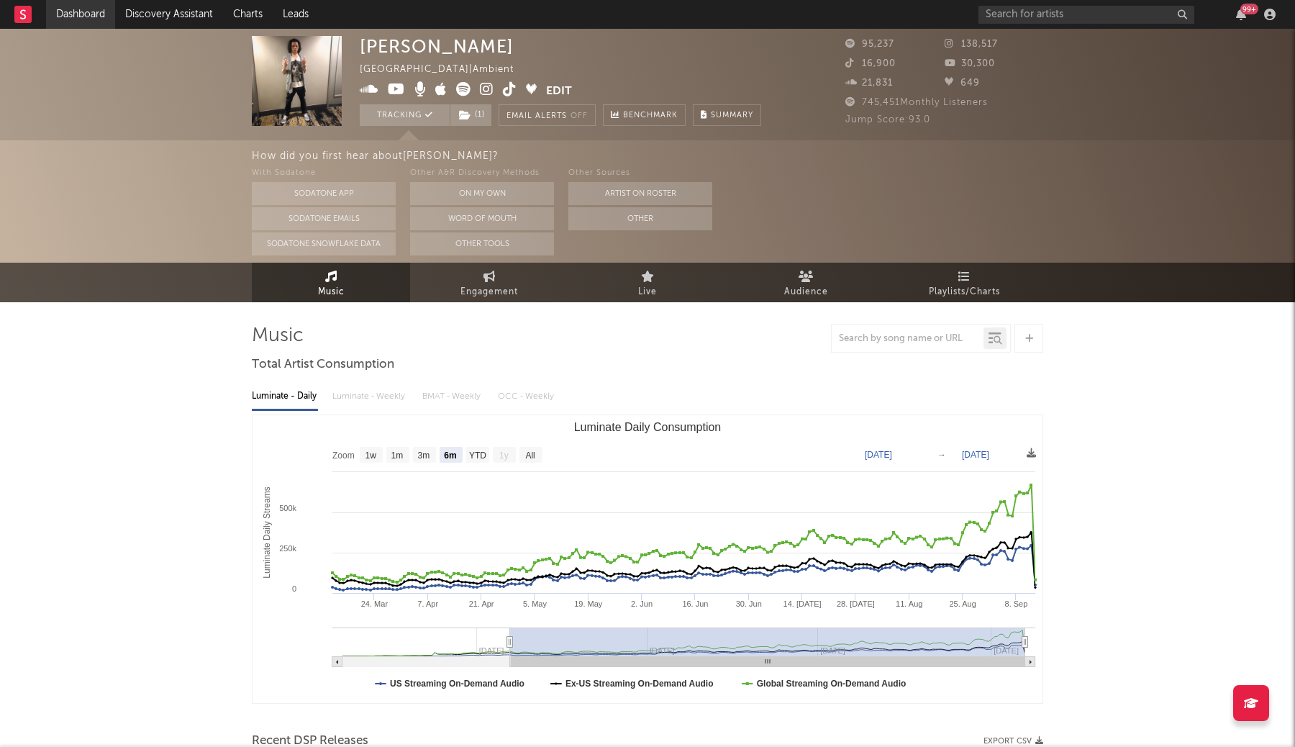
click at [98, 14] on link "Dashboard" at bounding box center [80, 14] width 69 height 29
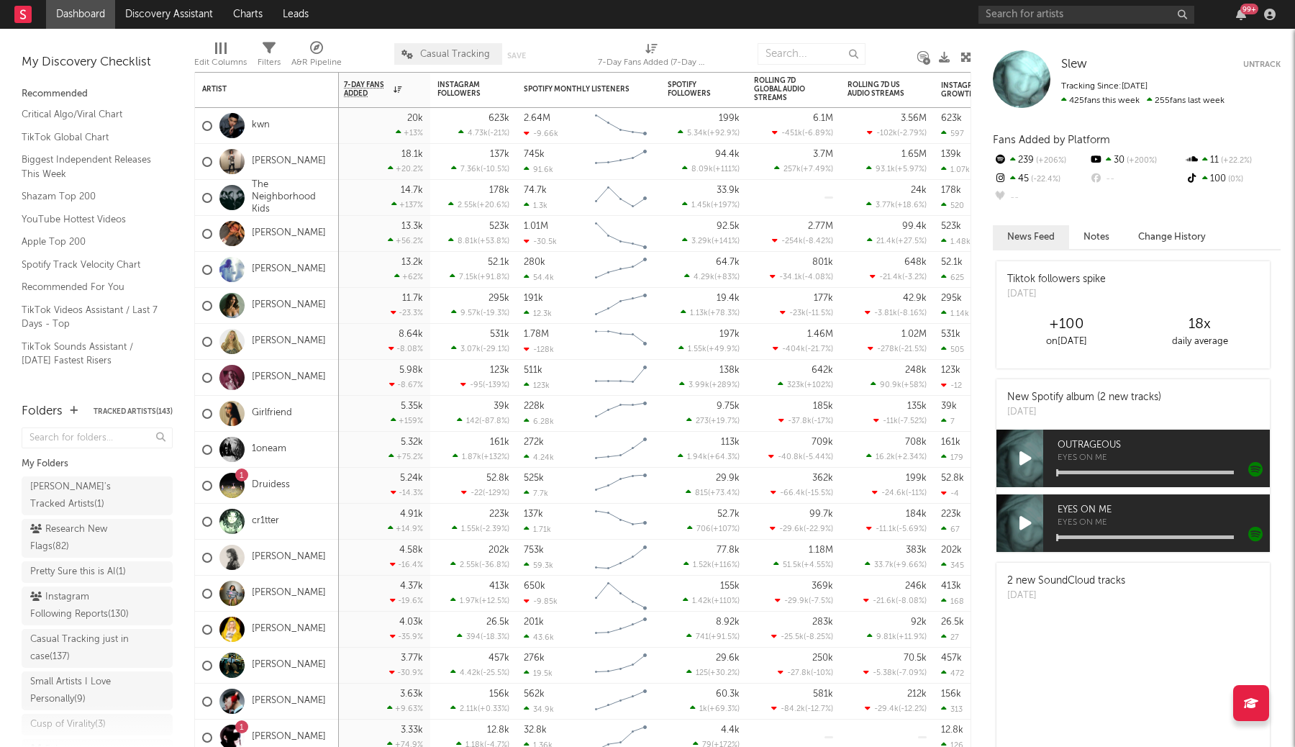
click at [104, 12] on link "Dashboard" at bounding box center [80, 14] width 69 height 29
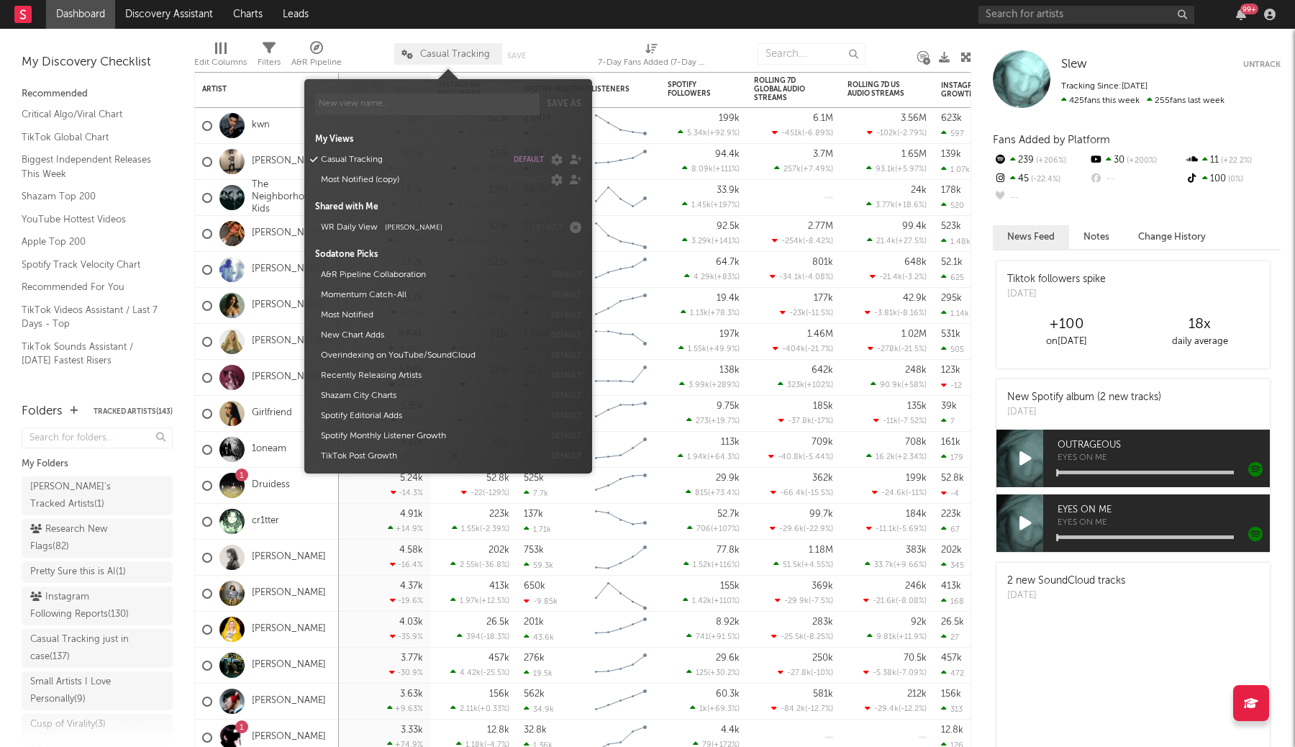
click at [466, 58] on span "Casual Tracking" at bounding box center [455, 54] width 70 height 9
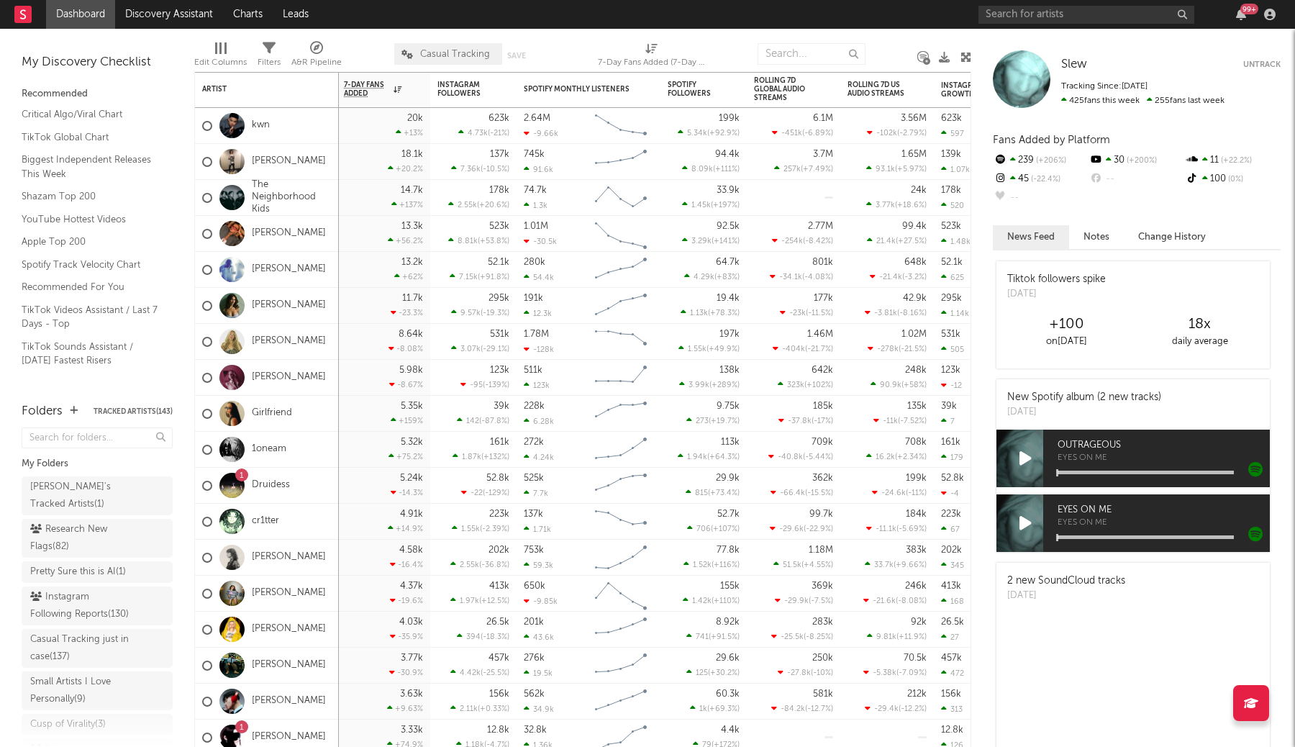
click at [546, 59] on div "Edit Columns Filters A&R Pipeline Casual Tracking Save Save as 7-Day Fans Added…" at bounding box center [582, 50] width 777 height 43
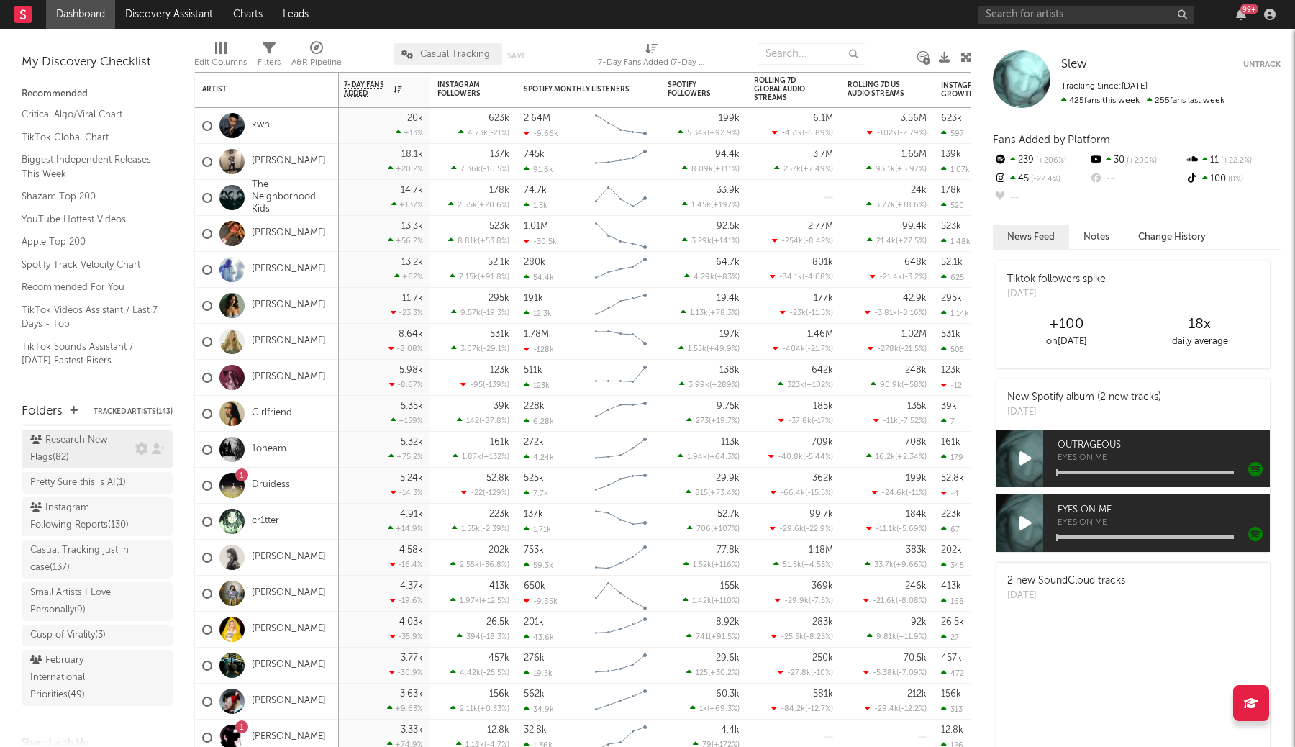
click at [124, 441] on div "Research New Flags ( 82 )" at bounding box center [80, 449] width 101 height 35
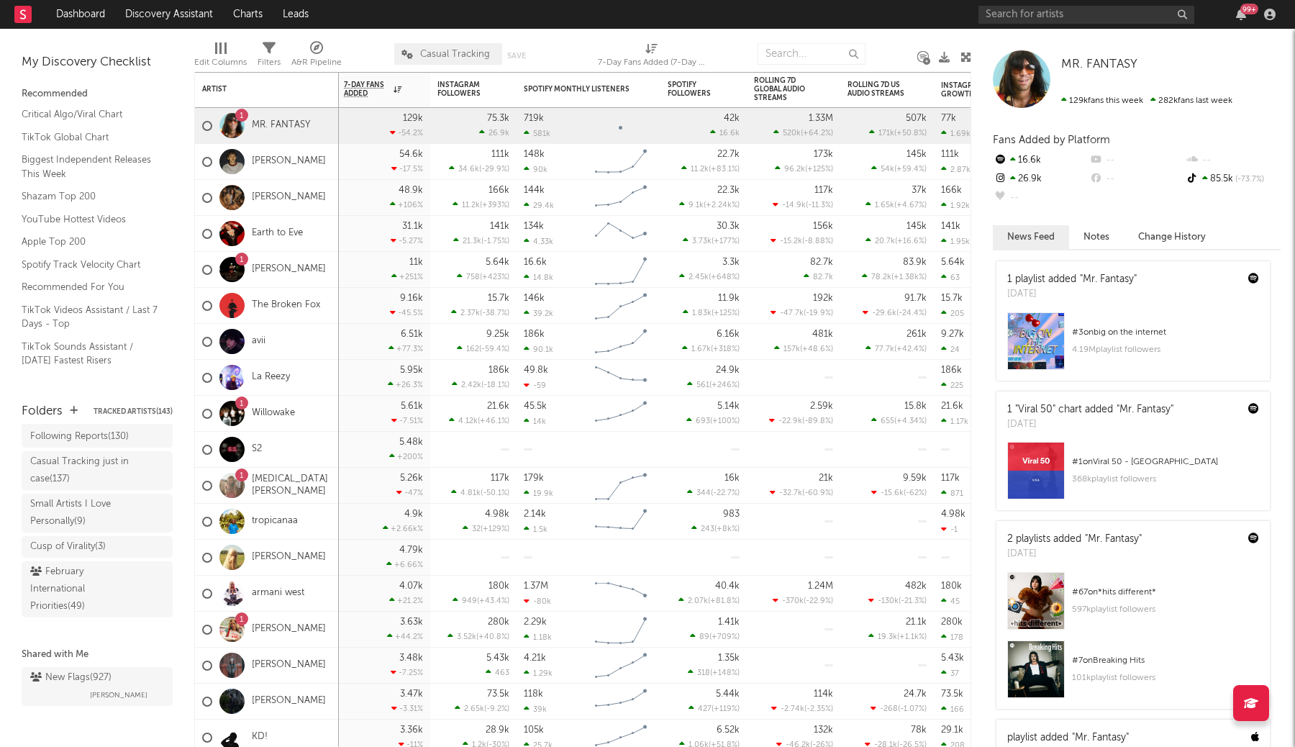
scroll to position [180, 0]
click at [106, 693] on span "[PERSON_NAME]" at bounding box center [119, 692] width 58 height 17
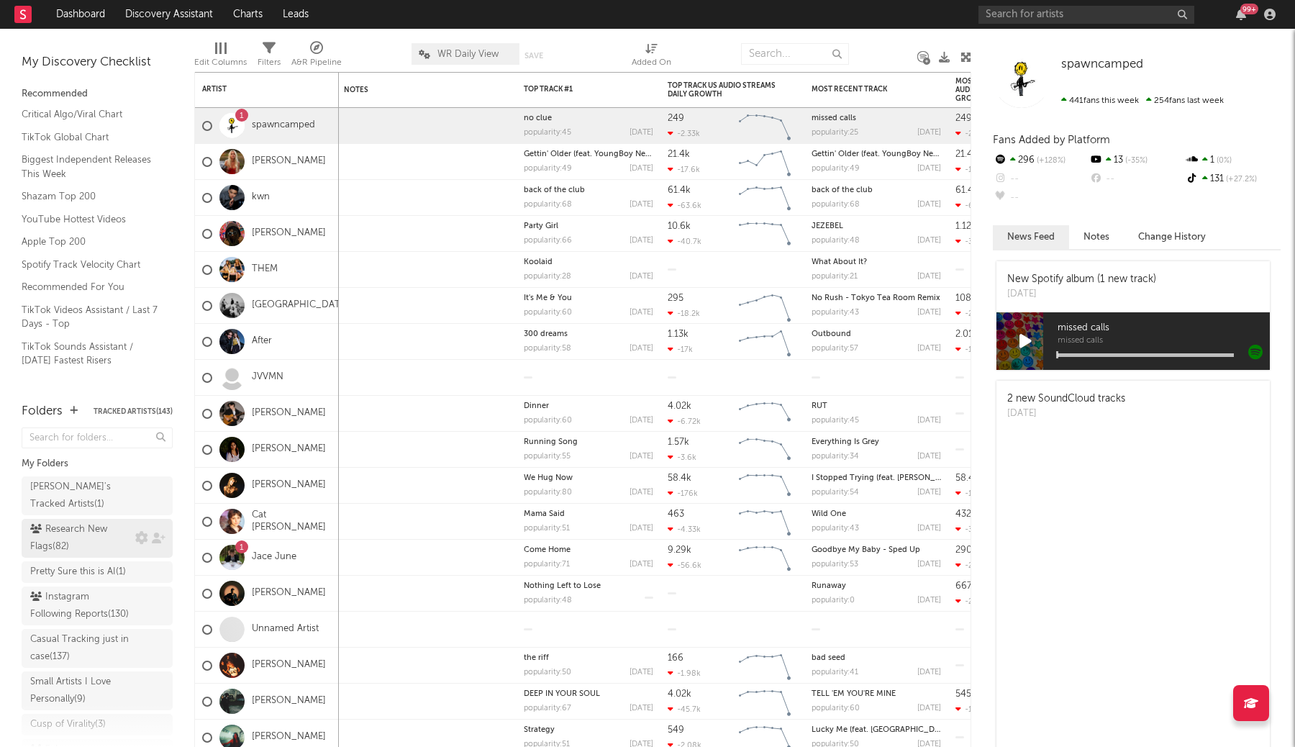
click at [110, 525] on div "Research New Flags ( 82 )" at bounding box center [80, 538] width 101 height 35
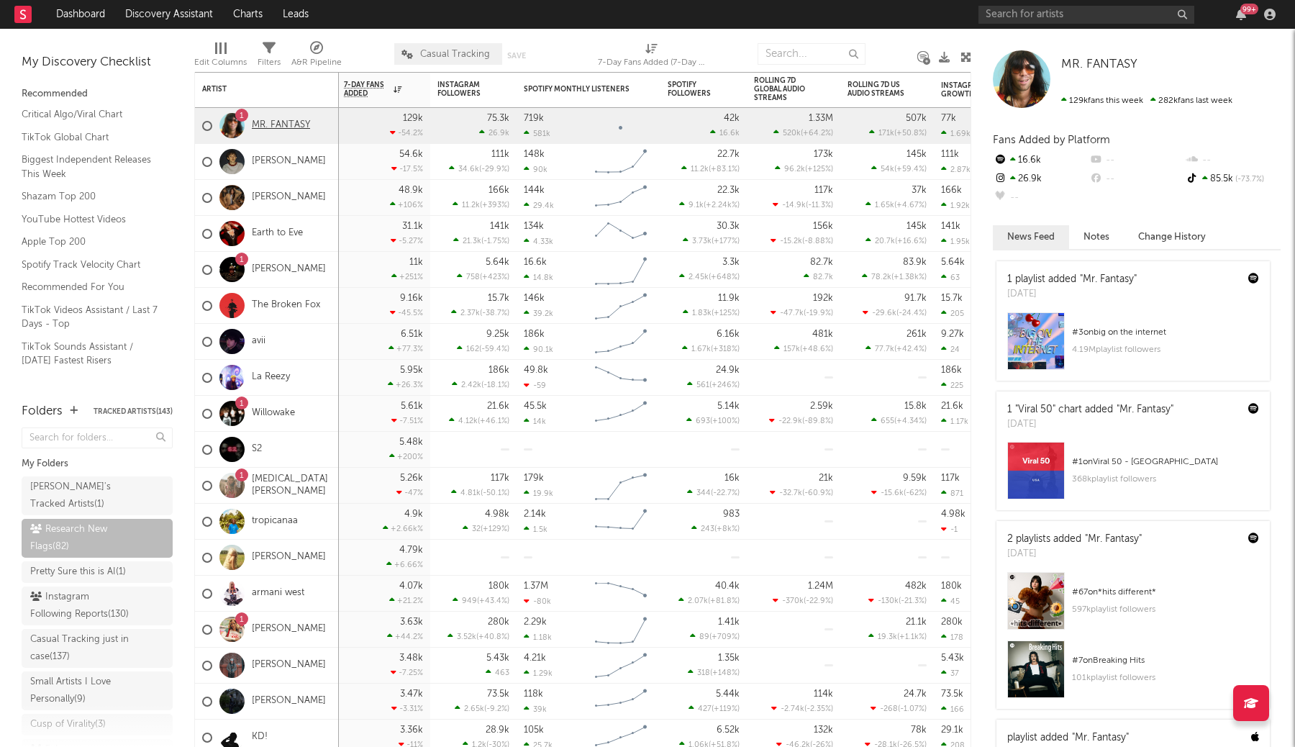
click at [266, 125] on link "MR. FANTASY" at bounding box center [281, 125] width 58 height 12
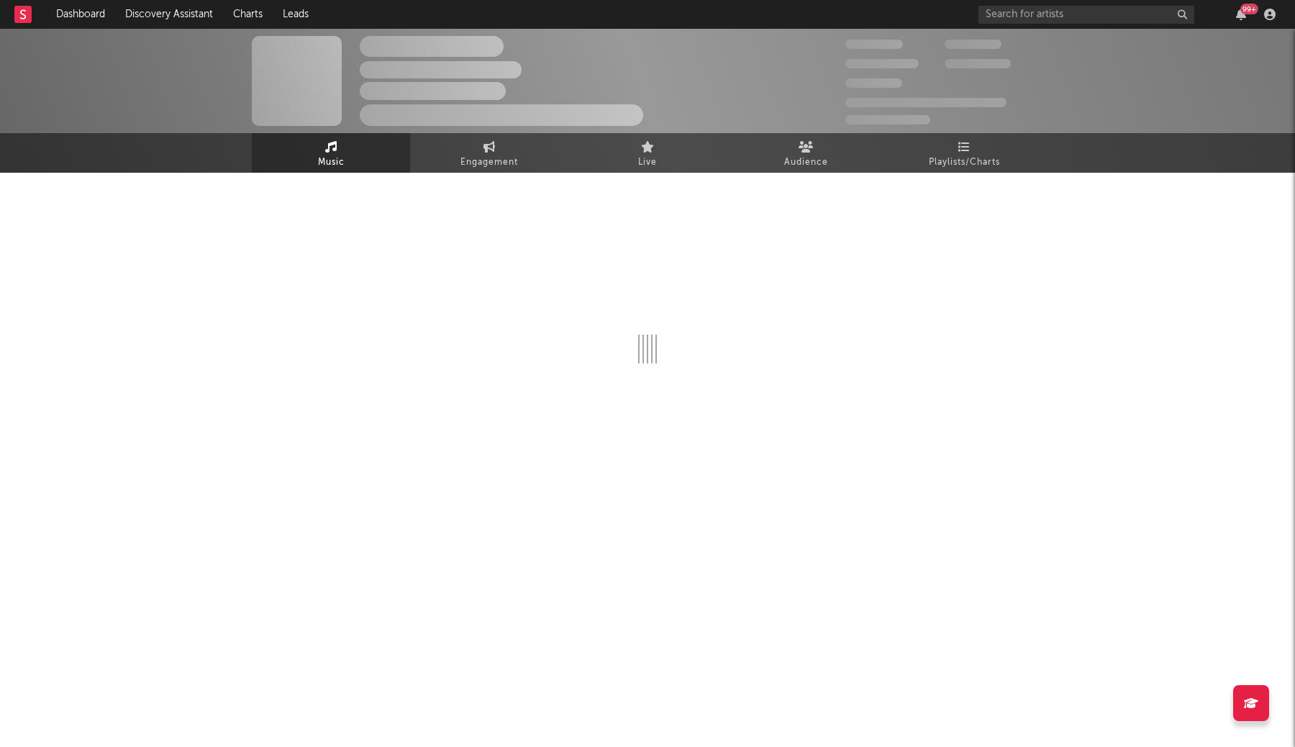
select select "1w"
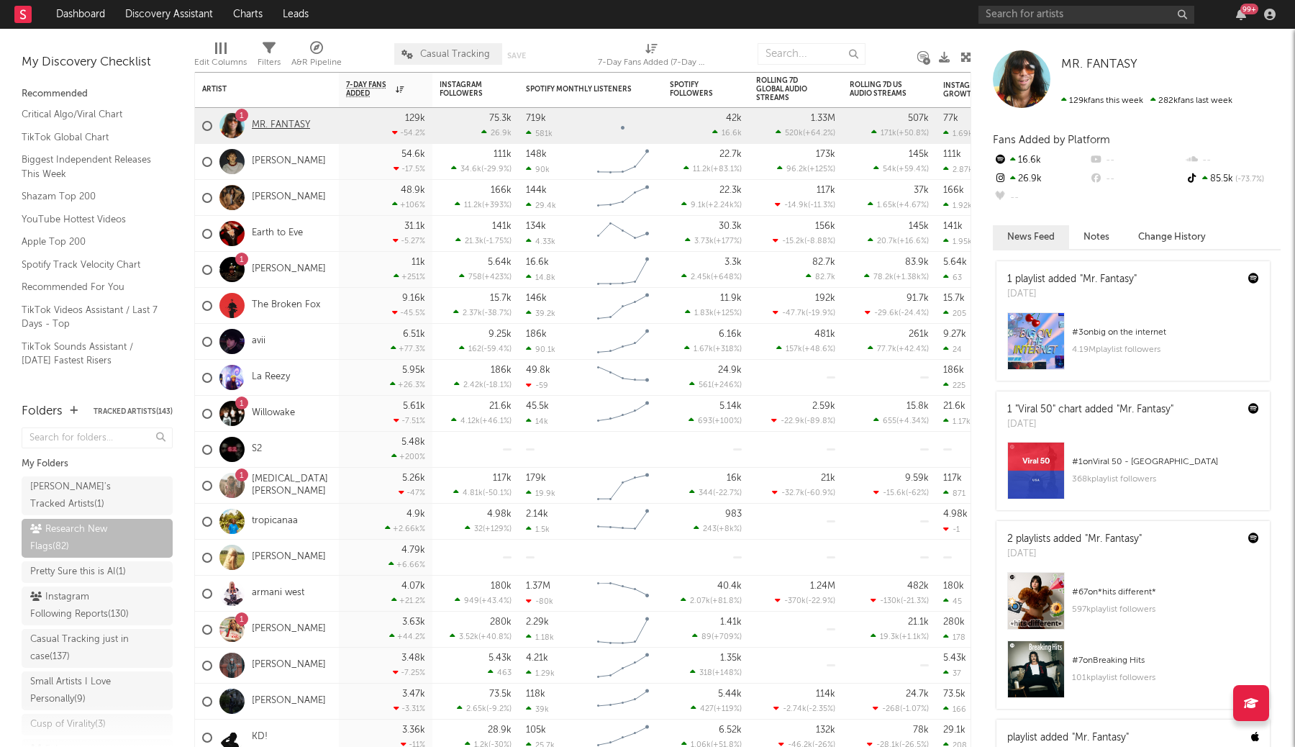
click at [300, 122] on link "MR. FANTASY" at bounding box center [281, 125] width 58 height 12
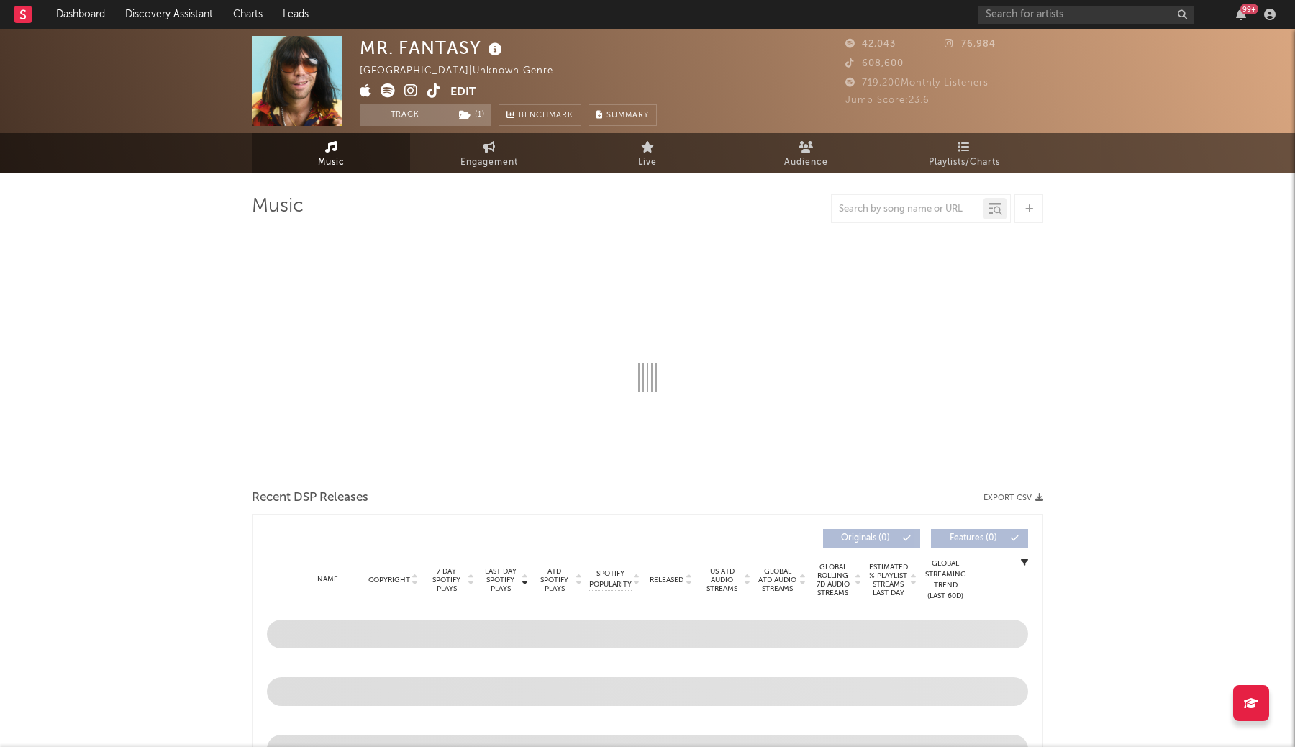
select select "1w"
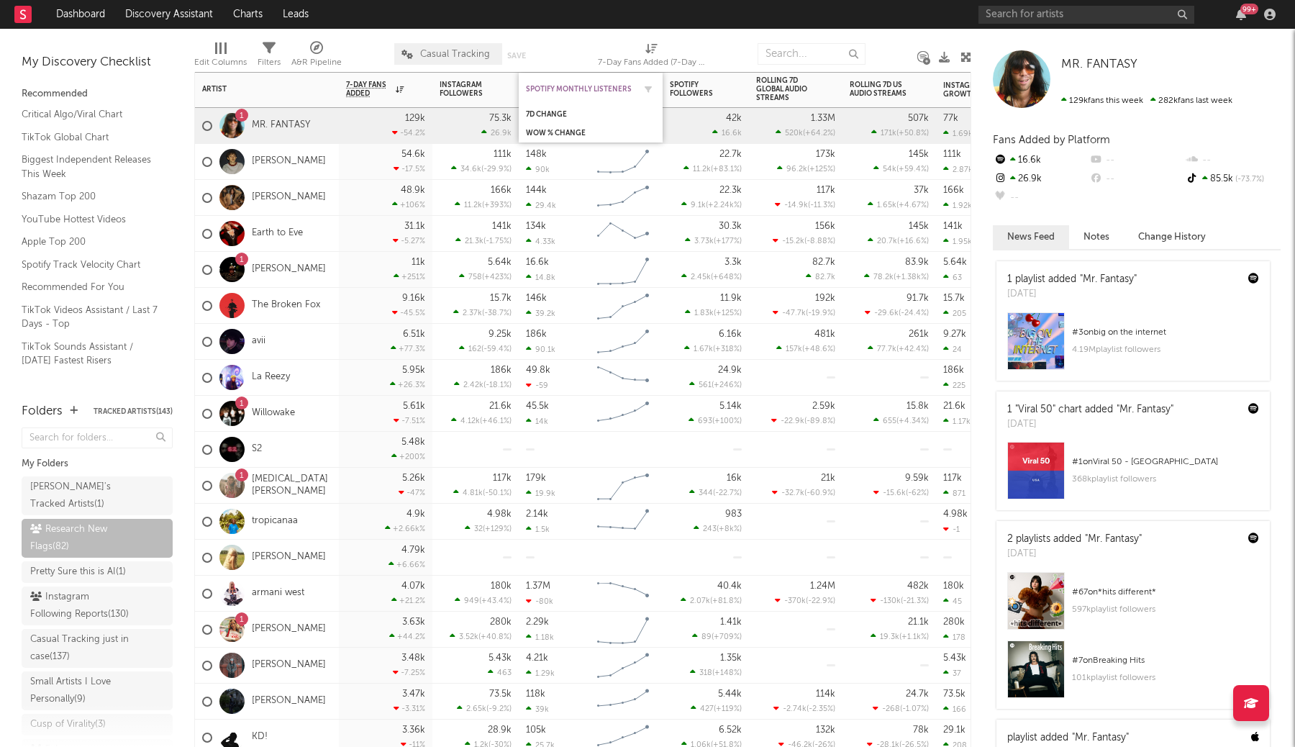
click at [563, 88] on div "Spotify Monthly Listeners" at bounding box center [580, 89] width 108 height 9
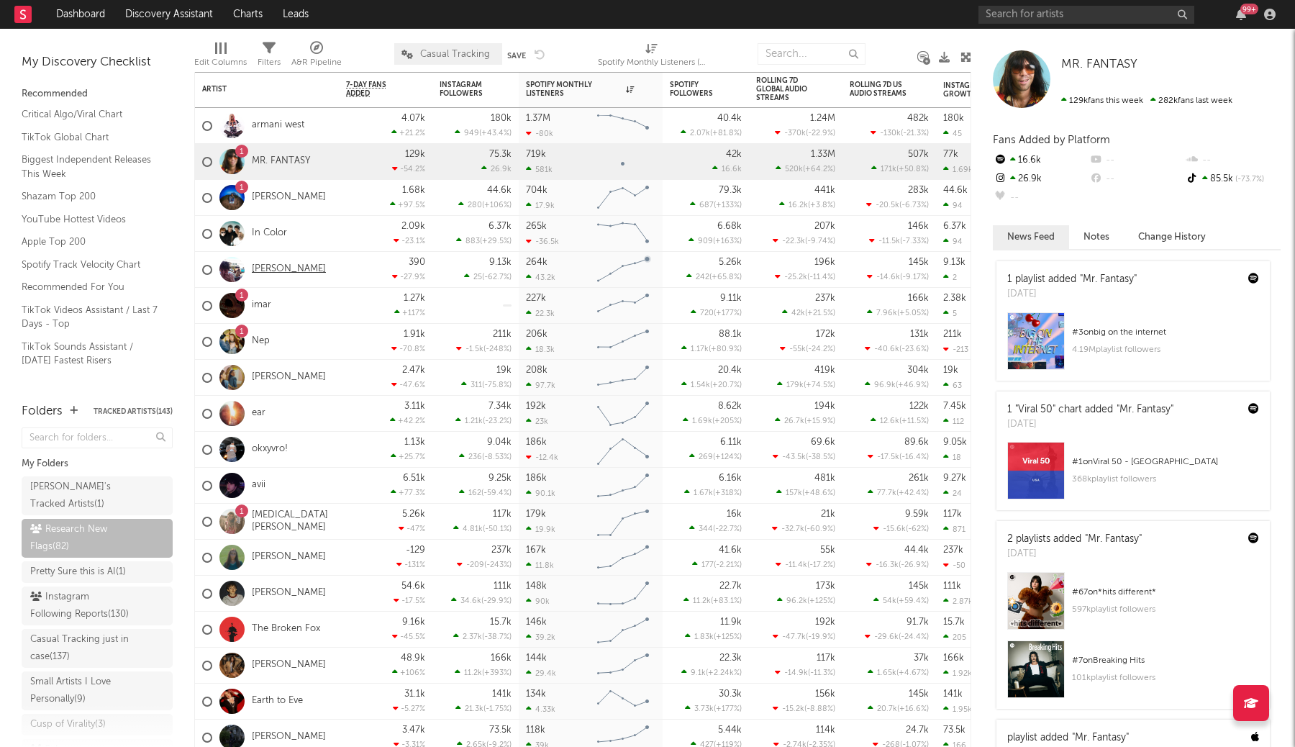
click at [288, 271] on link "Benny Bellson" at bounding box center [289, 269] width 74 height 12
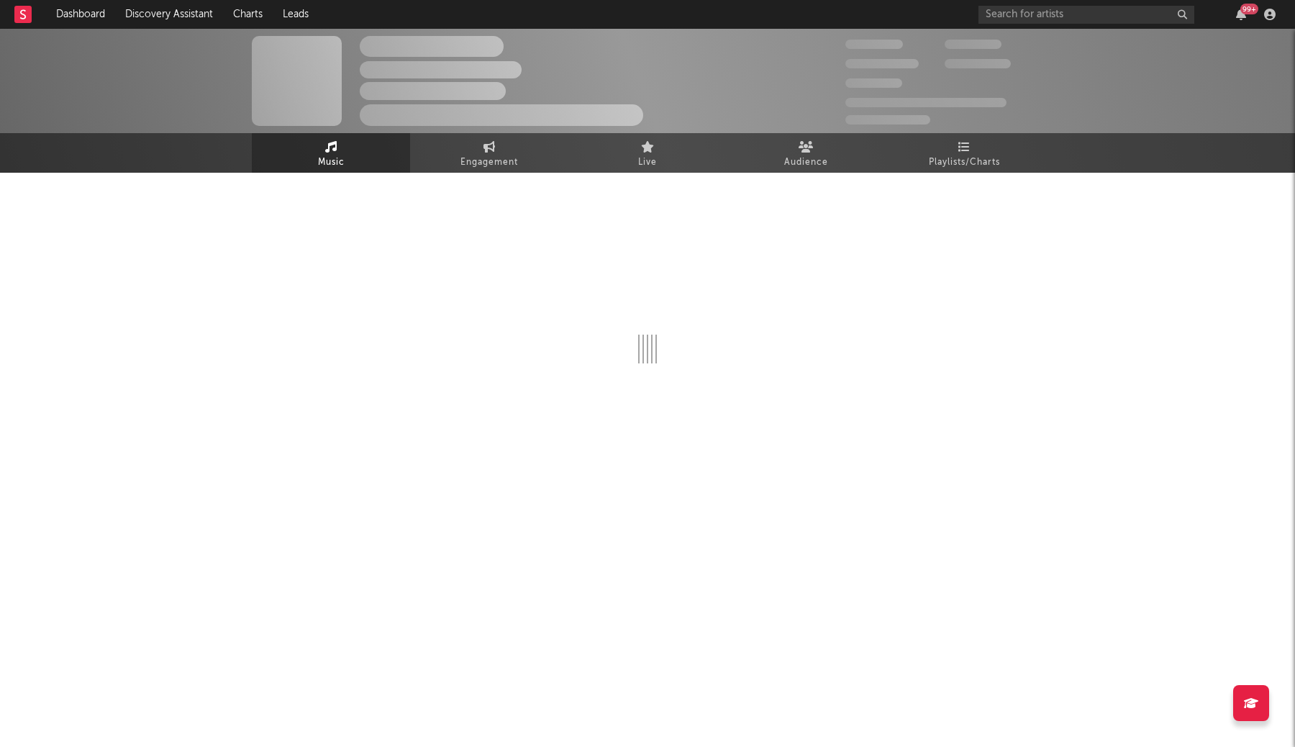
select select "6m"
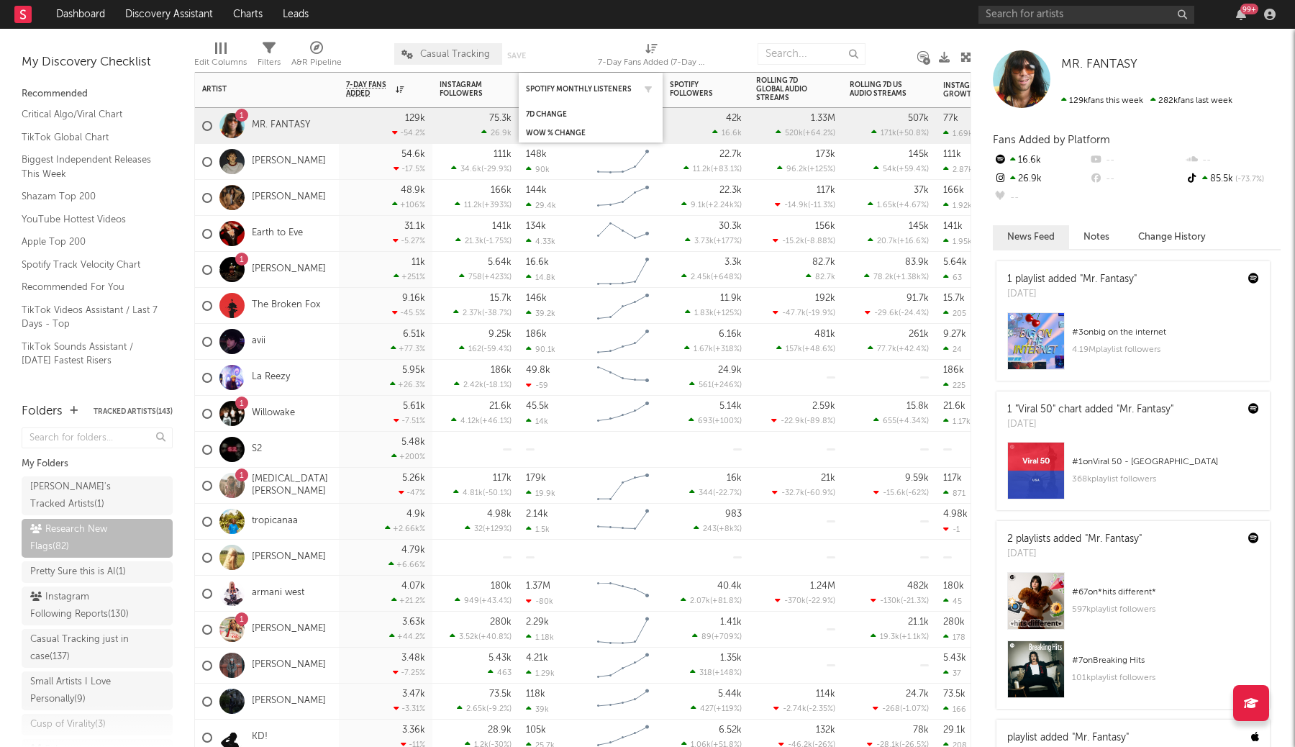
click at [540, 80] on div "Spotify Monthly Listeners" at bounding box center [590, 89] width 129 height 28
click at [557, 85] on div "Spotify Monthly Listeners" at bounding box center [580, 89] width 108 height 9
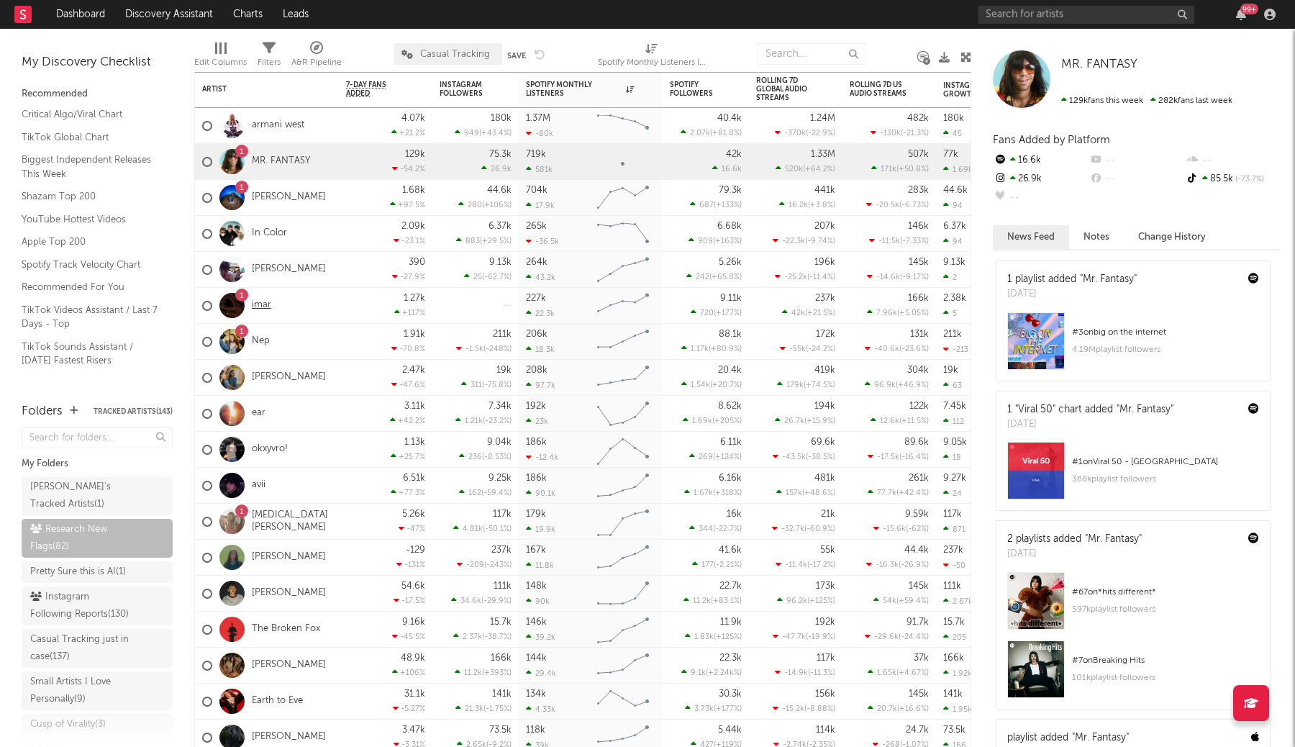
click at [260, 306] on link "imar" at bounding box center [261, 305] width 19 height 12
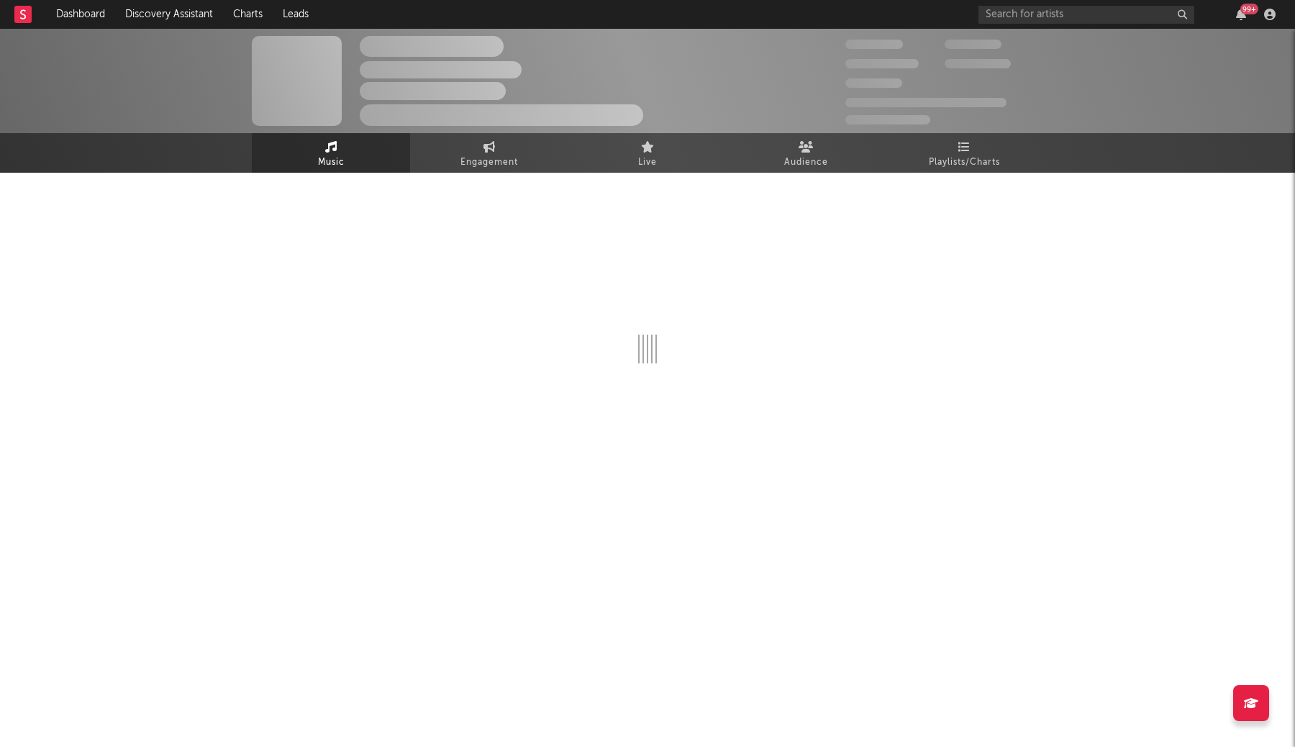
select select "6m"
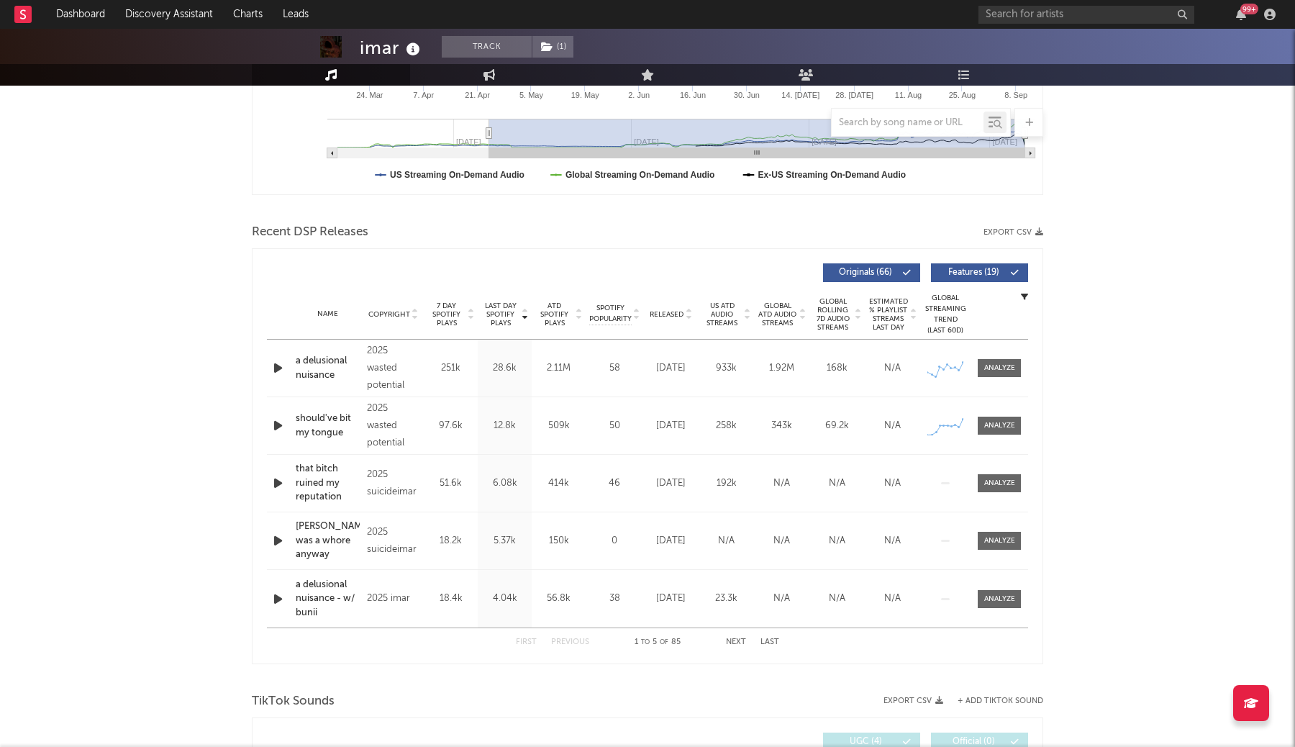
scroll to position [381, 0]
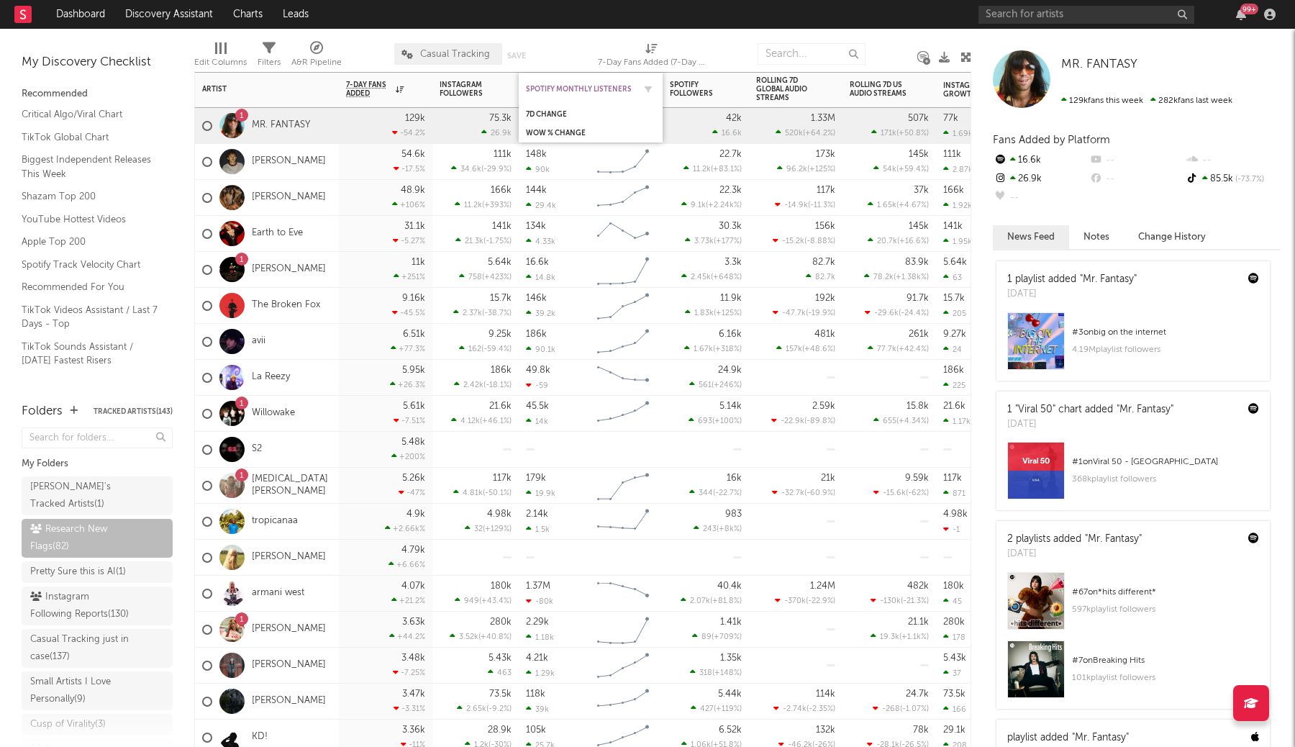
click at [560, 90] on div "Spotify Monthly Listeners" at bounding box center [580, 89] width 108 height 9
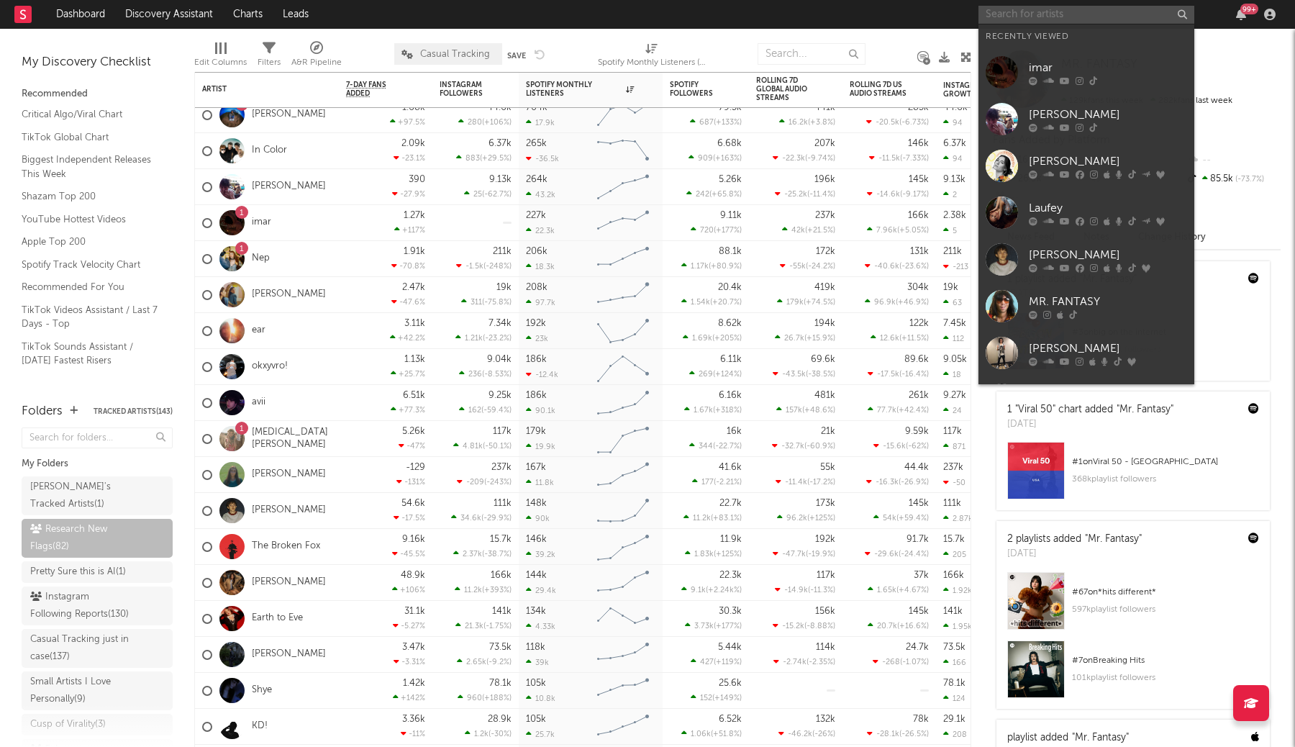
click at [1116, 9] on input "text" at bounding box center [1086, 15] width 216 height 18
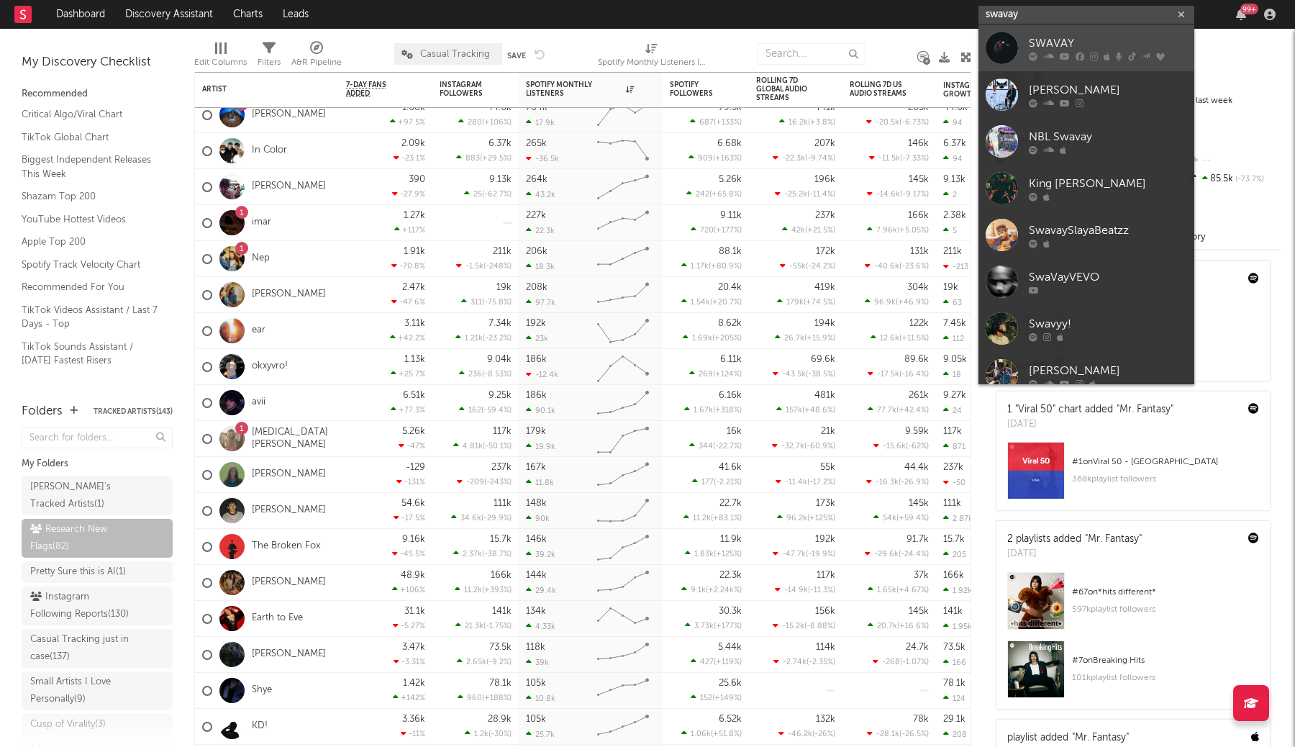
type input "swavay"
click at [1081, 37] on div "SWAVAY" at bounding box center [1108, 43] width 158 height 17
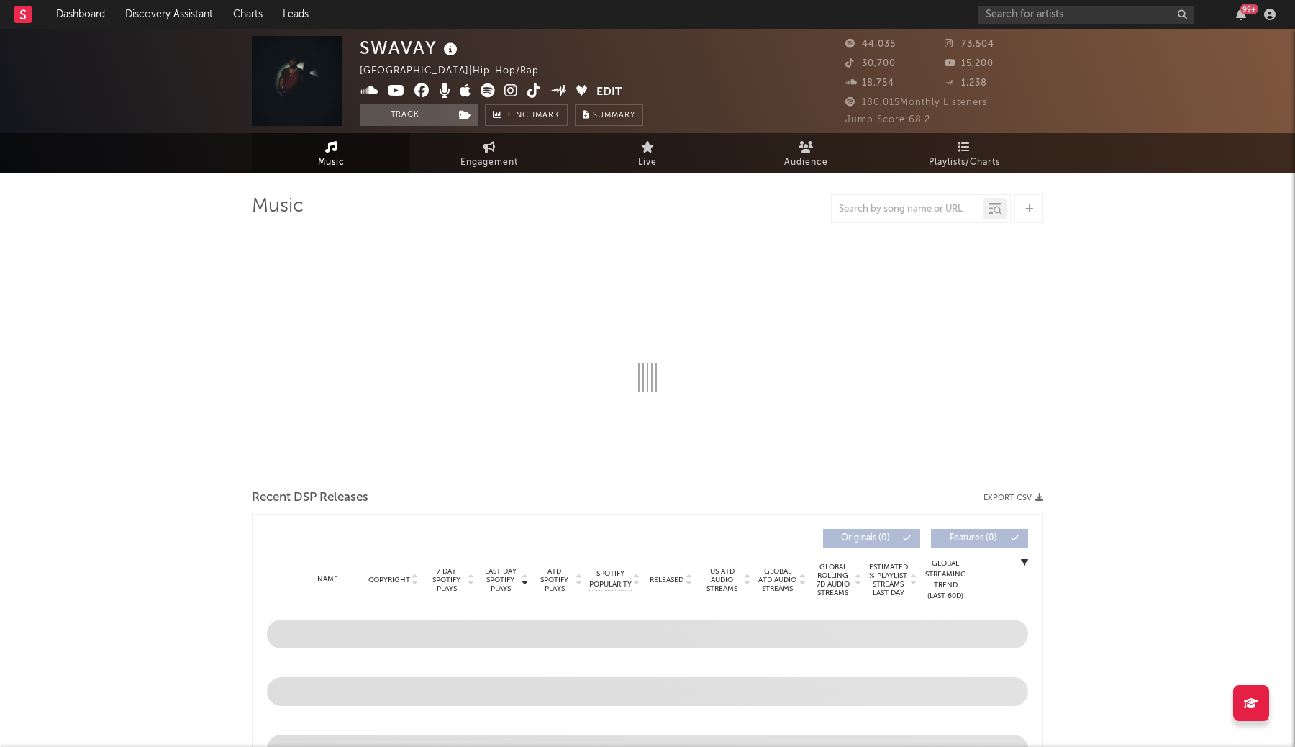
select select "6m"
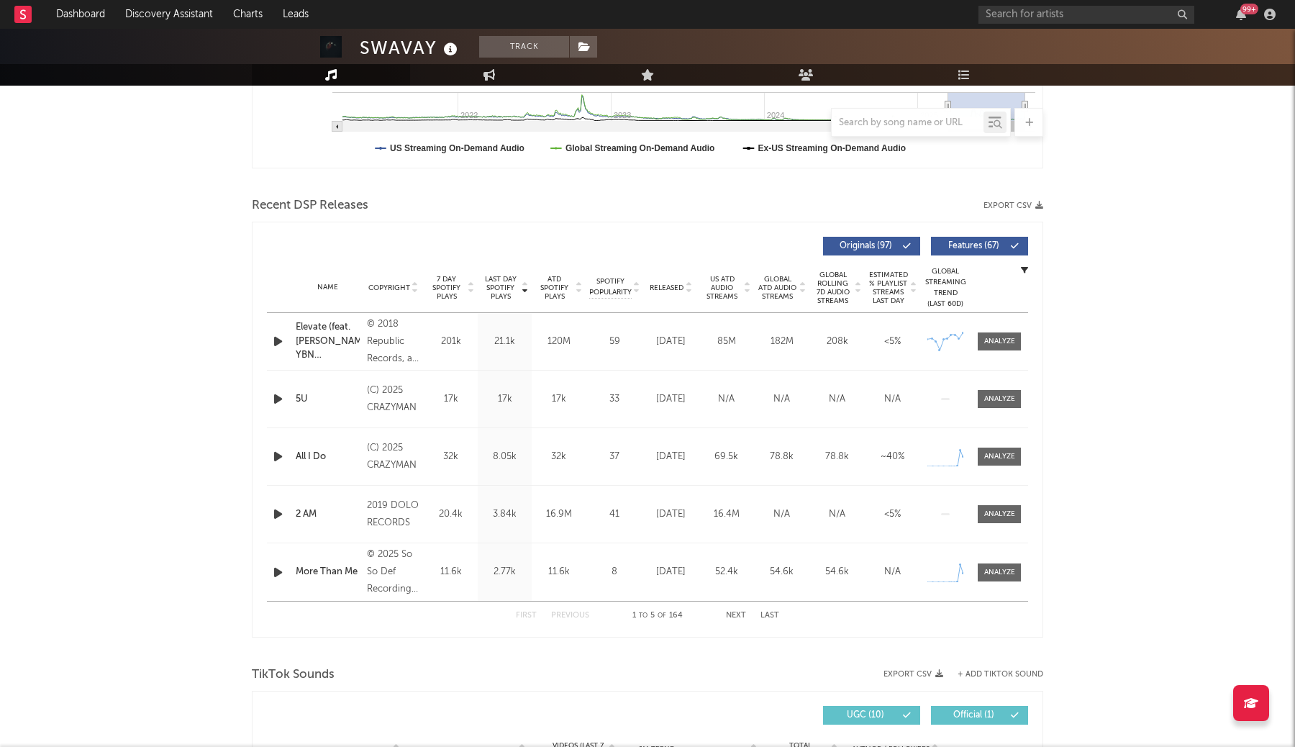
scroll to position [411, 0]
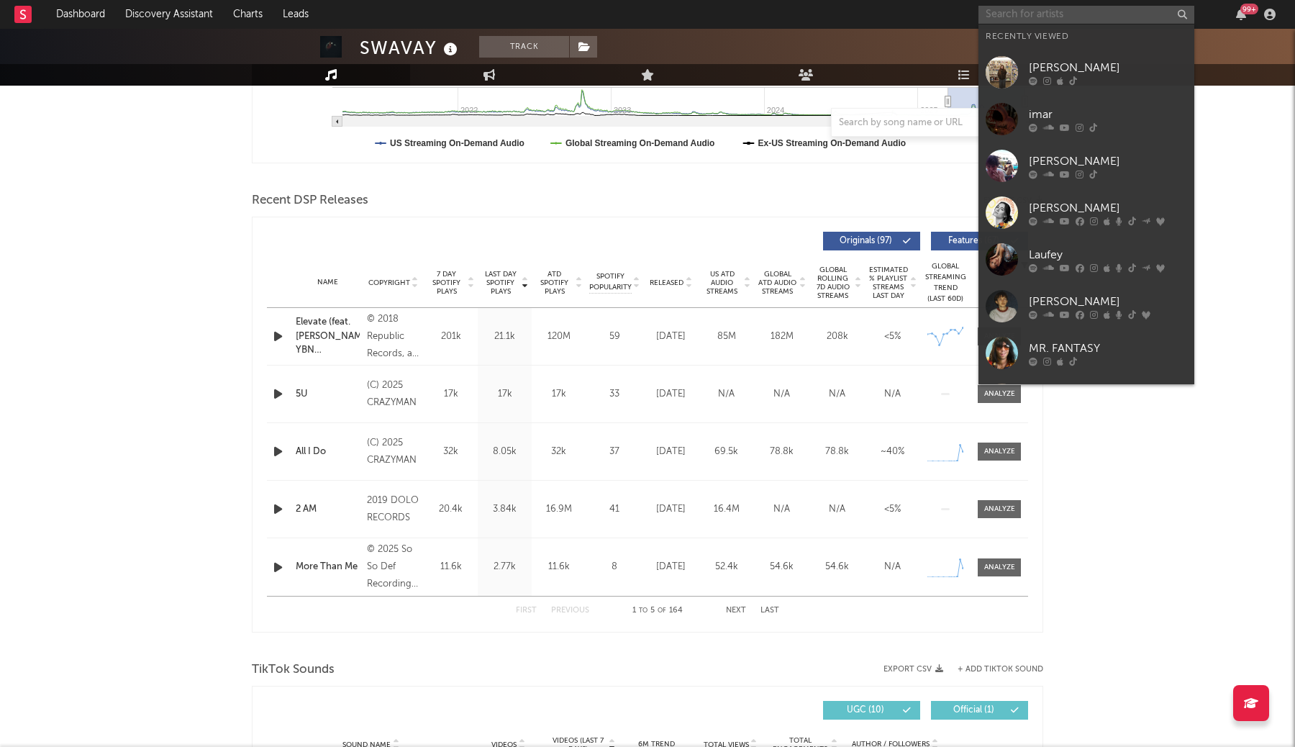
click at [1020, 16] on input "text" at bounding box center [1086, 15] width 216 height 18
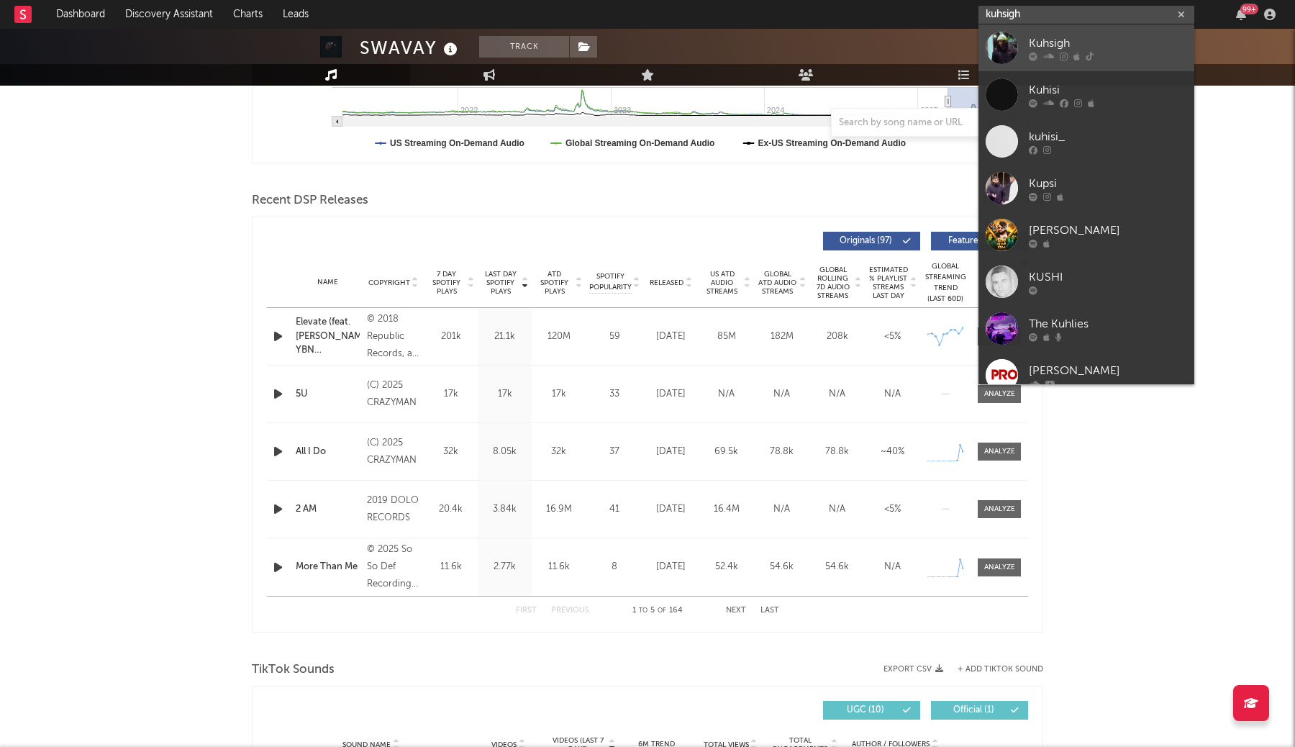
type input "kuhsigh"
click at [1123, 53] on div at bounding box center [1108, 56] width 158 height 9
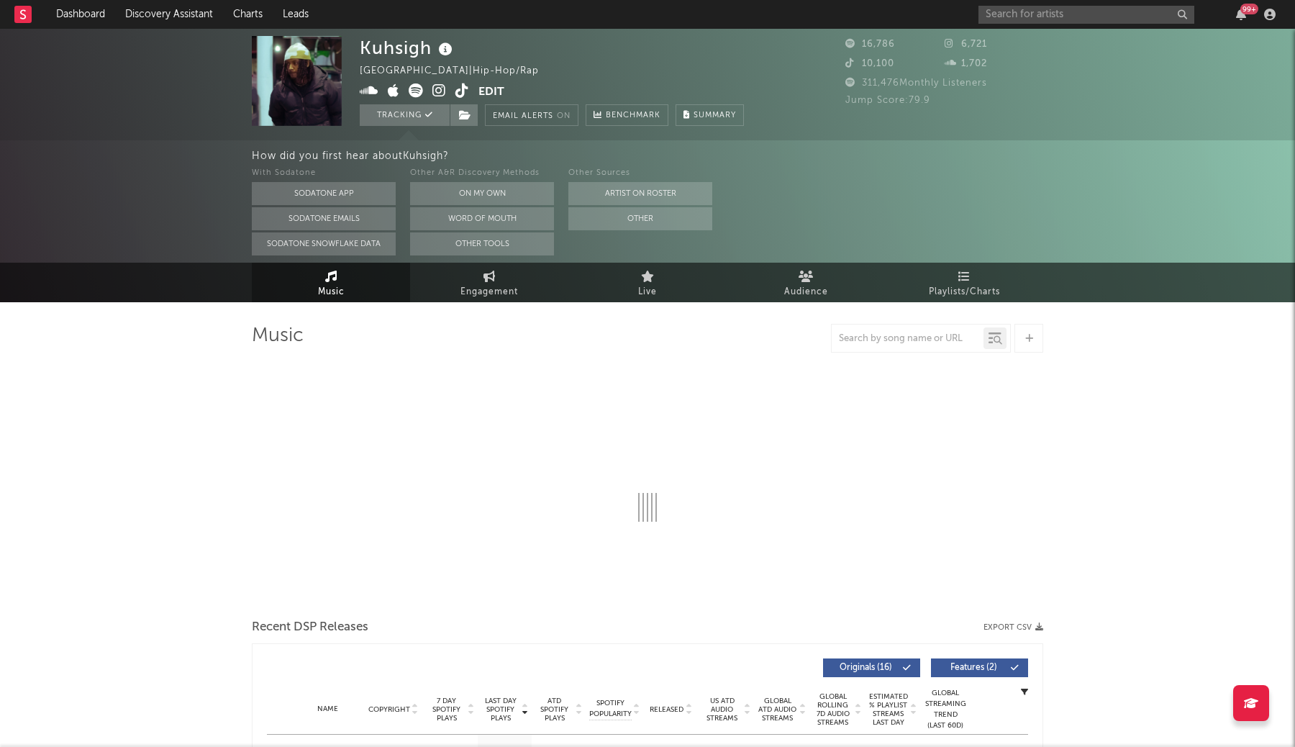
select select "6m"
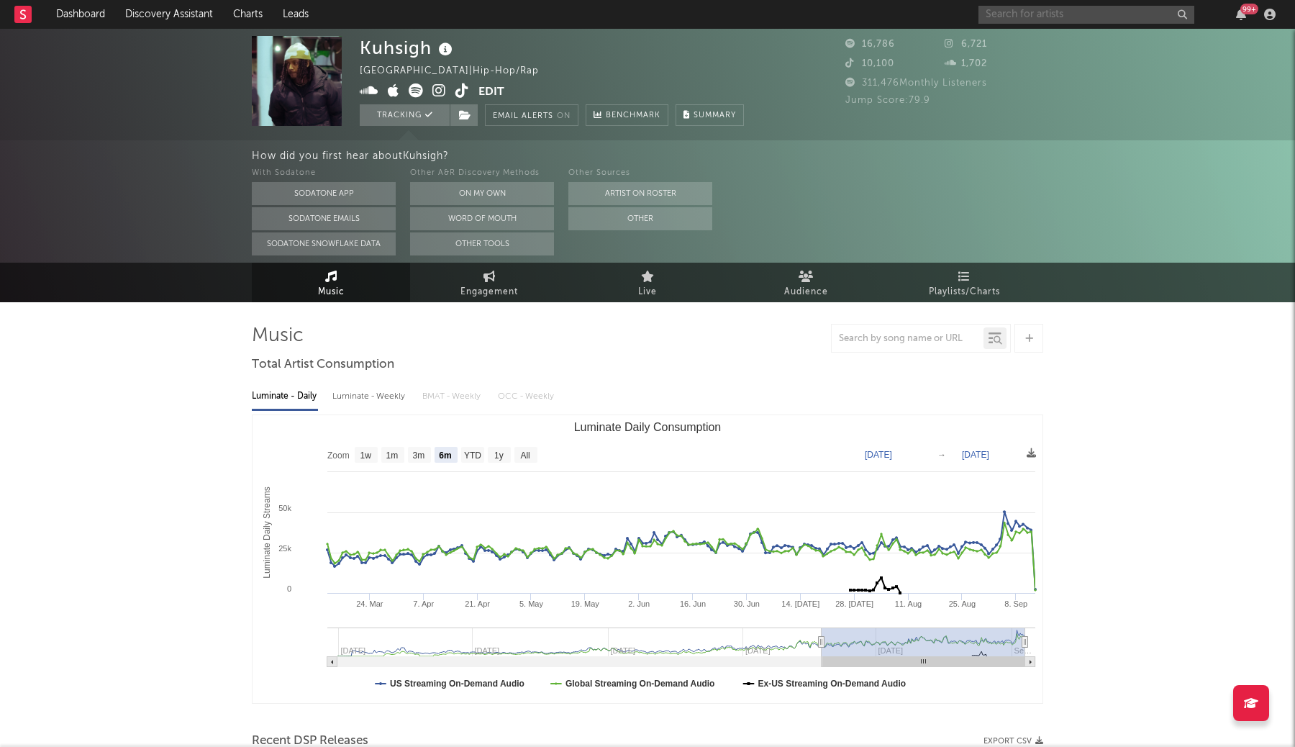
click at [1087, 20] on input "text" at bounding box center [1086, 15] width 216 height 18
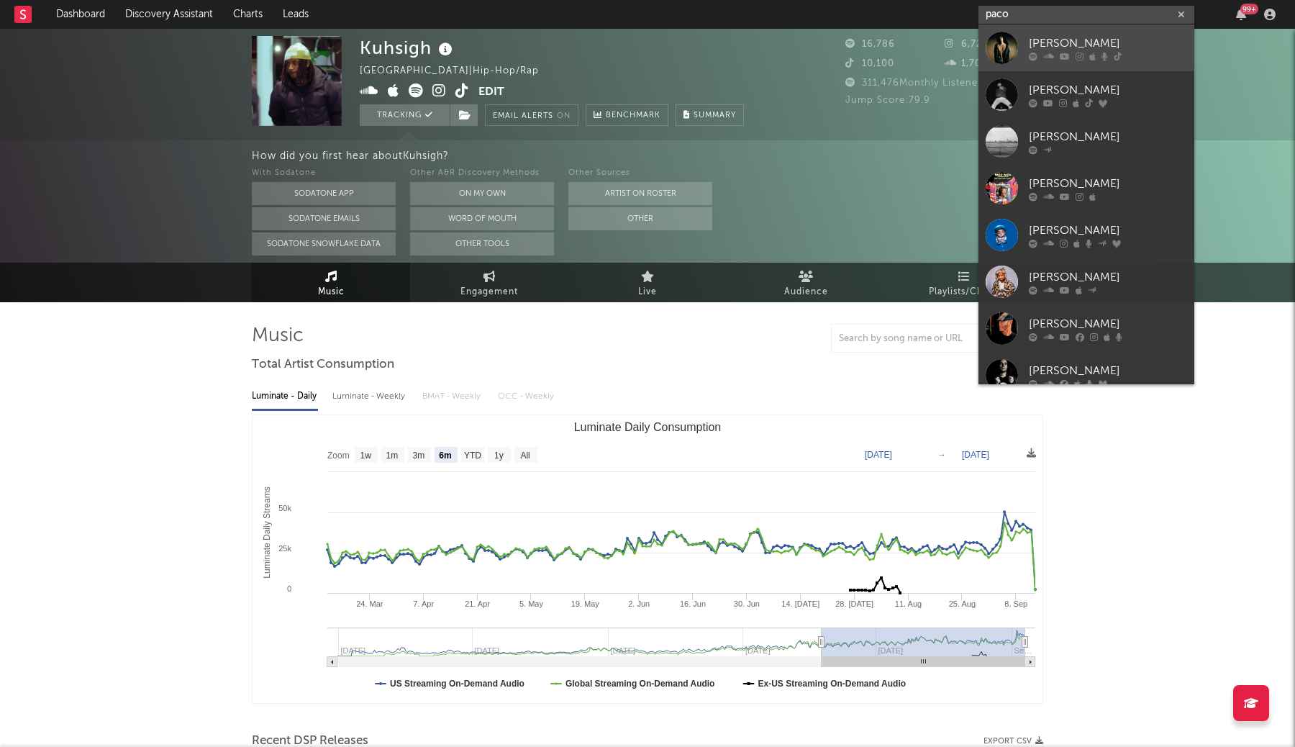
type input "paco"
click at [1070, 36] on div "Paco" at bounding box center [1108, 43] width 158 height 17
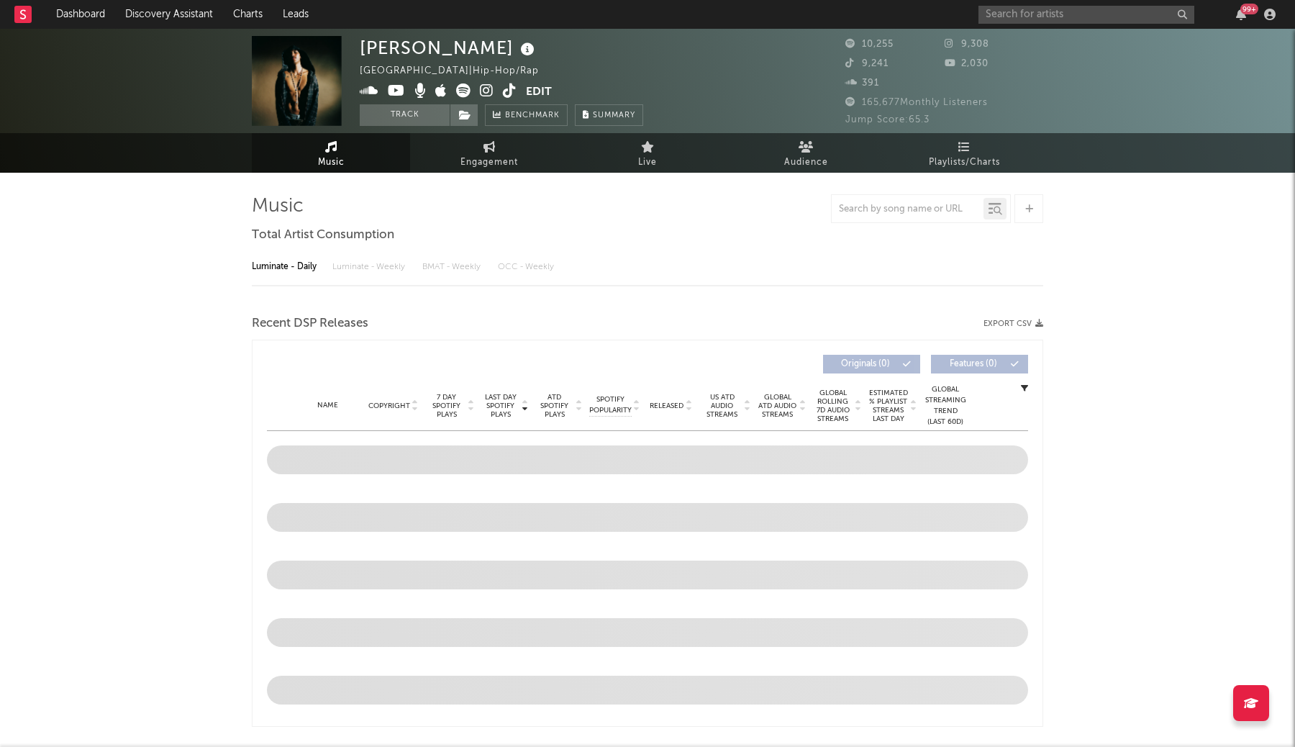
select select "6m"
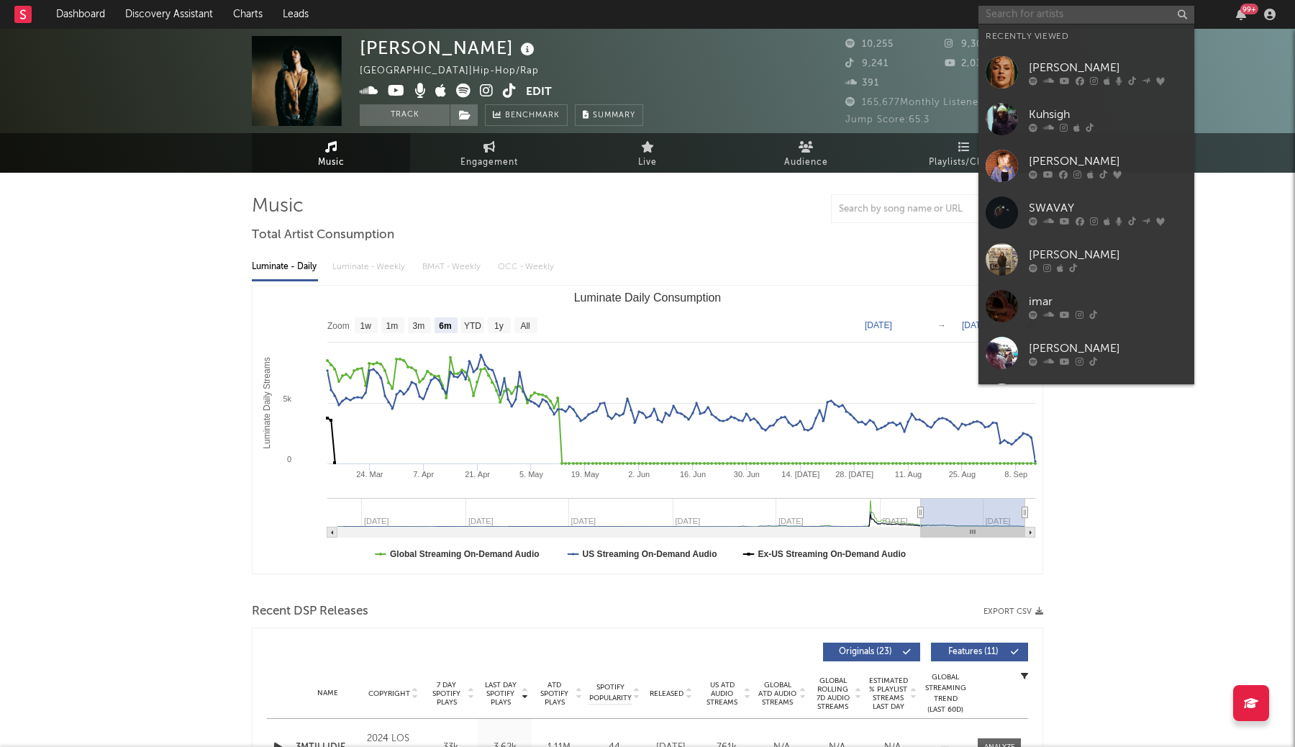
click at [1057, 13] on input "text" at bounding box center [1086, 15] width 216 height 18
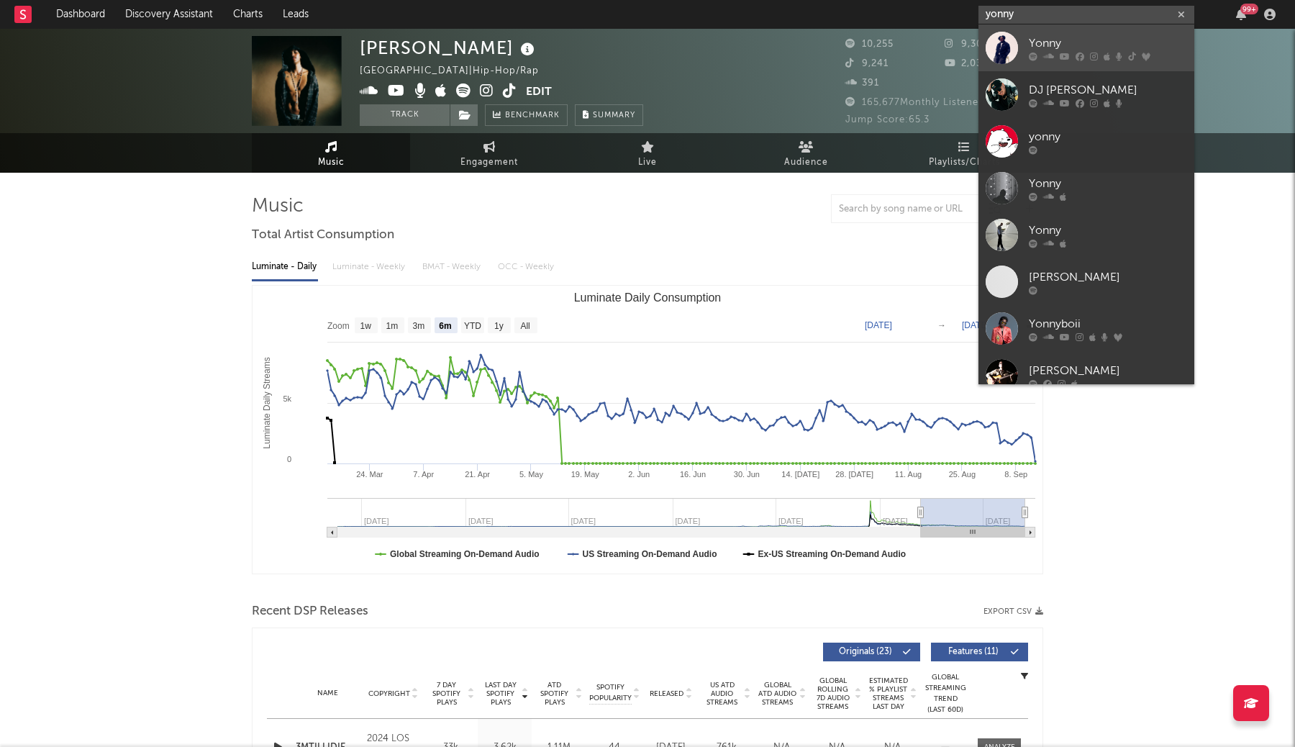
type input "yonny"
click at [1065, 46] on div "Yonny" at bounding box center [1108, 43] width 158 height 17
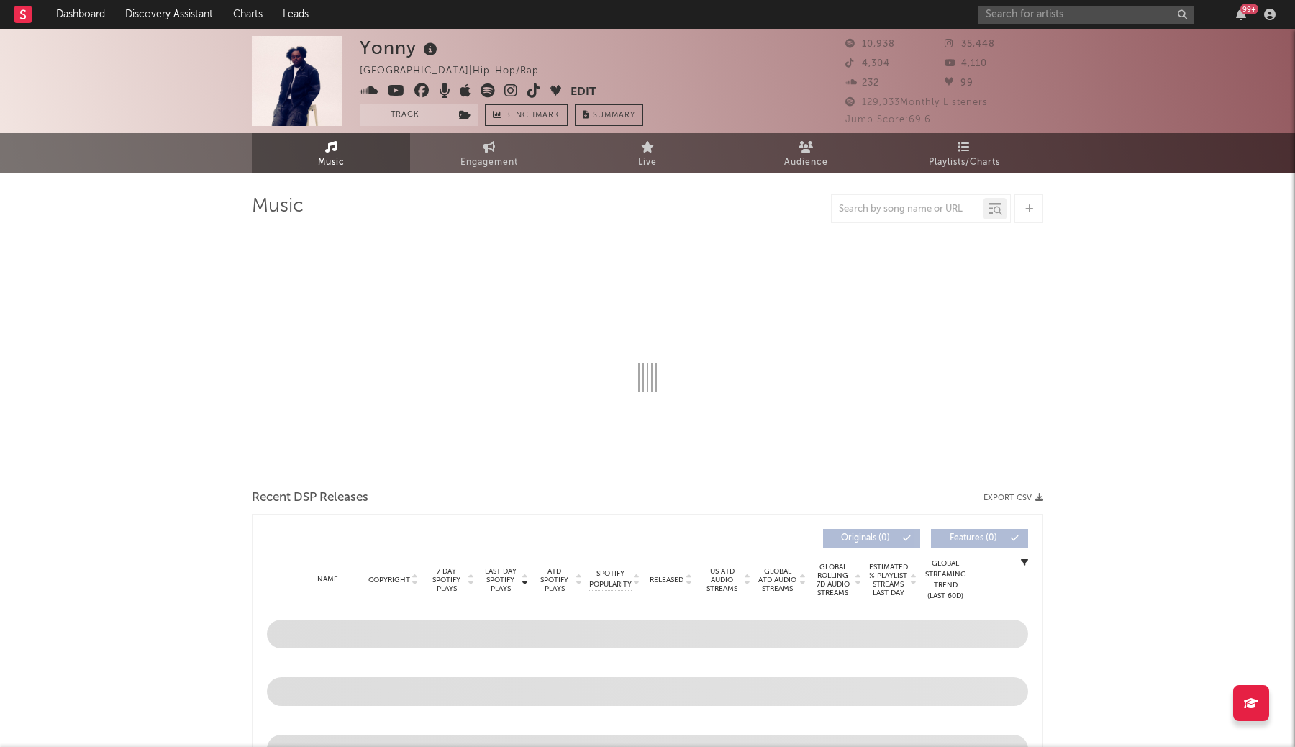
select select "6m"
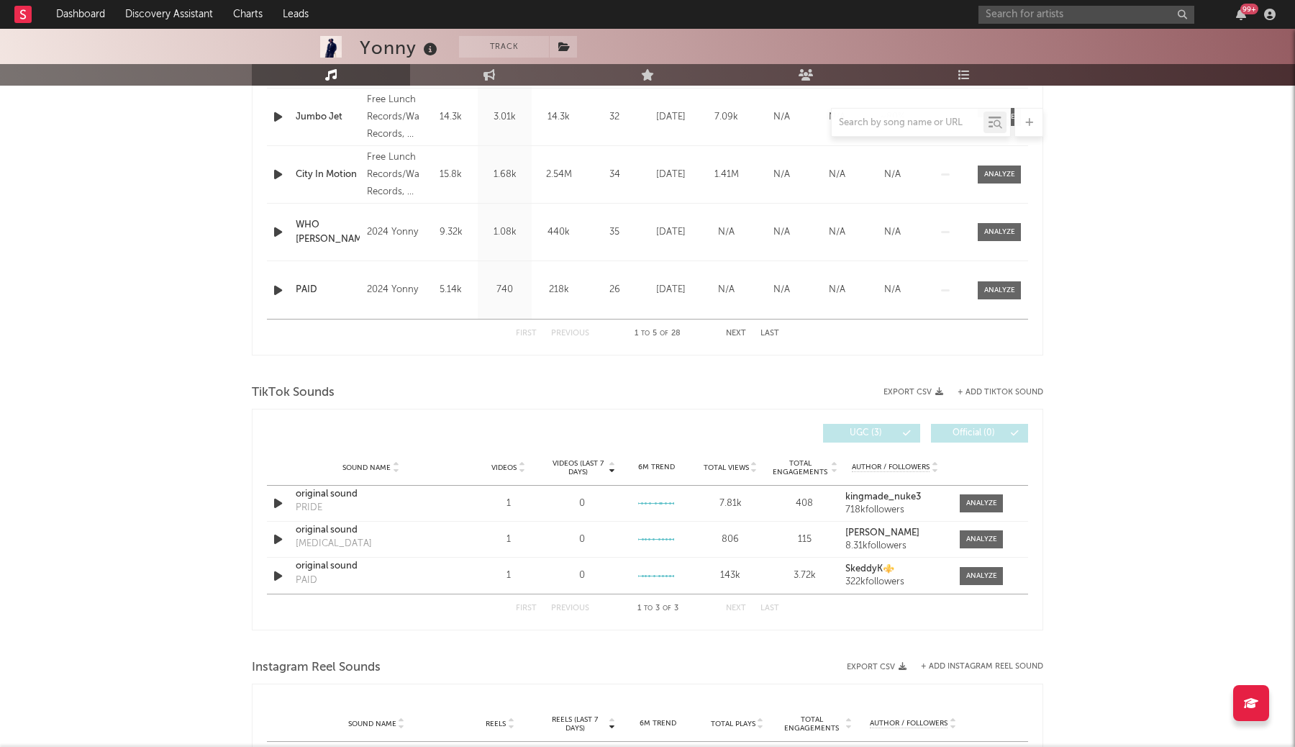
scroll to position [731, 0]
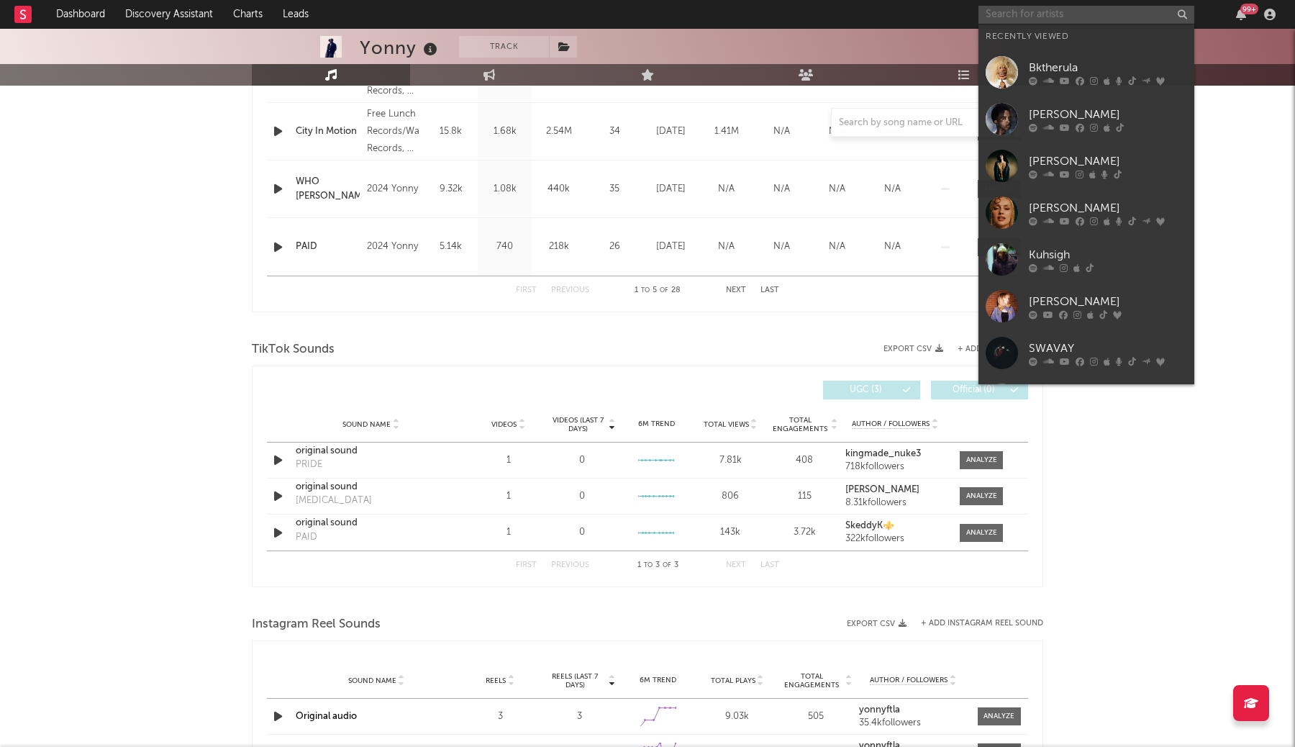
click at [1010, 17] on input "text" at bounding box center [1086, 15] width 216 height 18
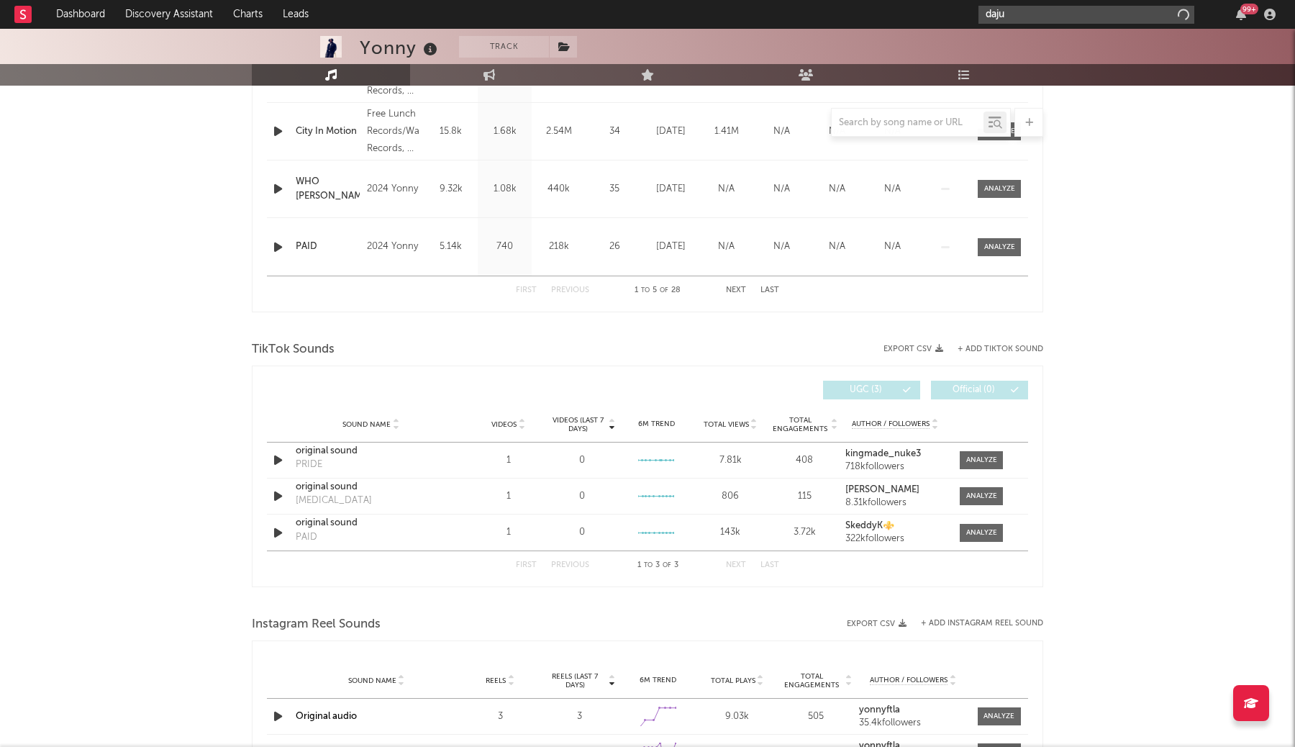
type input "daju"
click at [1075, 14] on input "daju" at bounding box center [1086, 15] width 216 height 18
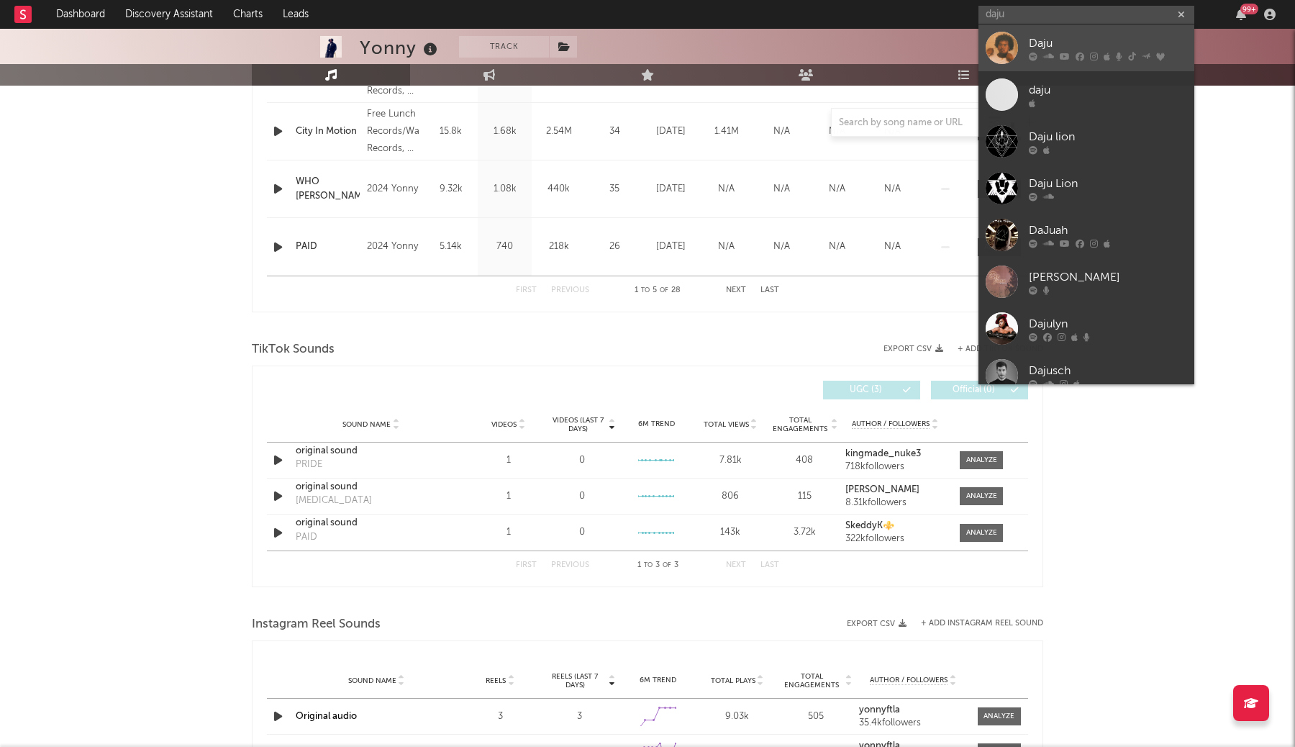
click at [1074, 37] on div "Daju" at bounding box center [1108, 43] width 158 height 17
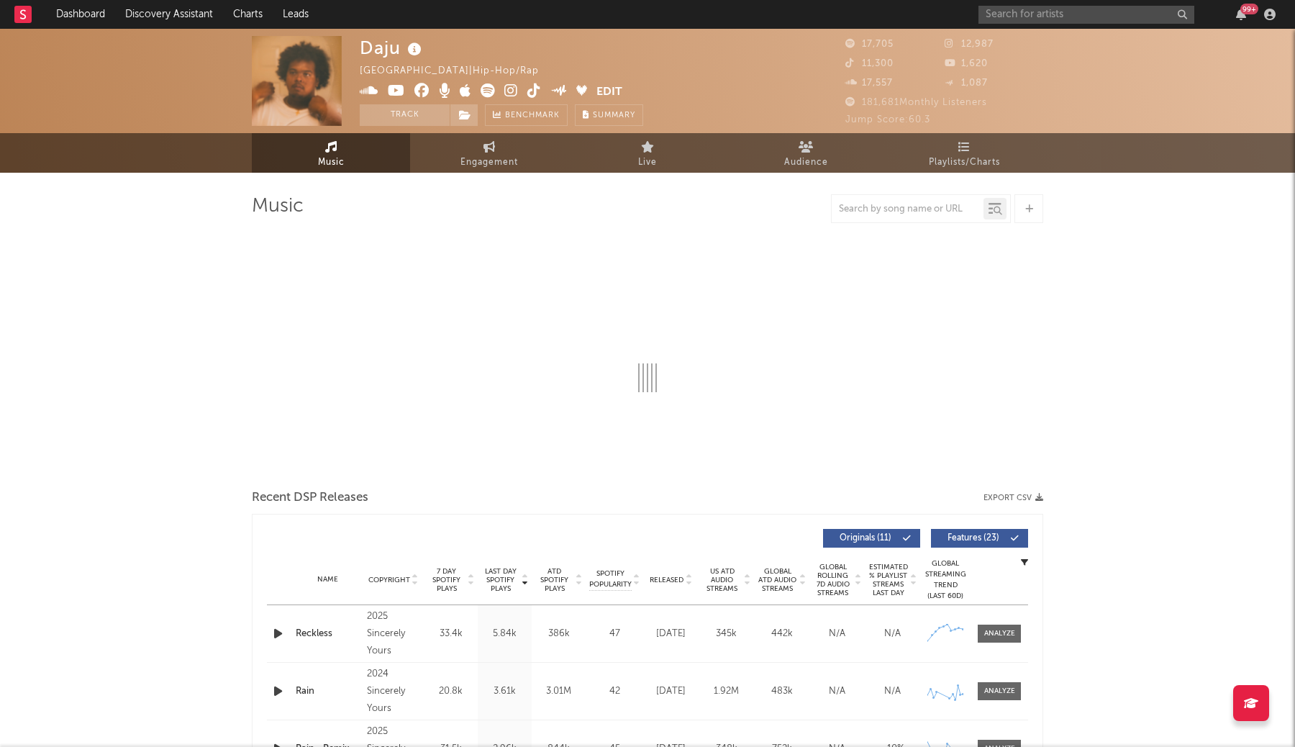
select select "6m"
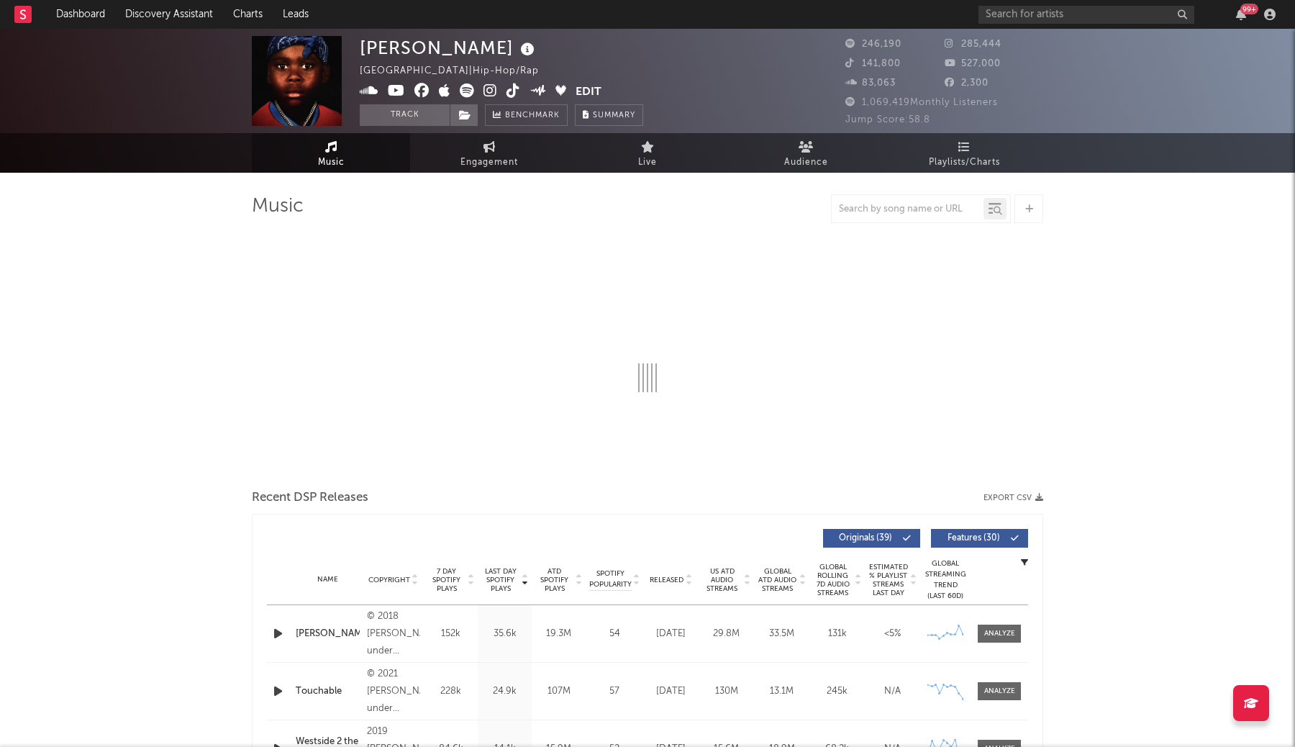
select select "6m"
